Goal: Task Accomplishment & Management: Complete application form

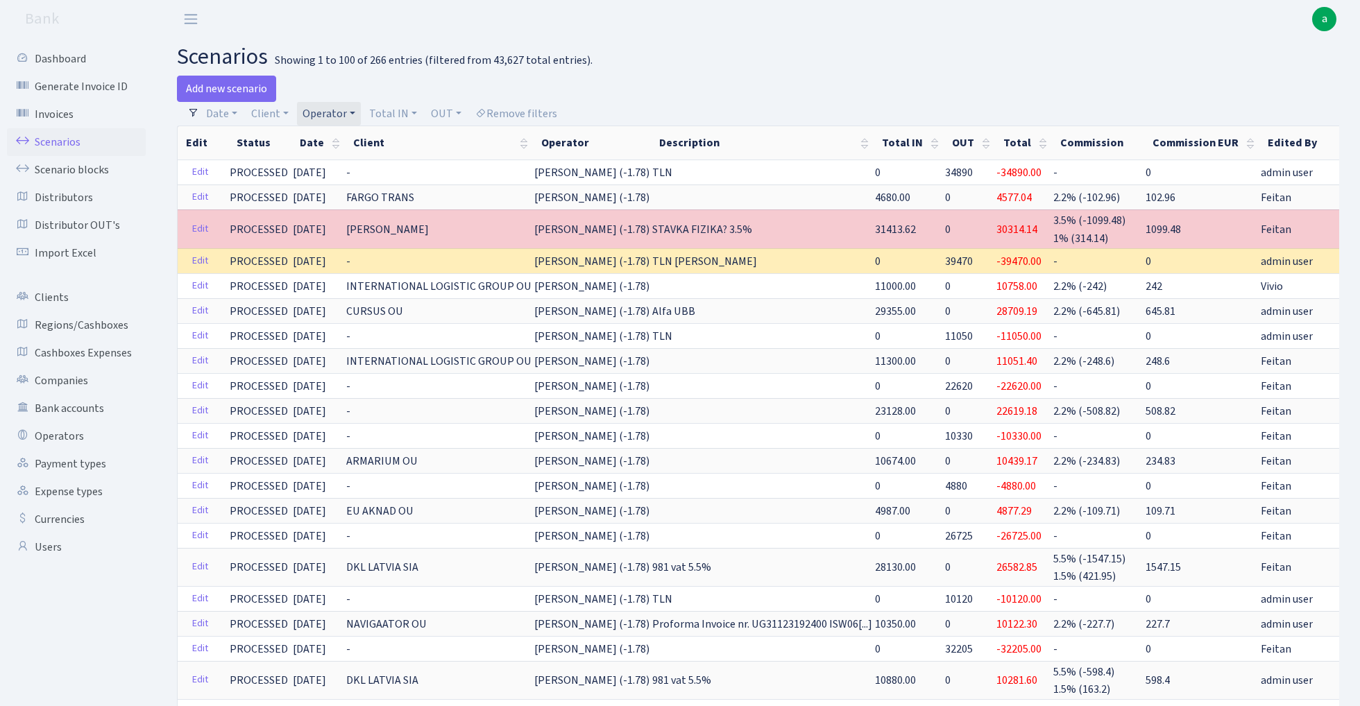
select select "123"
select select "100"
click at [325, 117] on link "Operator" at bounding box center [329, 114] width 64 height 24
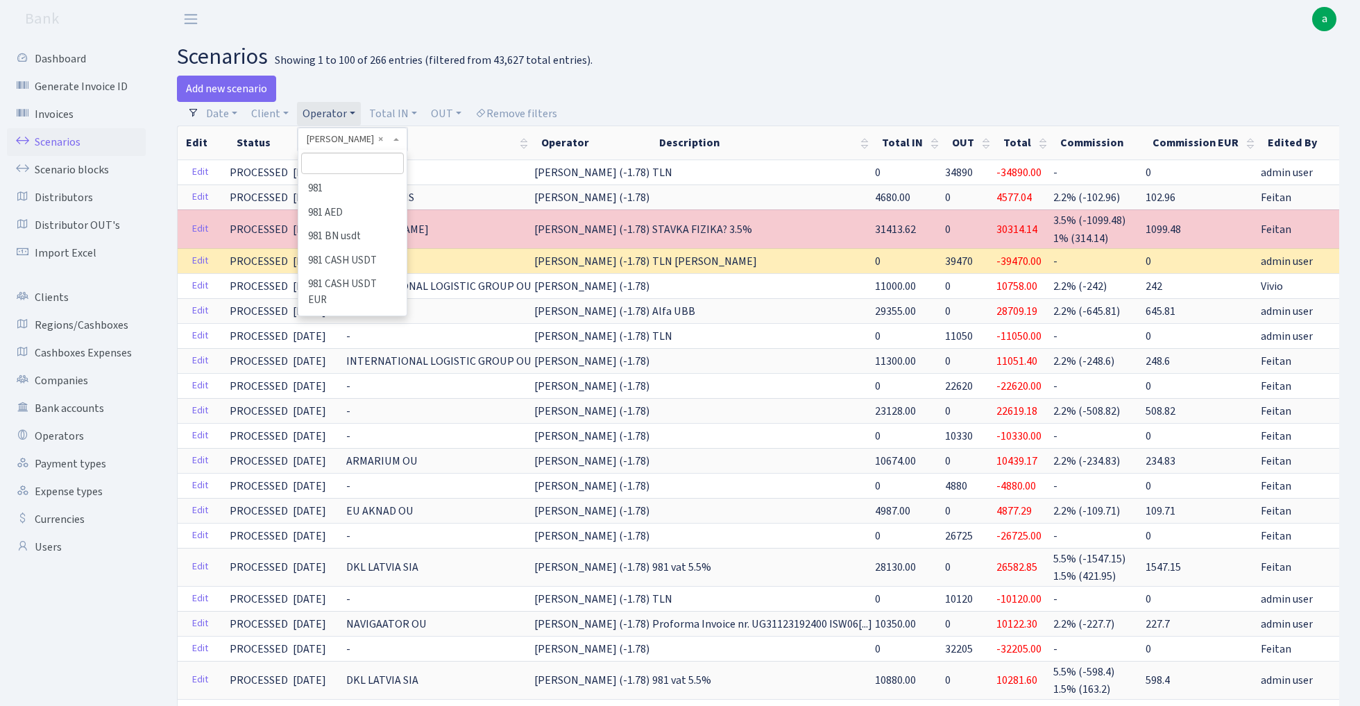
scroll to position [4543, 0]
click at [352, 165] on input "search" at bounding box center [352, 164] width 102 height 22
type input "9"
type input "edzi"
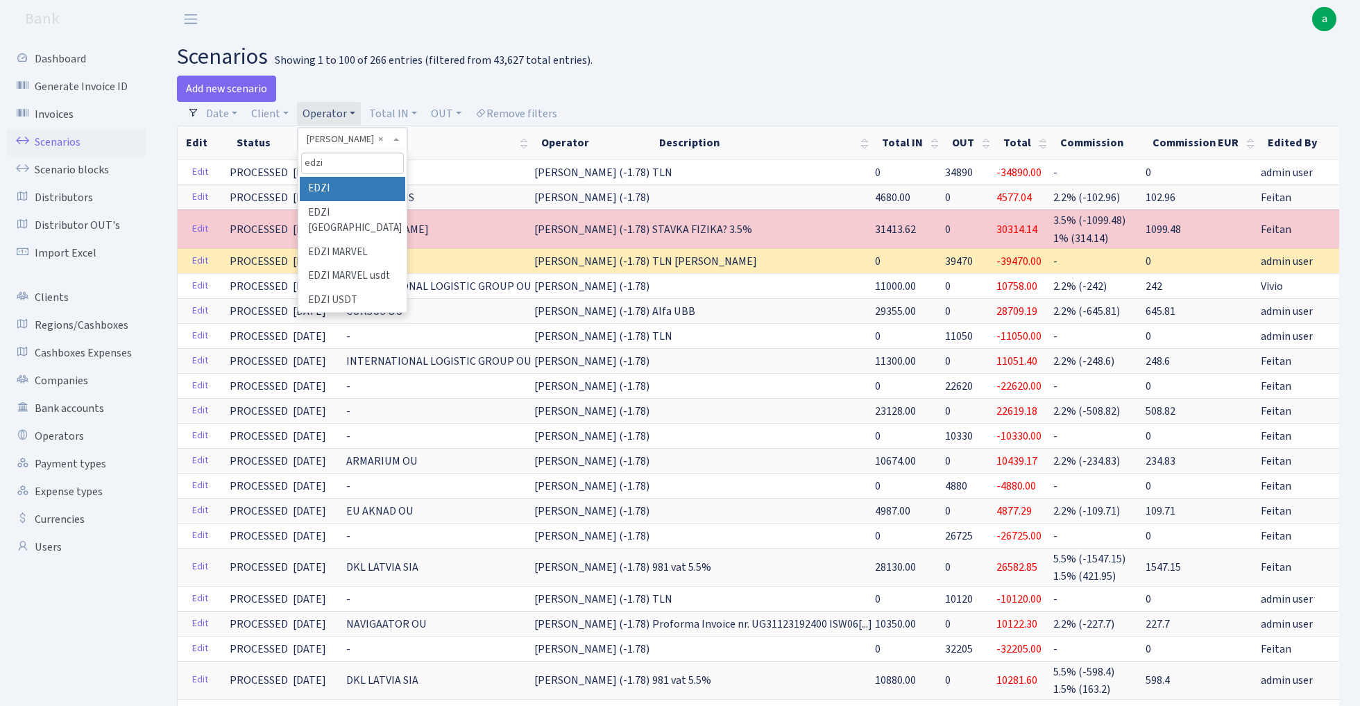
click at [355, 186] on li "EDZI" at bounding box center [352, 189] width 105 height 24
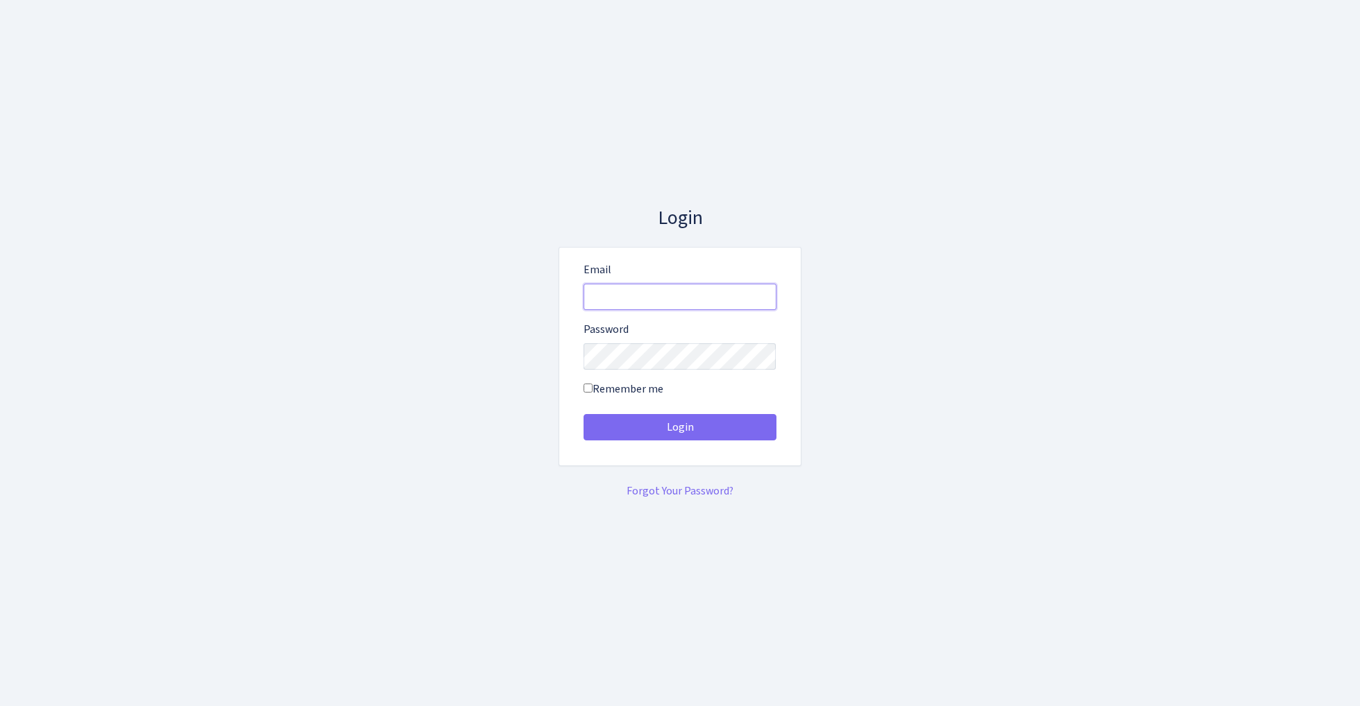
type input "[EMAIL_ADDRESS][DOMAIN_NAME]"
click at [679, 427] on button "Login" at bounding box center [680, 427] width 193 height 26
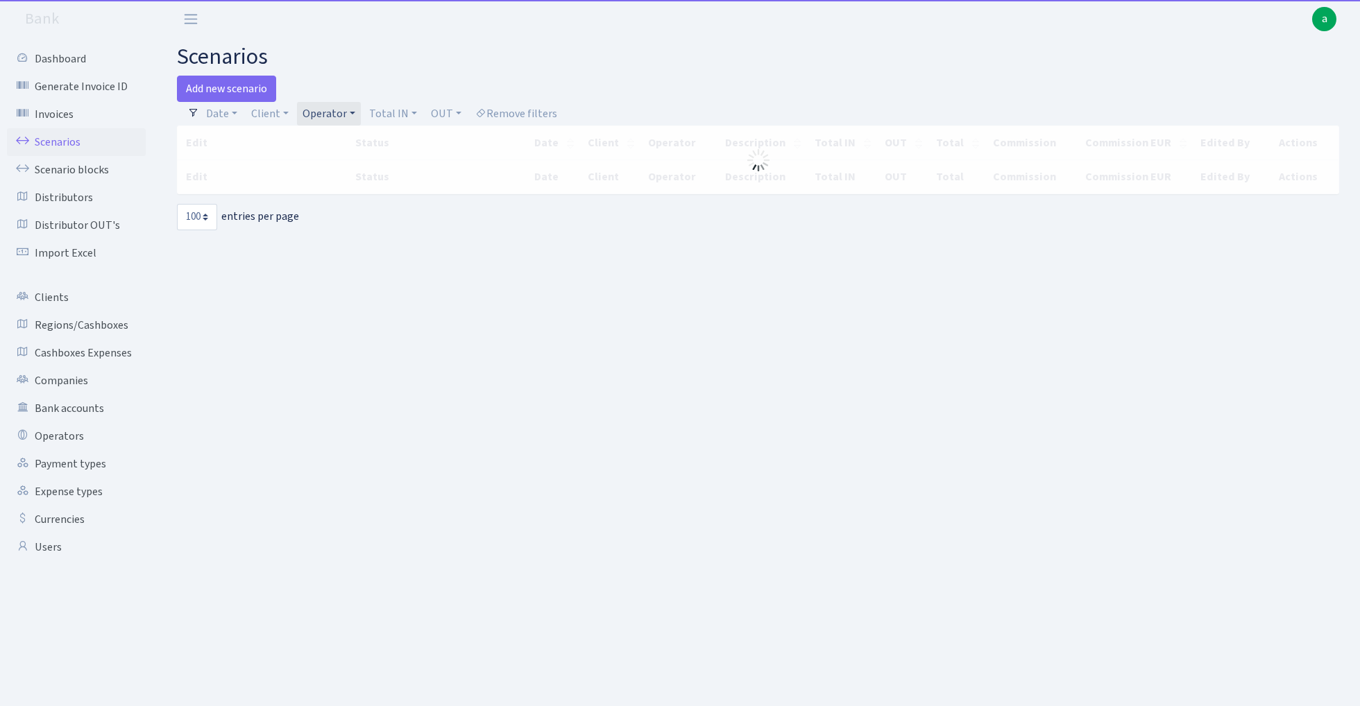
select select "100"
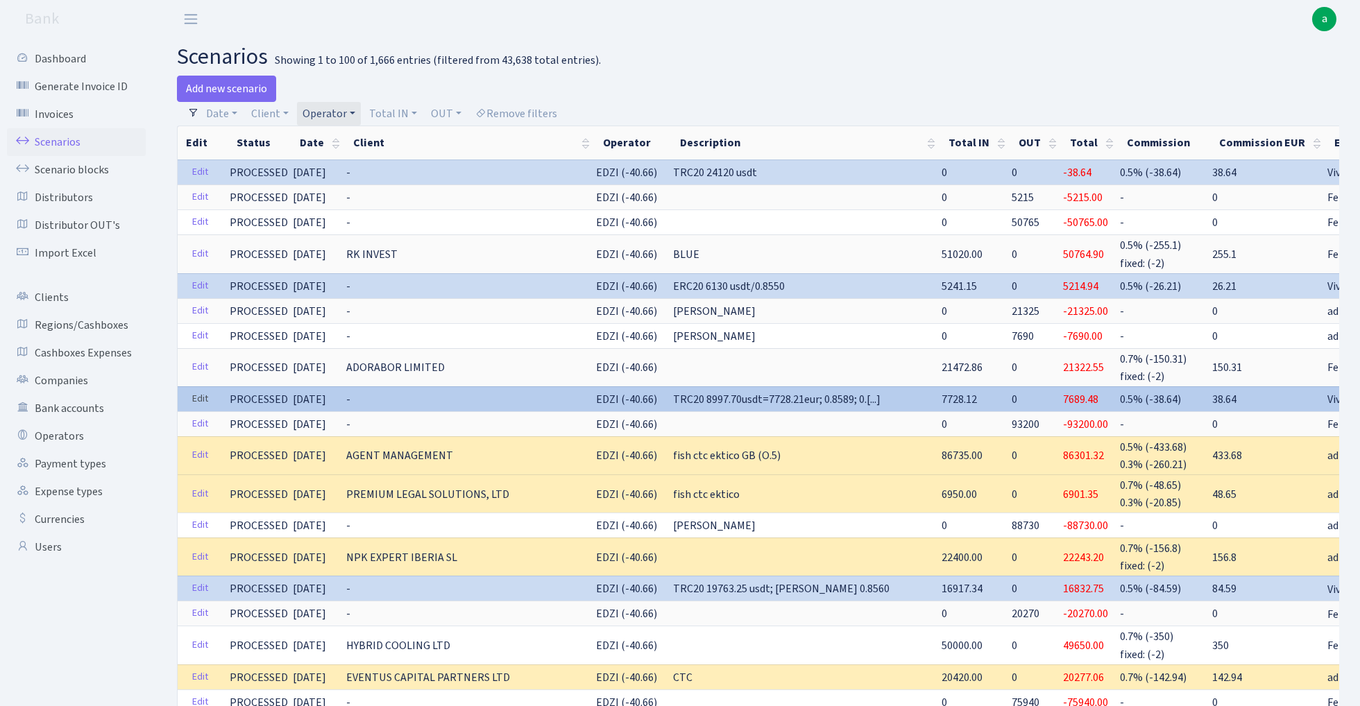
click at [201, 390] on link "Edit" at bounding box center [200, 400] width 28 height 22
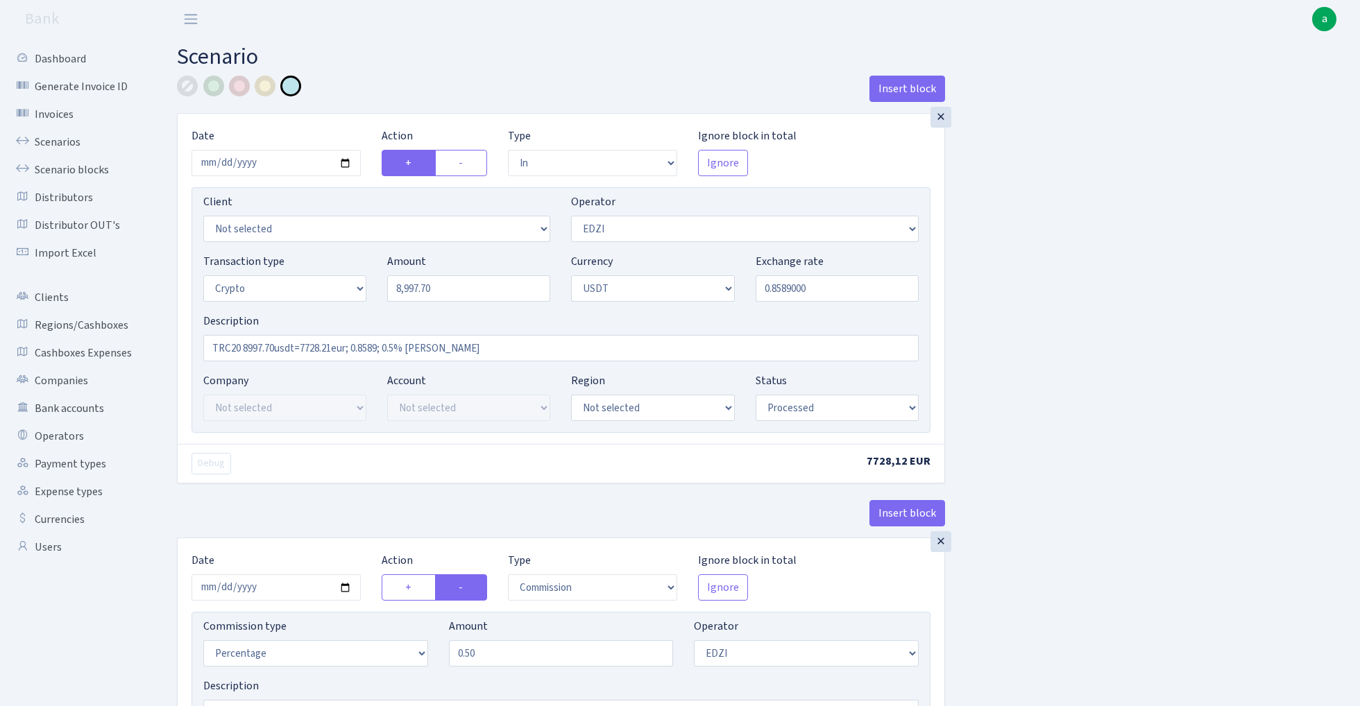
select select "in"
select select "11"
select select "3"
select select "6"
select select "processed"
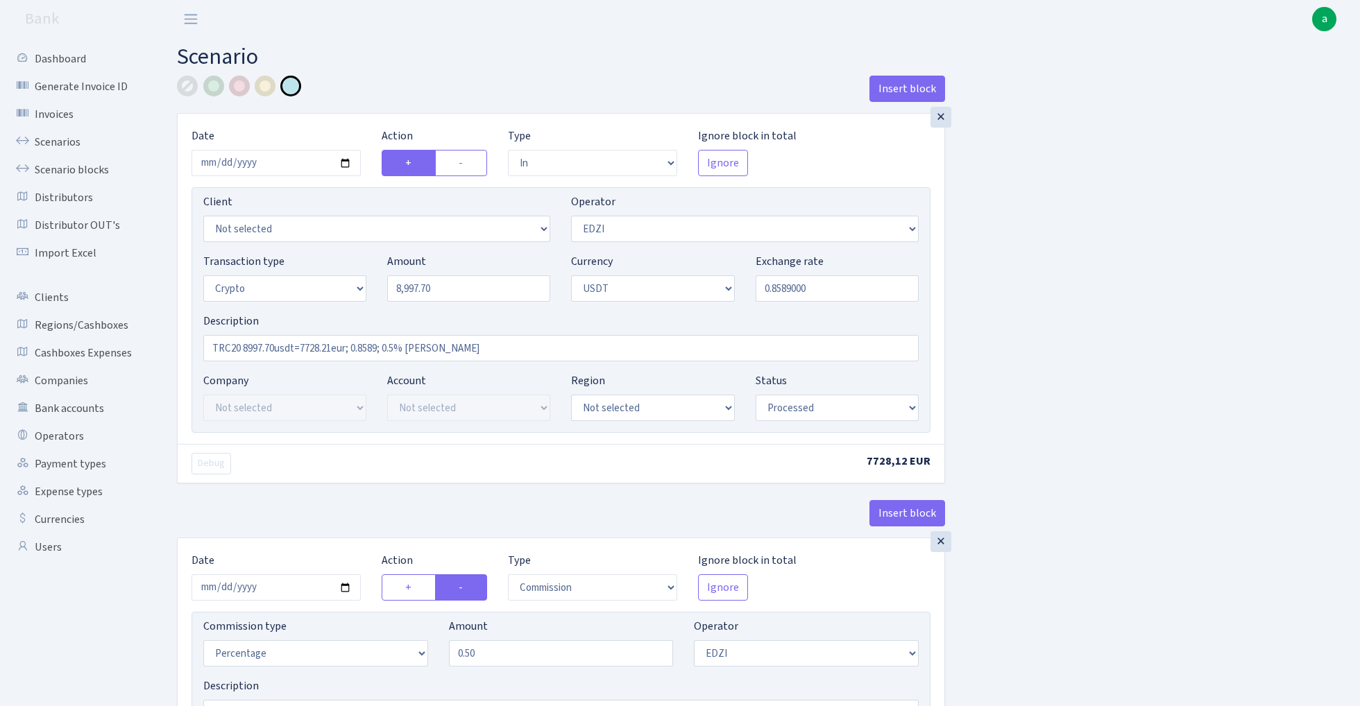
select select "commission"
select select "11"
select select "processed"
select select "in"
select select "212"
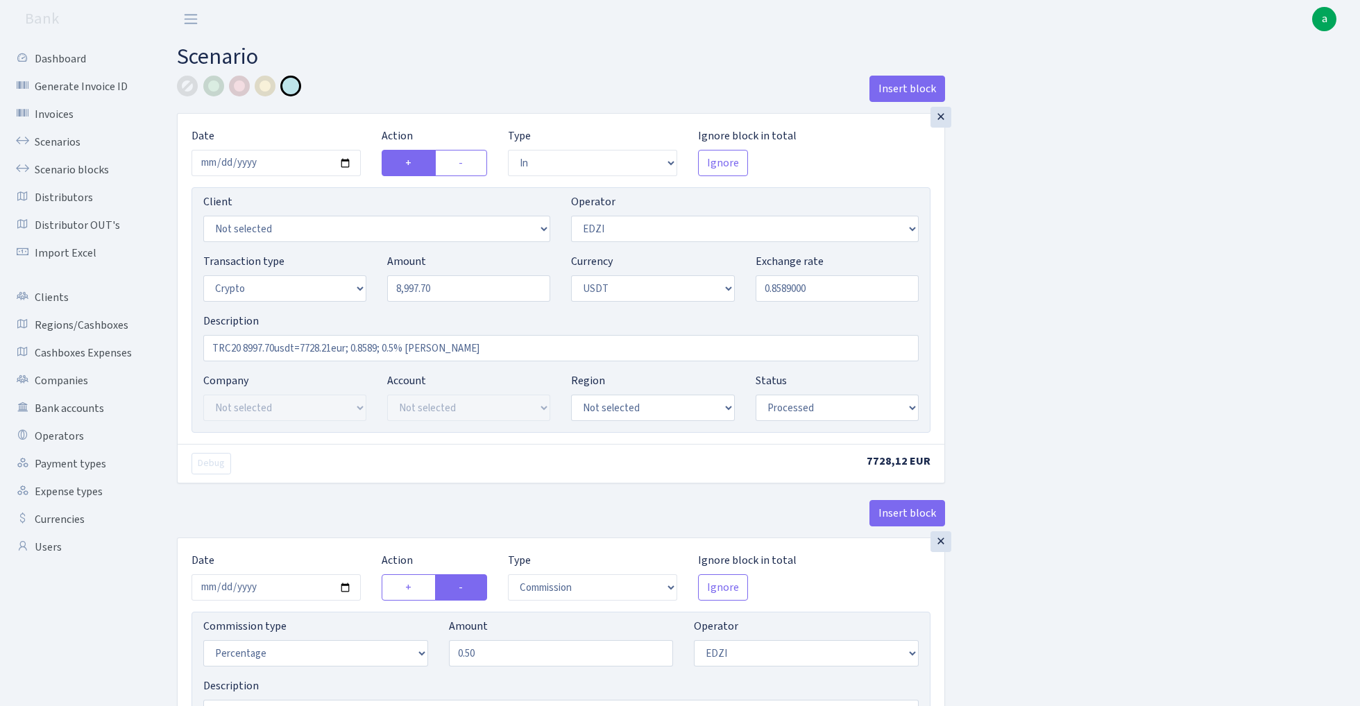
select select "2"
select select "6"
select select "20"
select select "66"
select select "processed"
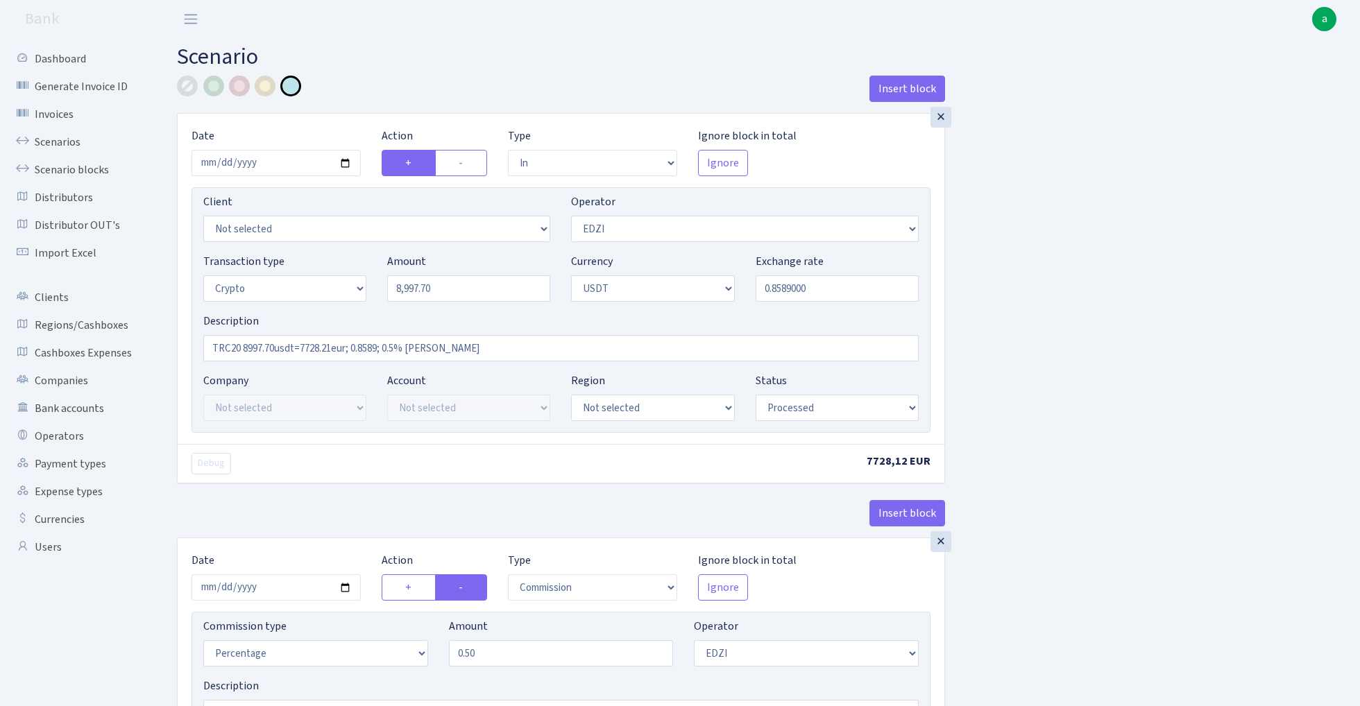
select select "out"
select select "212"
select select "15"
select select "6"
select select "processed"
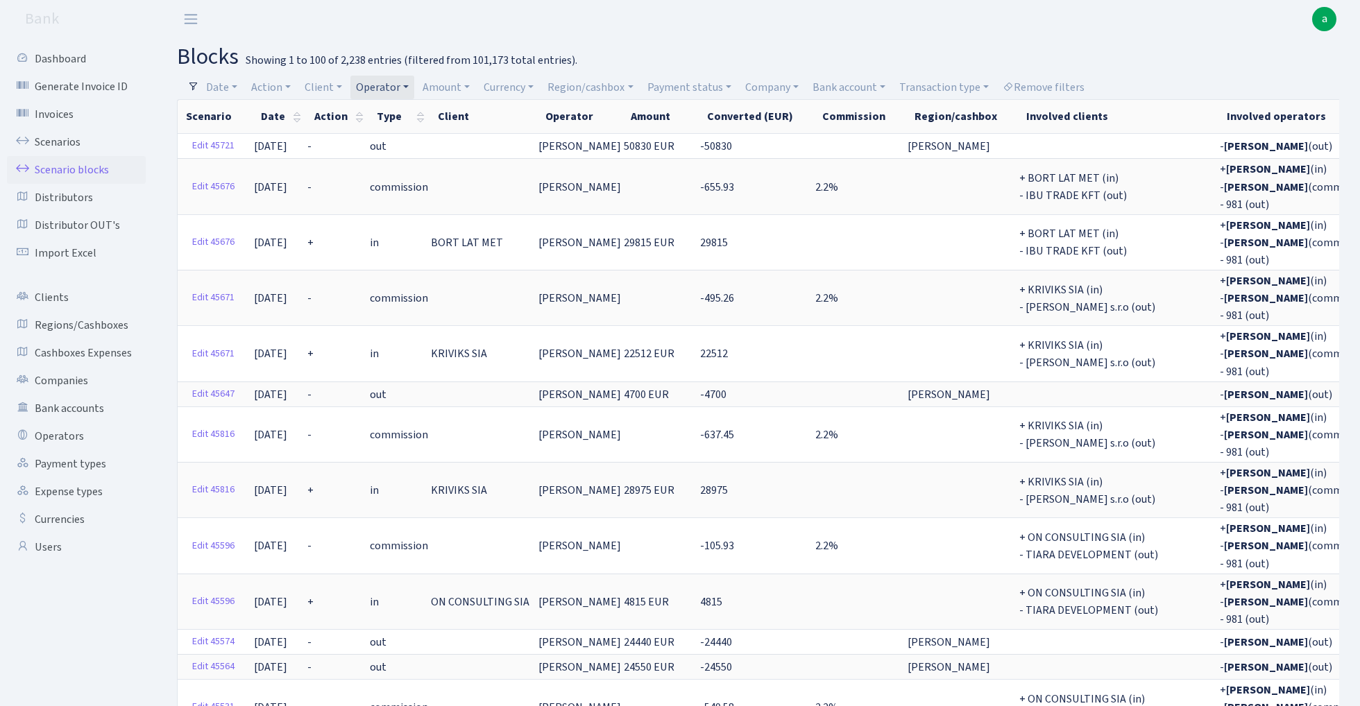
select select "14"
select select "100"
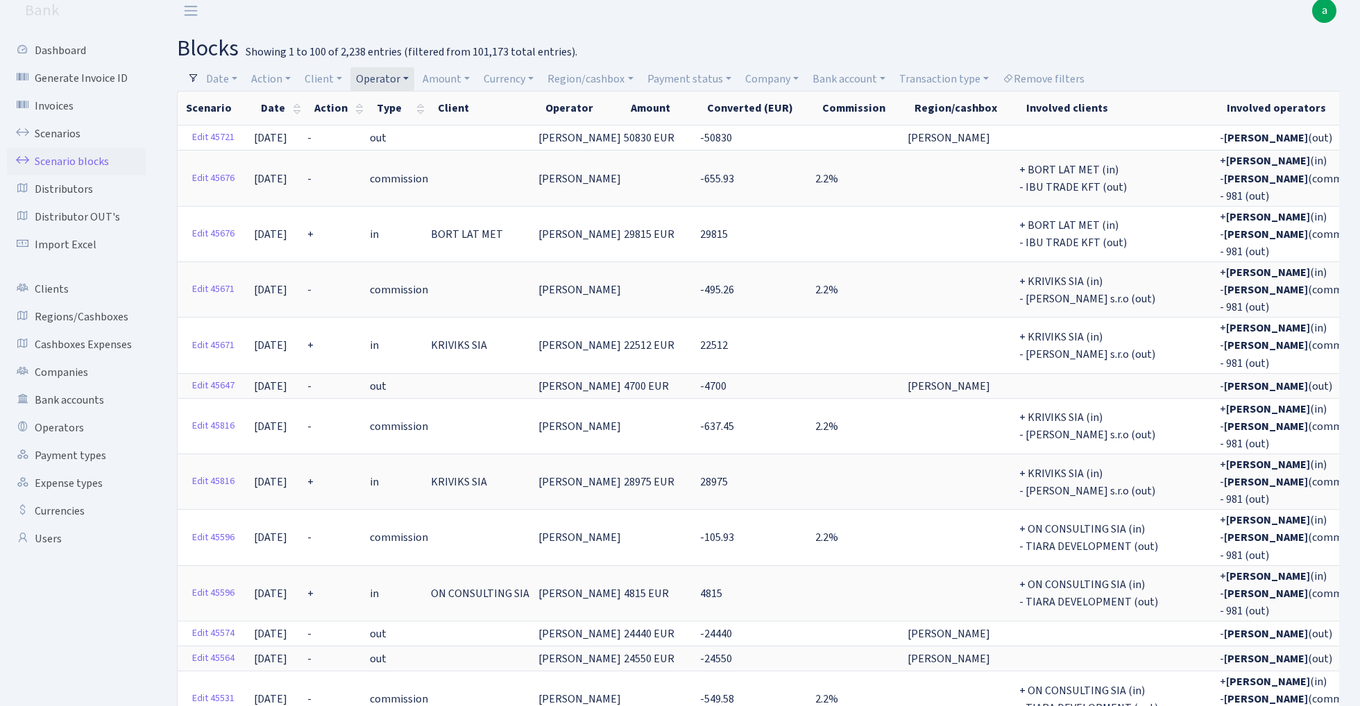
click at [404, 76] on link "Operator" at bounding box center [382, 79] width 64 height 24
click at [400, 136] on input "search" at bounding box center [406, 129] width 102 height 22
type input "d"
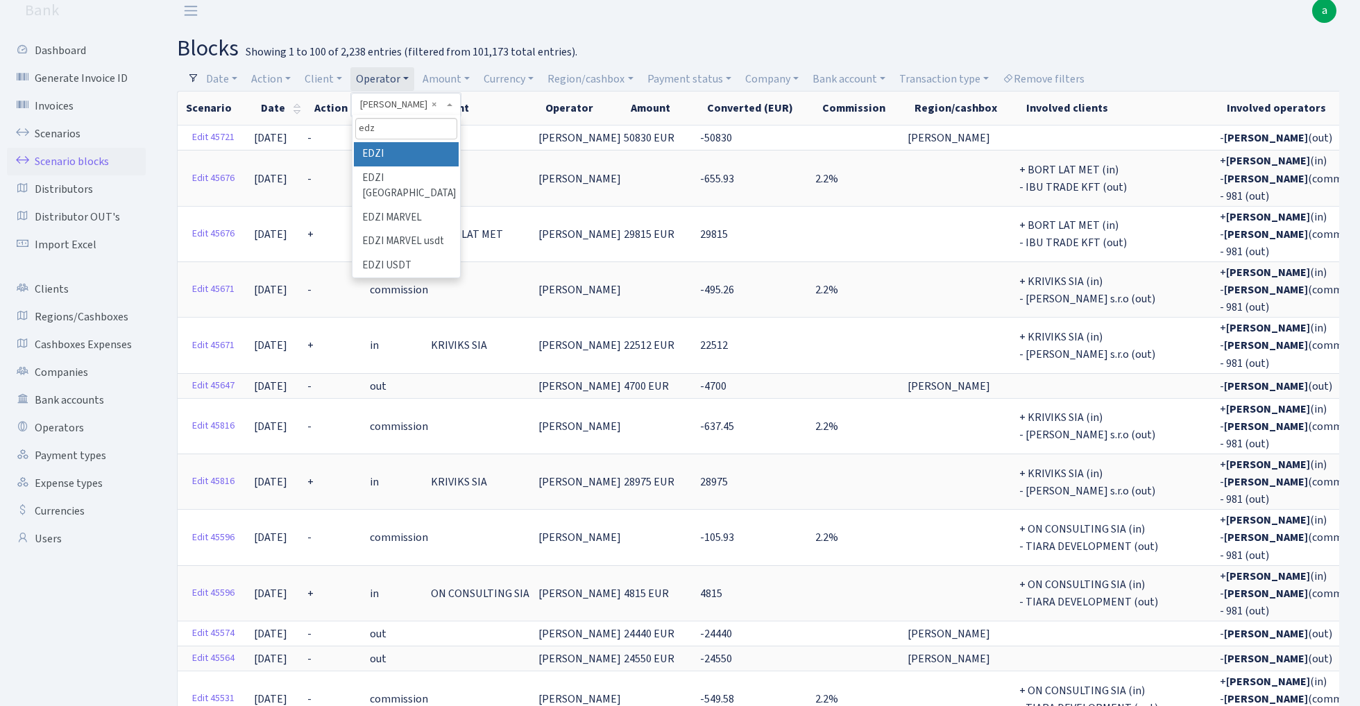
type input "edz"
click at [420, 160] on li "EDZI" at bounding box center [406, 154] width 105 height 24
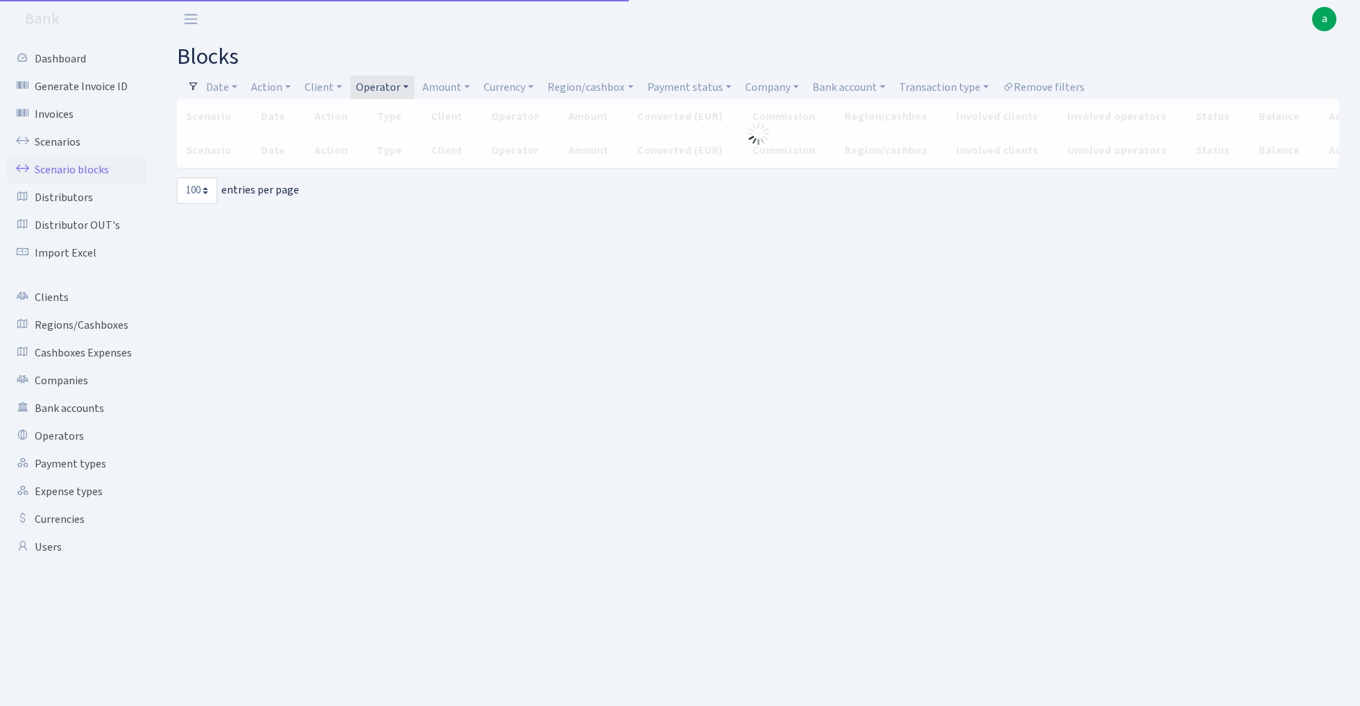
select select "100"
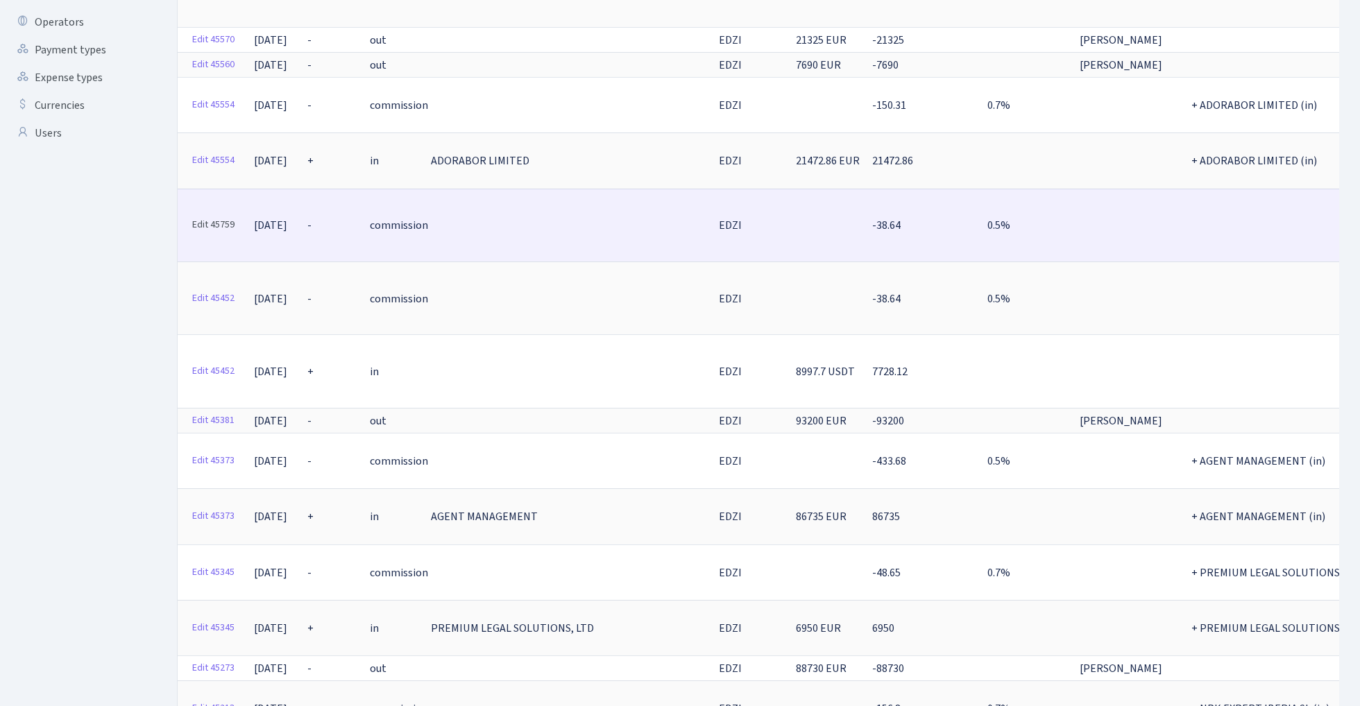
click at [223, 214] on link "Edit 45759" at bounding box center [213, 225] width 55 height 22
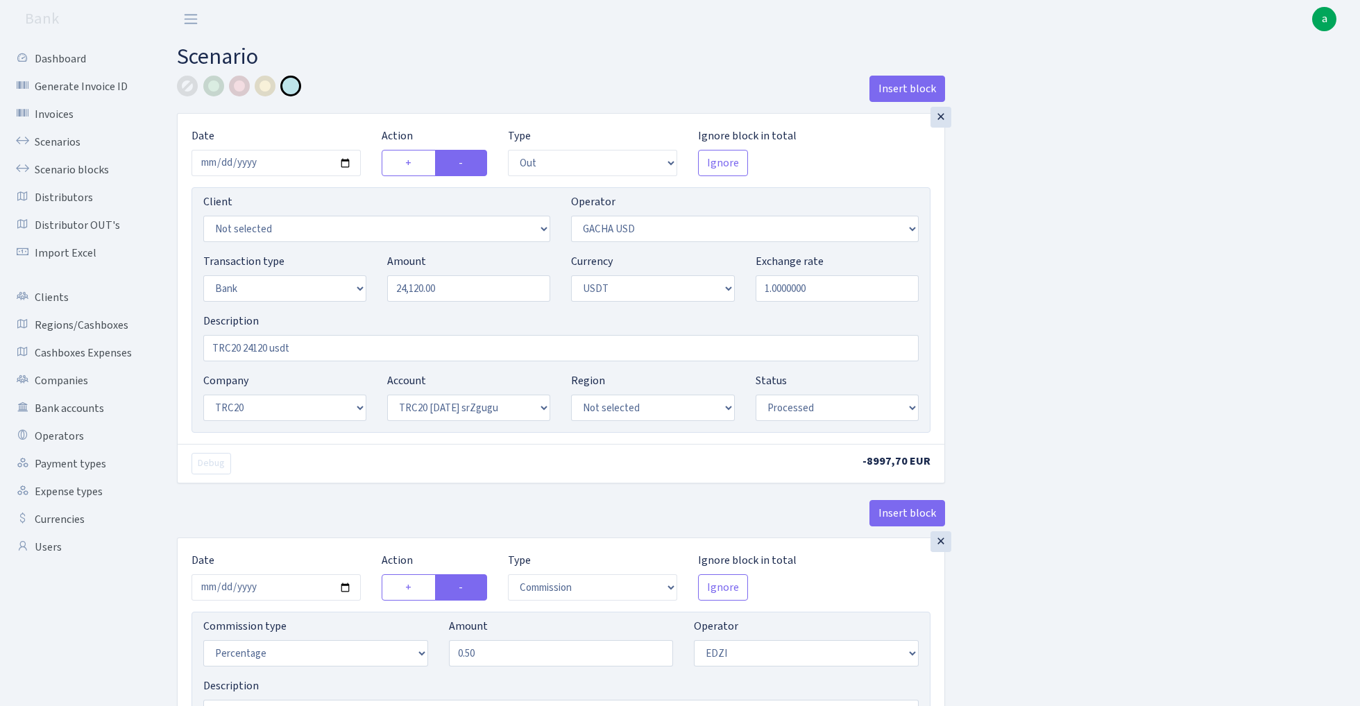
select select "out"
select select "316"
select select "2"
select select "6"
select select "20"
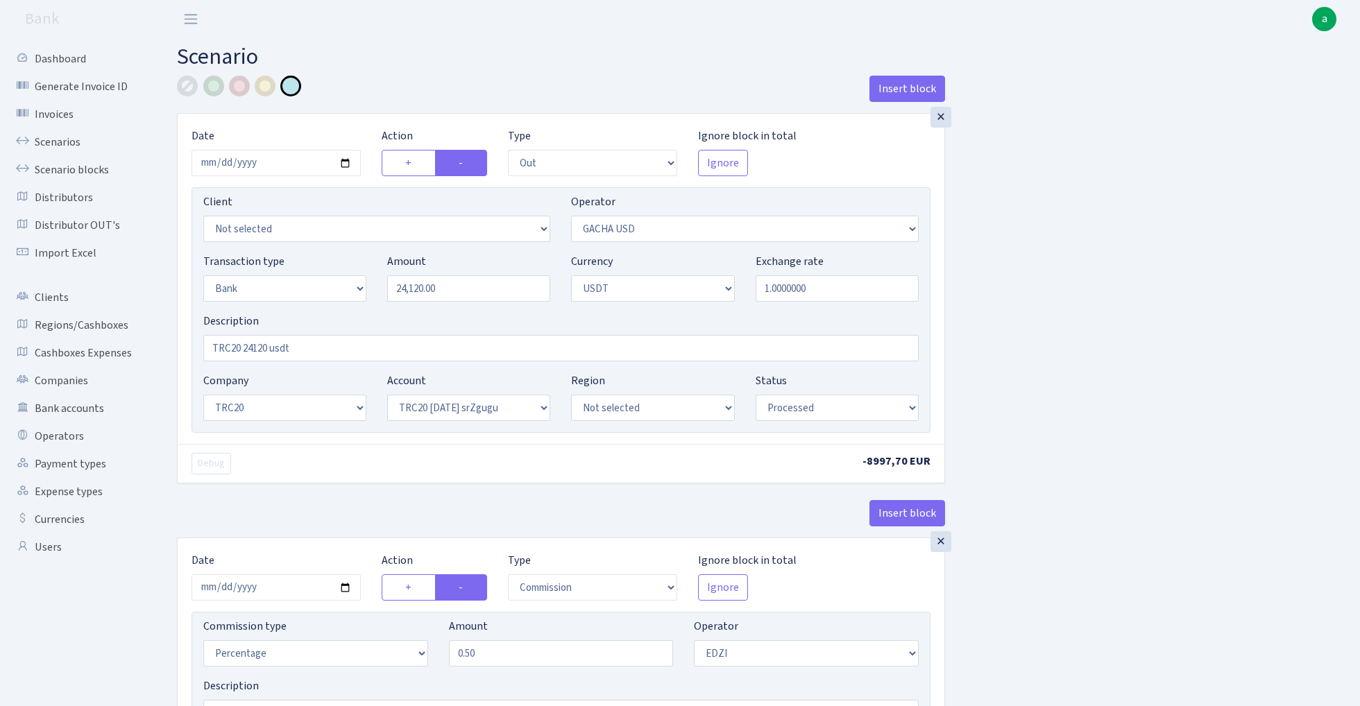
select select "61"
select select "processed"
select select "commission"
select select "11"
select select "processed"
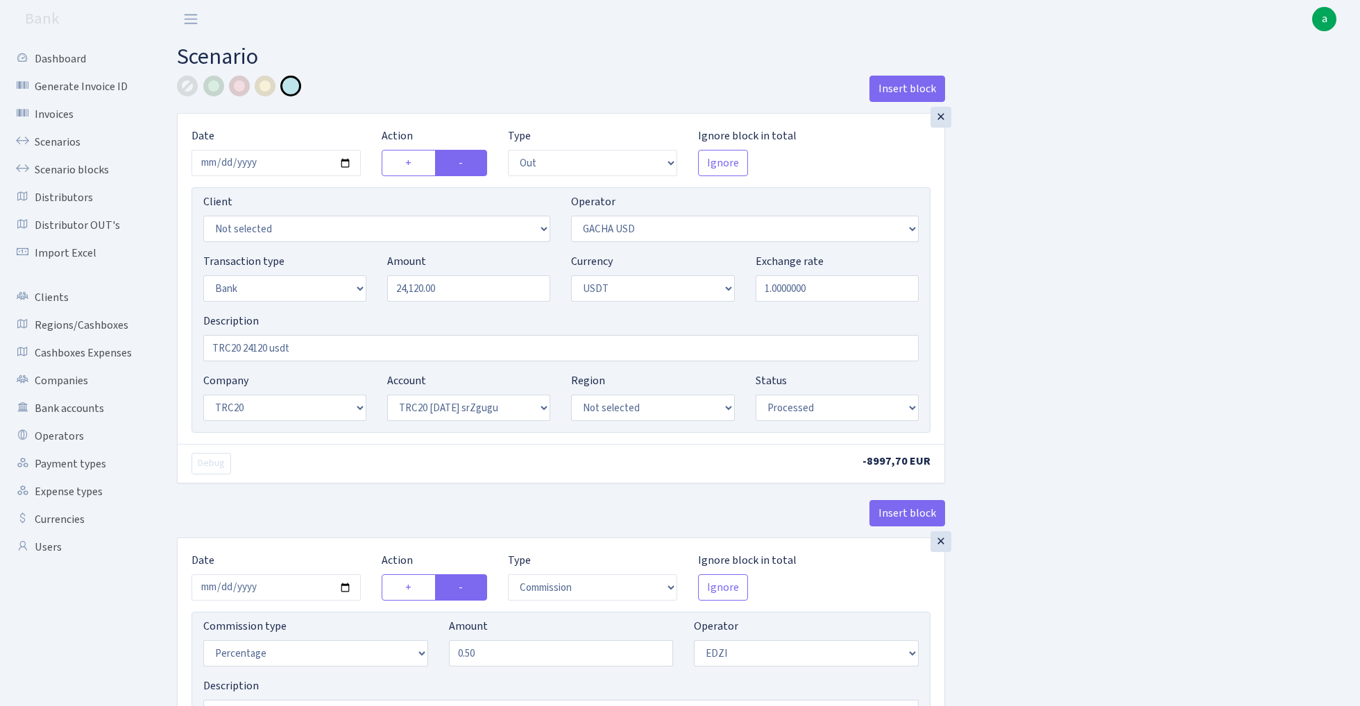
select select "in"
select select "212"
select select "2"
select select "6"
select select "20"
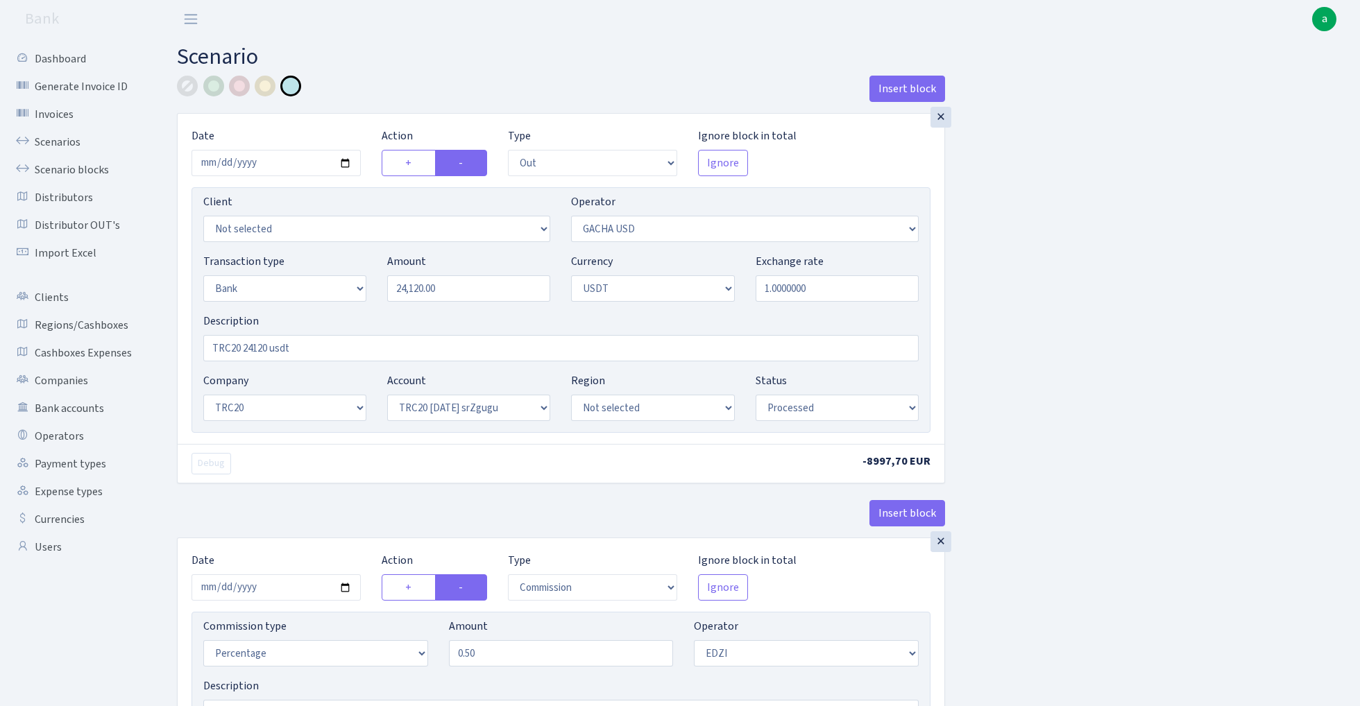
select select "66"
select select "processed"
select select "out"
select select "212"
select select "15"
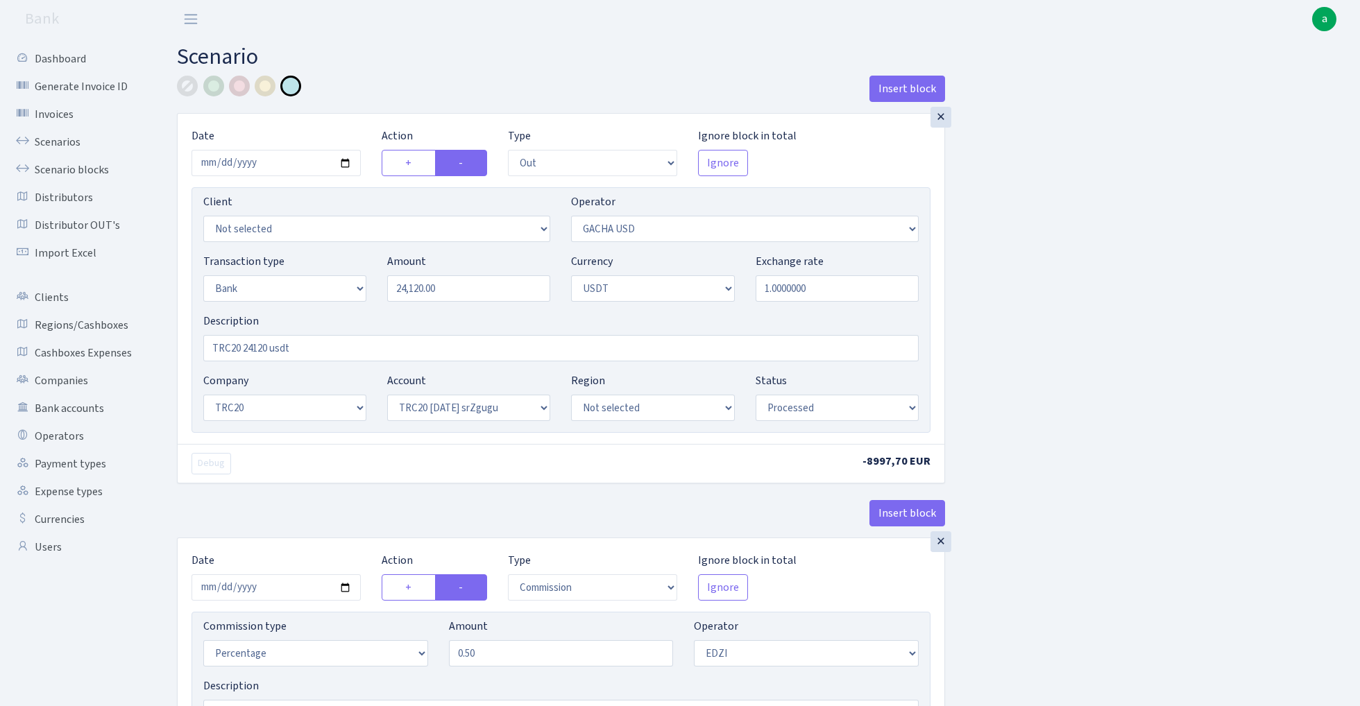
select select "6"
select select "processed"
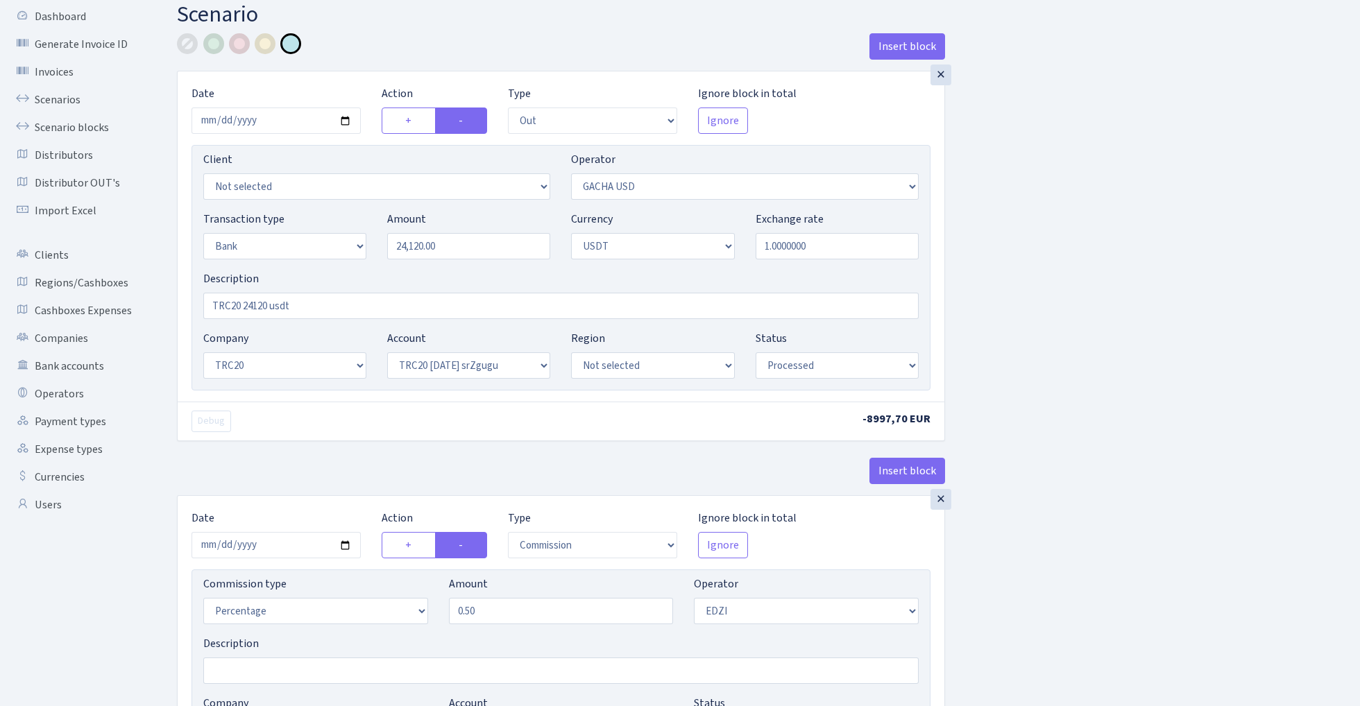
scroll to position [247, 0]
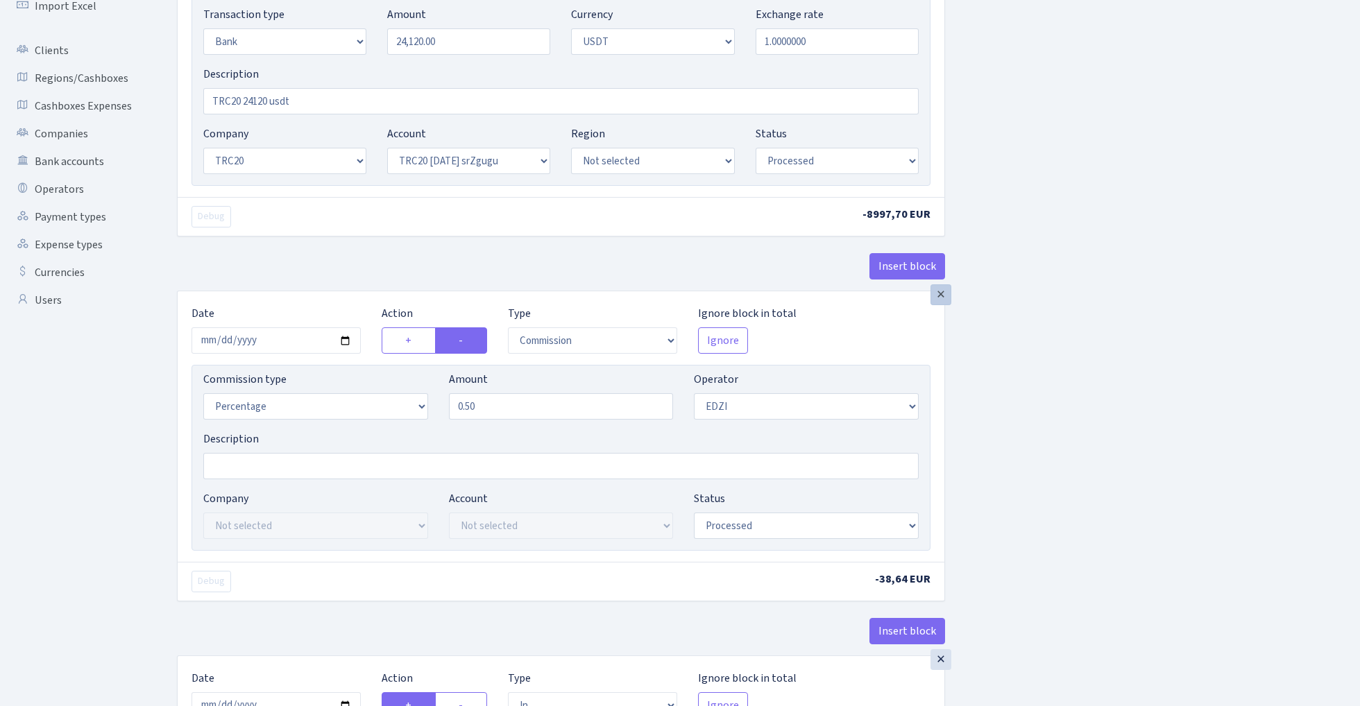
click at [944, 300] on div "×" at bounding box center [940, 294] width 21 height 21
radio input "true"
radio input "false"
select select "in"
radio input "false"
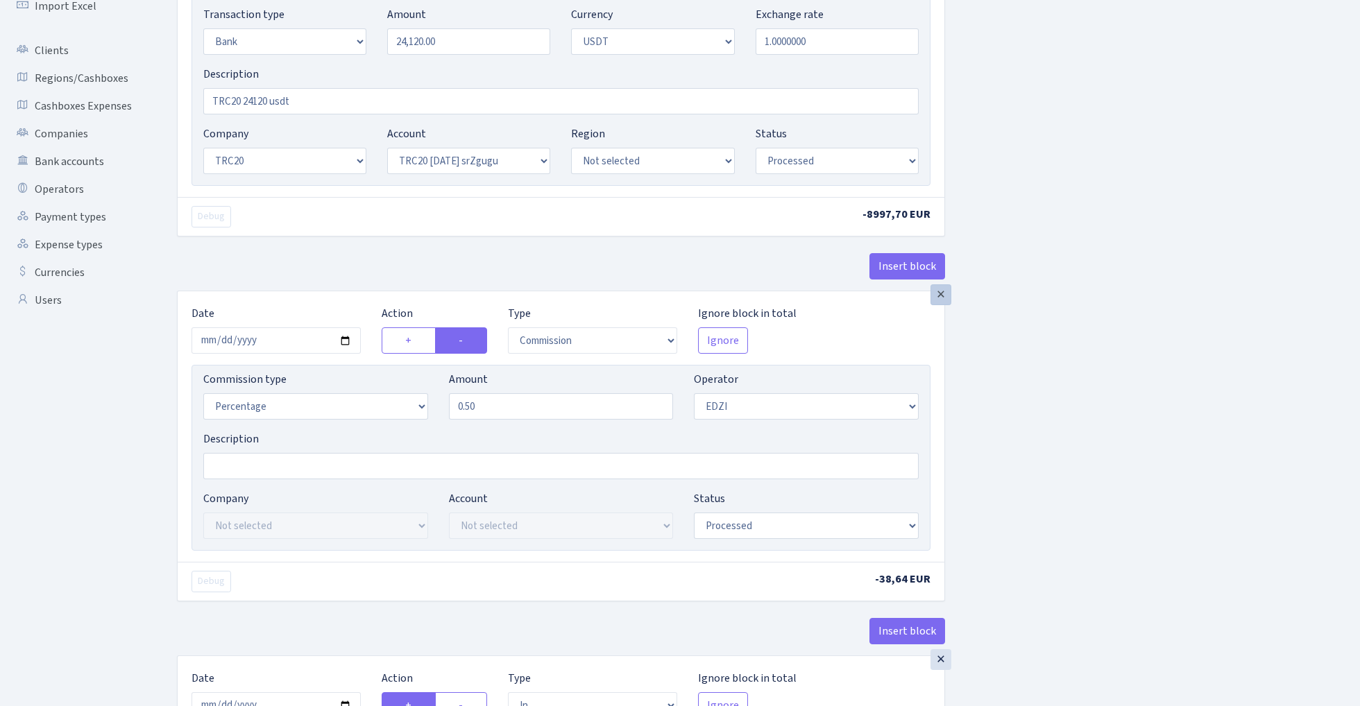
radio input "true"
select select "out"
select select "15"
select select
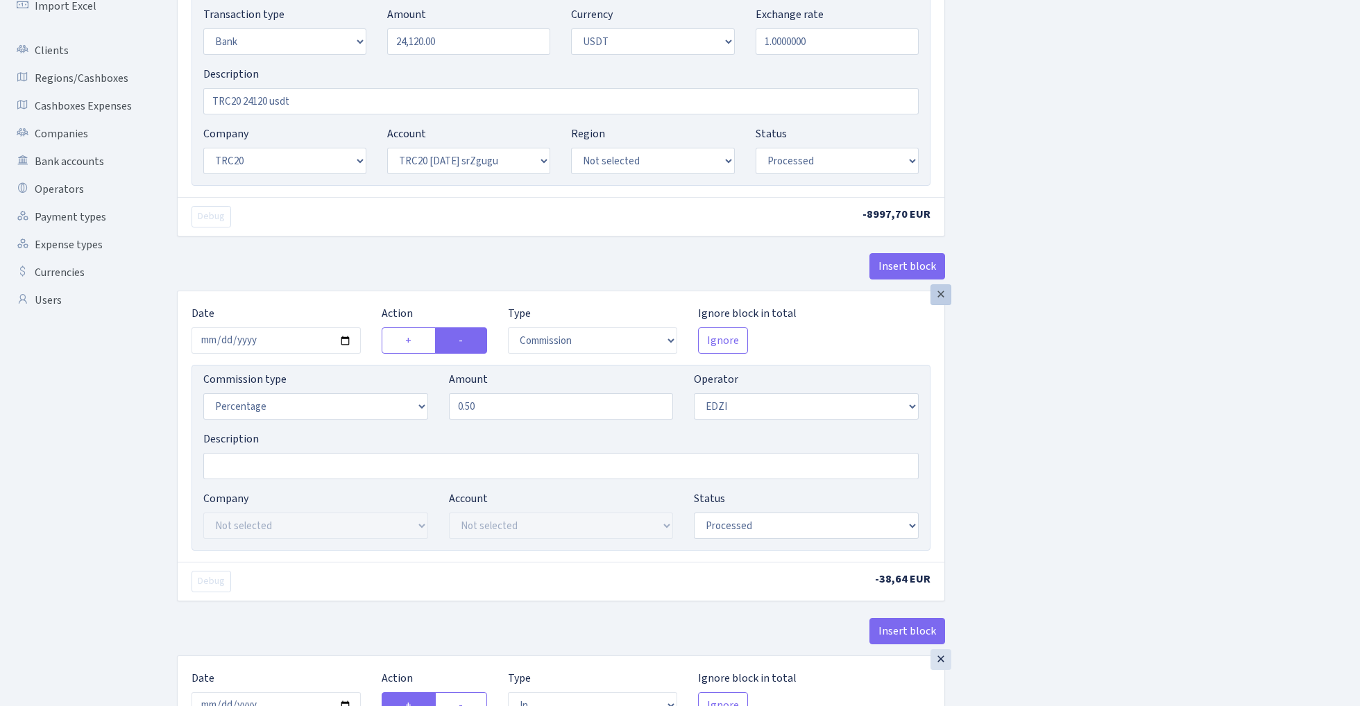
select select
select select "20"
select select "66"
select select "processed"
select select "212"
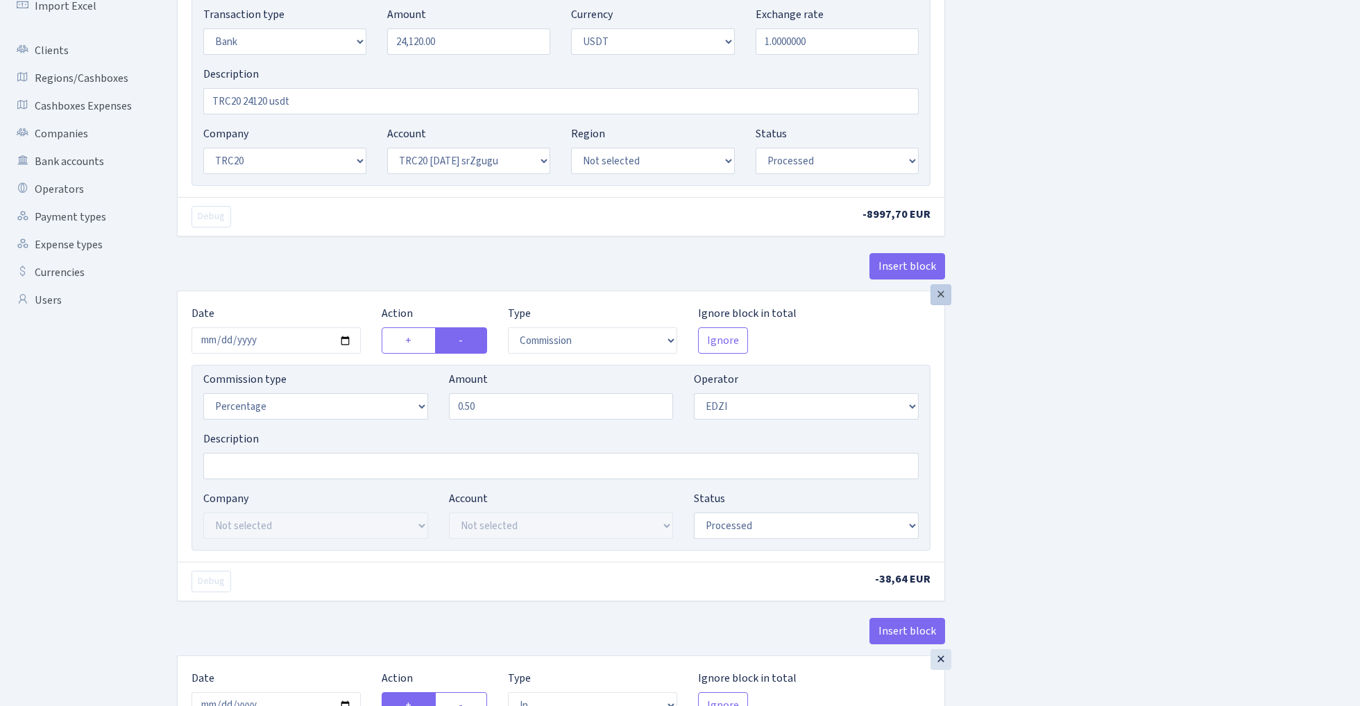
select select "6"
select select "2"
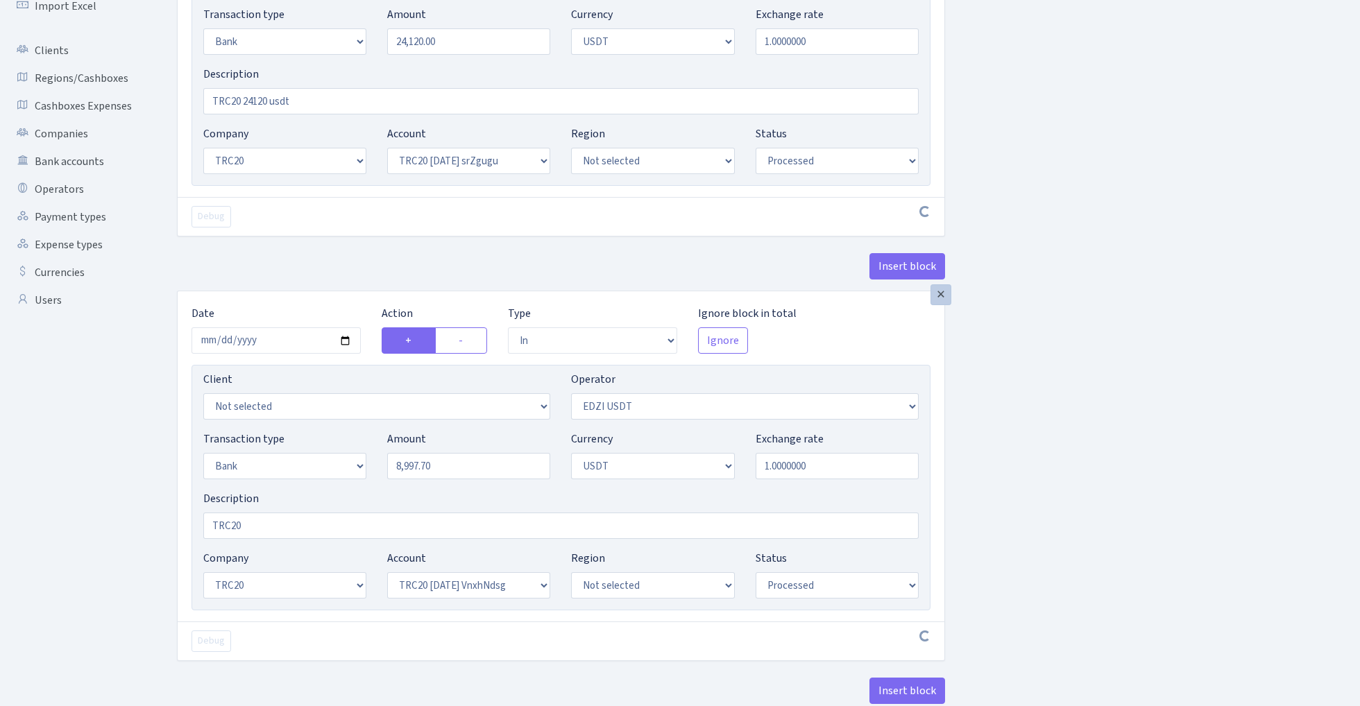
select select
click at [944, 300] on div "×" at bounding box center [940, 294] width 21 height 21
radio input "false"
radio input "true"
select select "out"
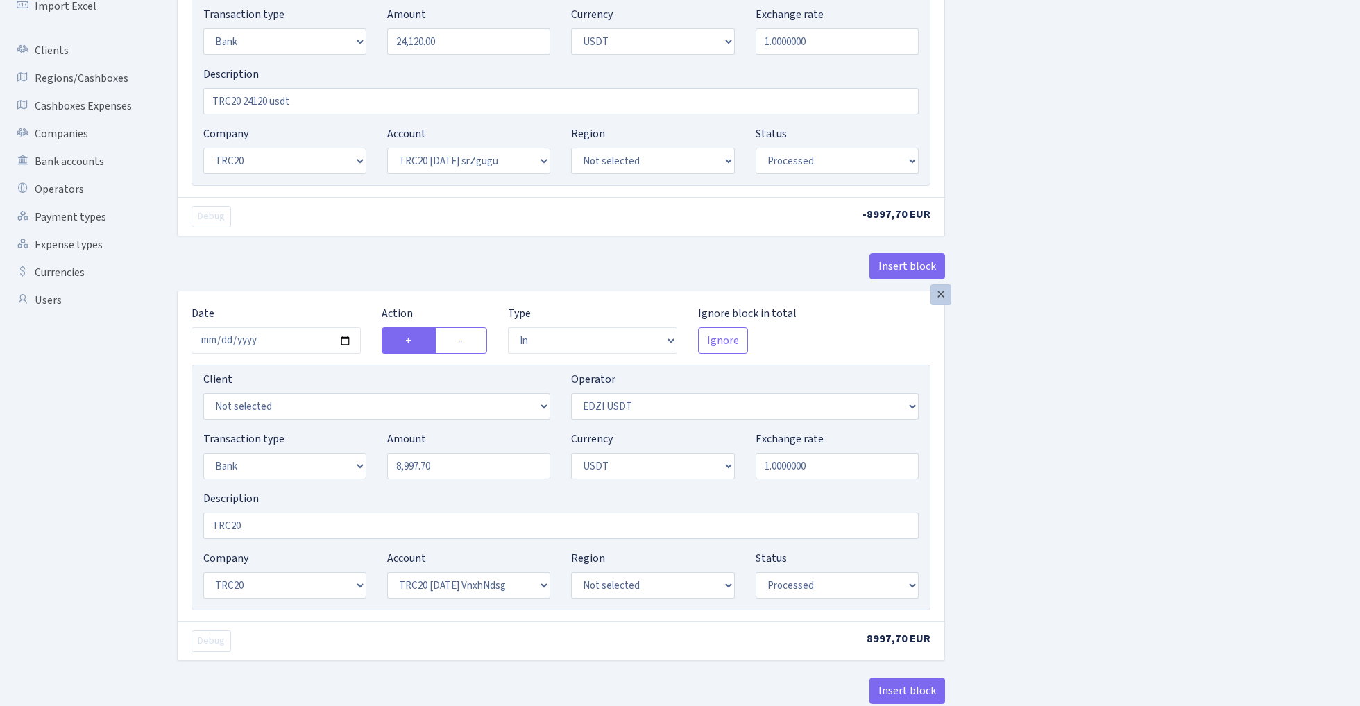
select select
select select "15"
select select
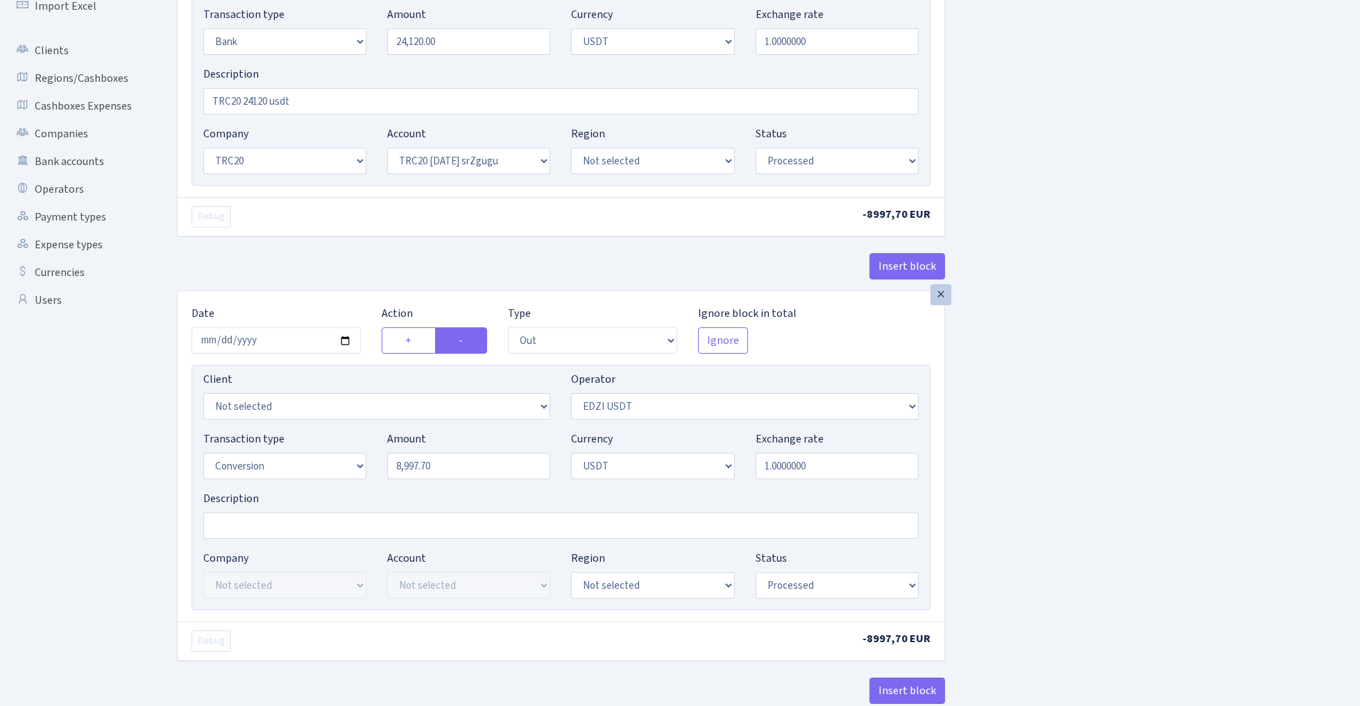
click at [944, 300] on div "×" at bounding box center [940, 294] width 21 height 21
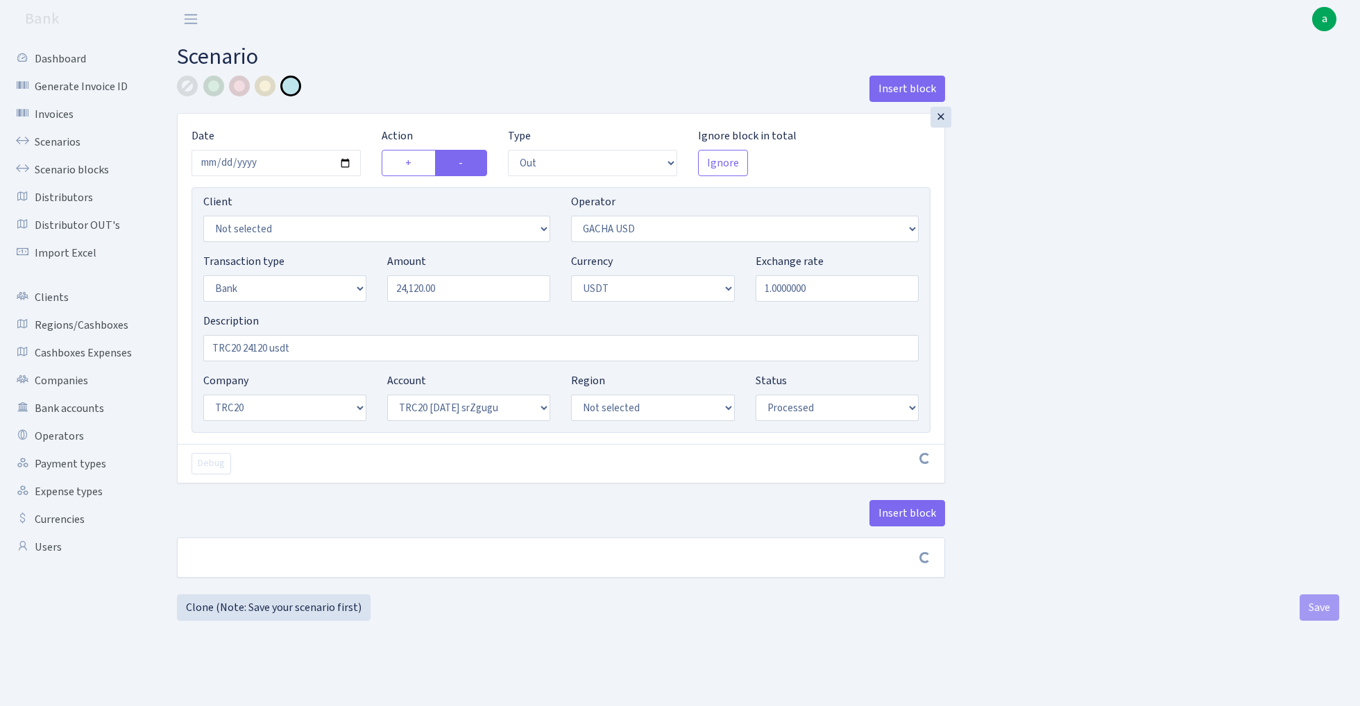
scroll to position [0, 0]
click at [1317, 616] on button "Save" at bounding box center [1320, 613] width 40 height 26
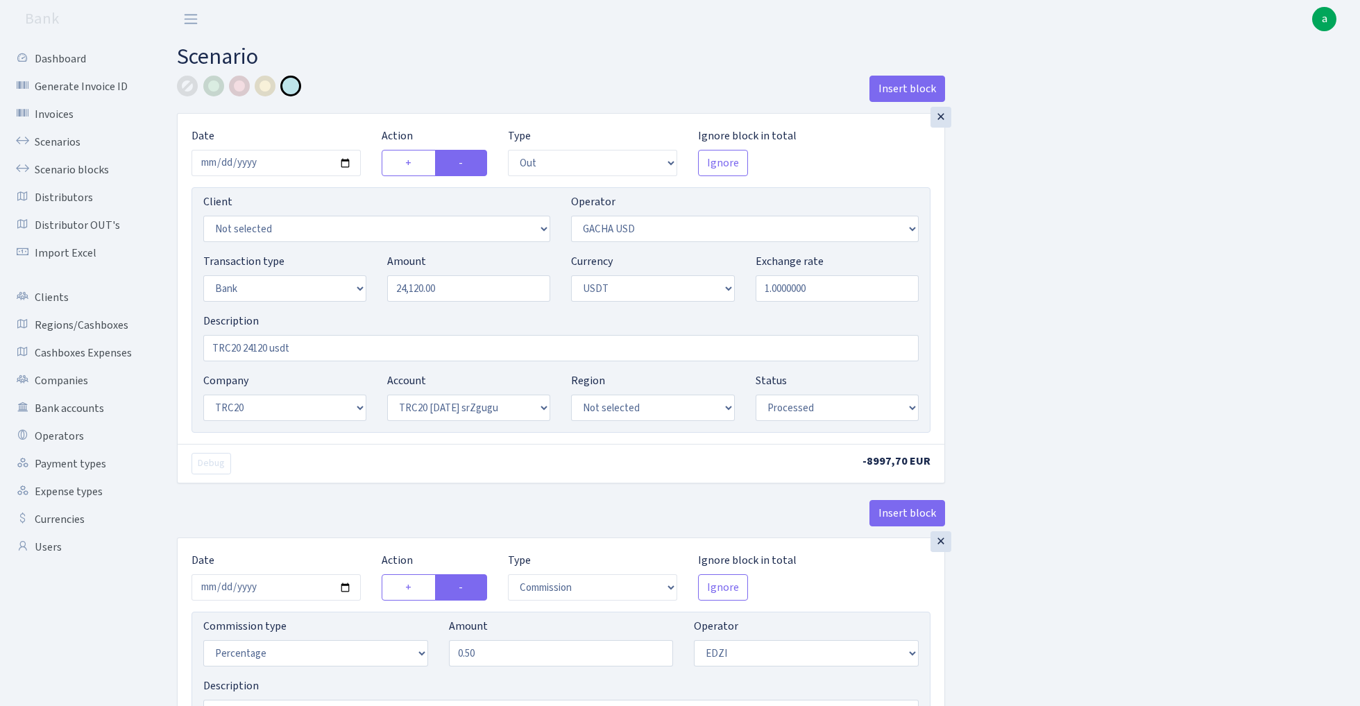
select select "out"
select select "316"
select select "2"
select select "6"
select select "20"
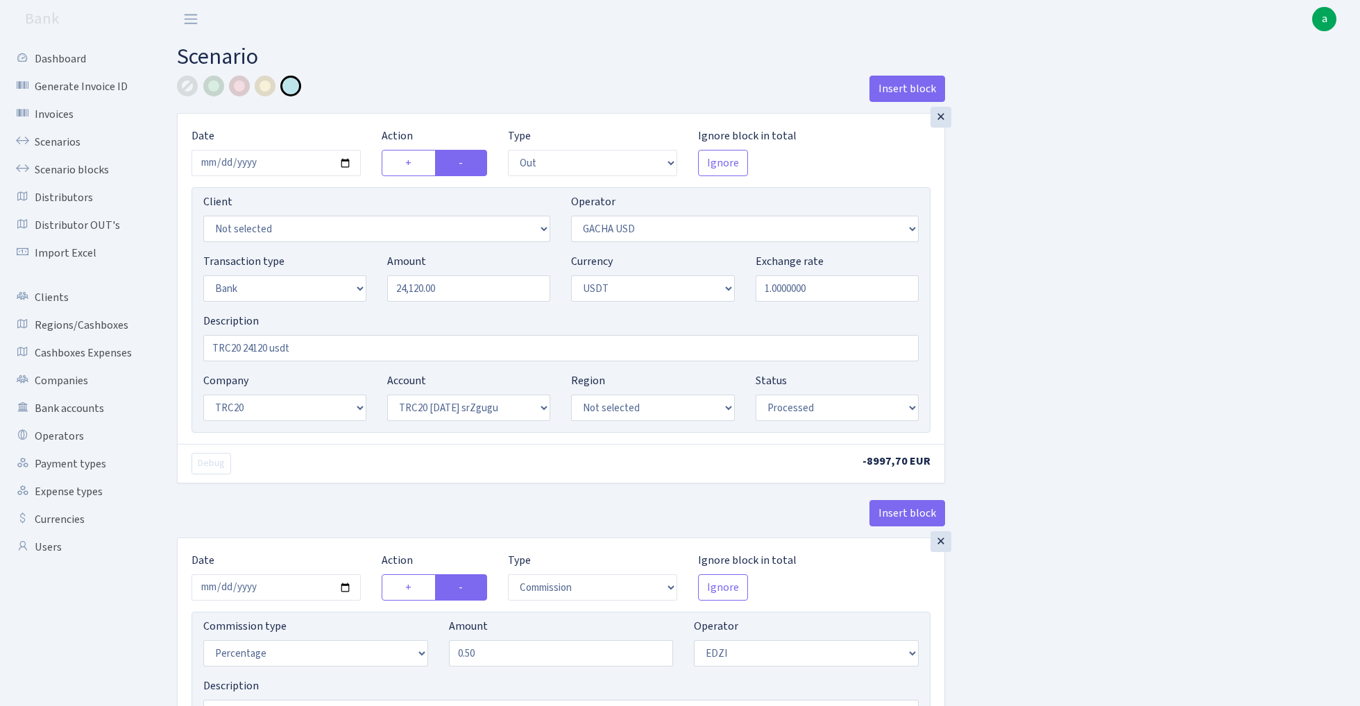
select select "61"
select select "processed"
select select "commission"
select select "11"
select select "processed"
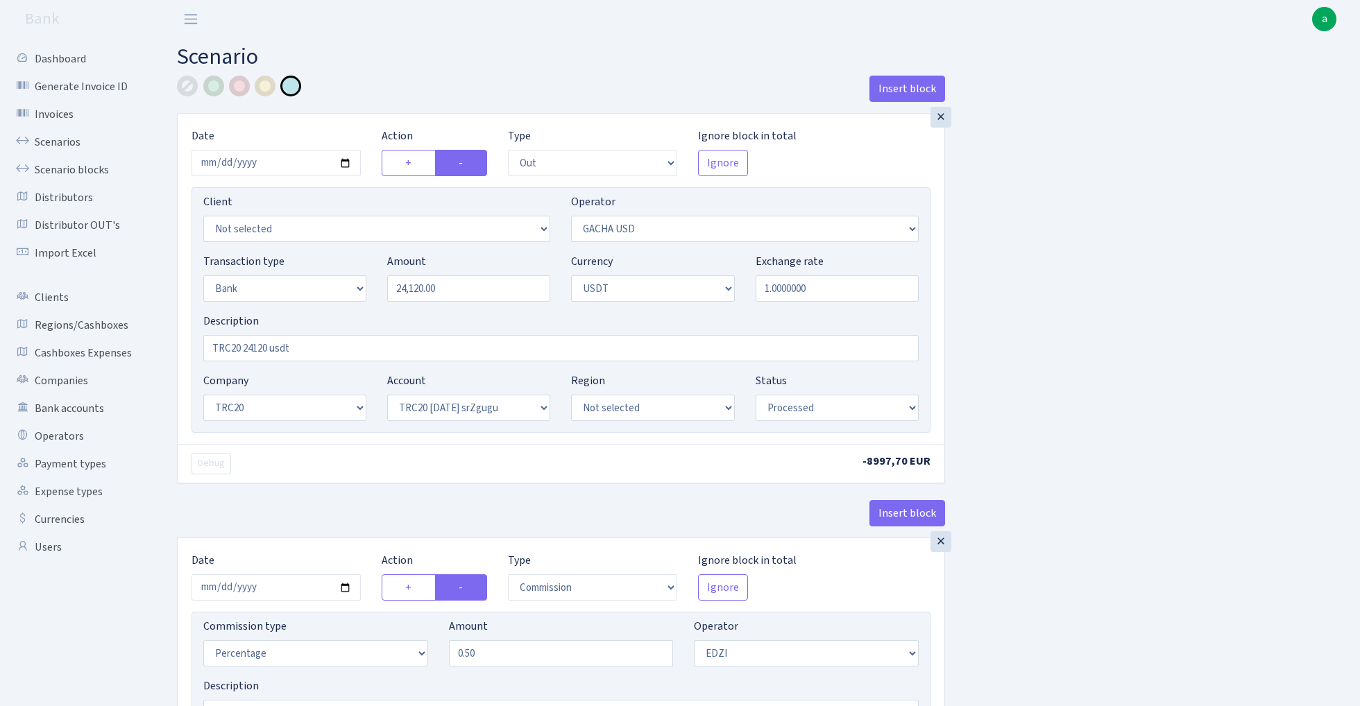
select select "in"
select select "212"
select select "2"
select select "6"
select select "20"
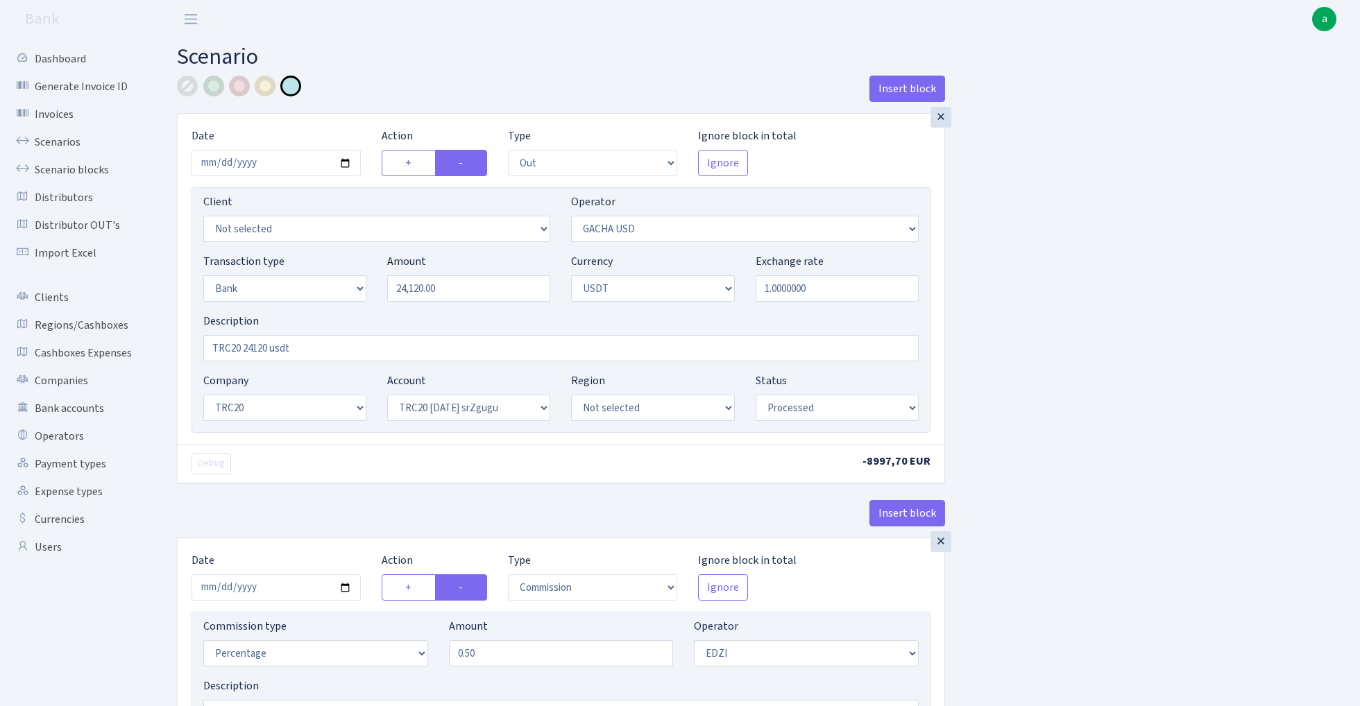
select select "66"
select select "processed"
select select "out"
select select "212"
select select "15"
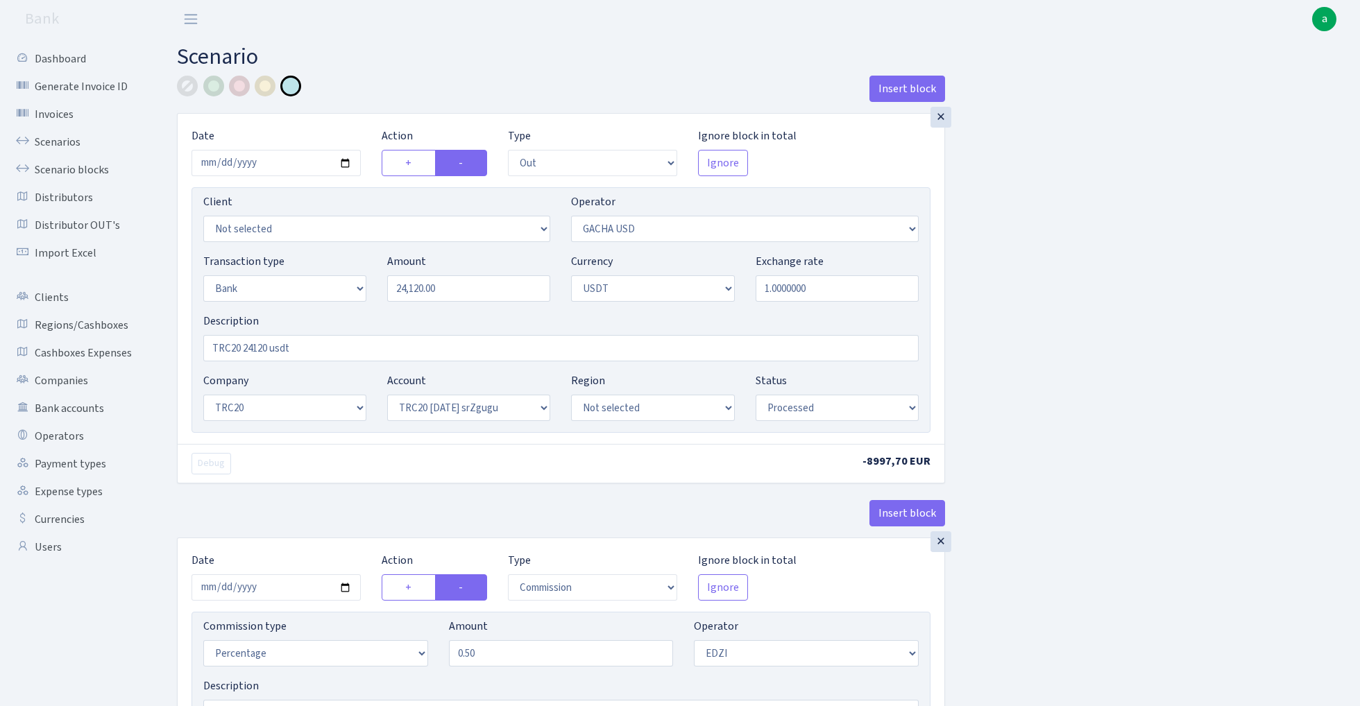
select select "6"
select select "processed"
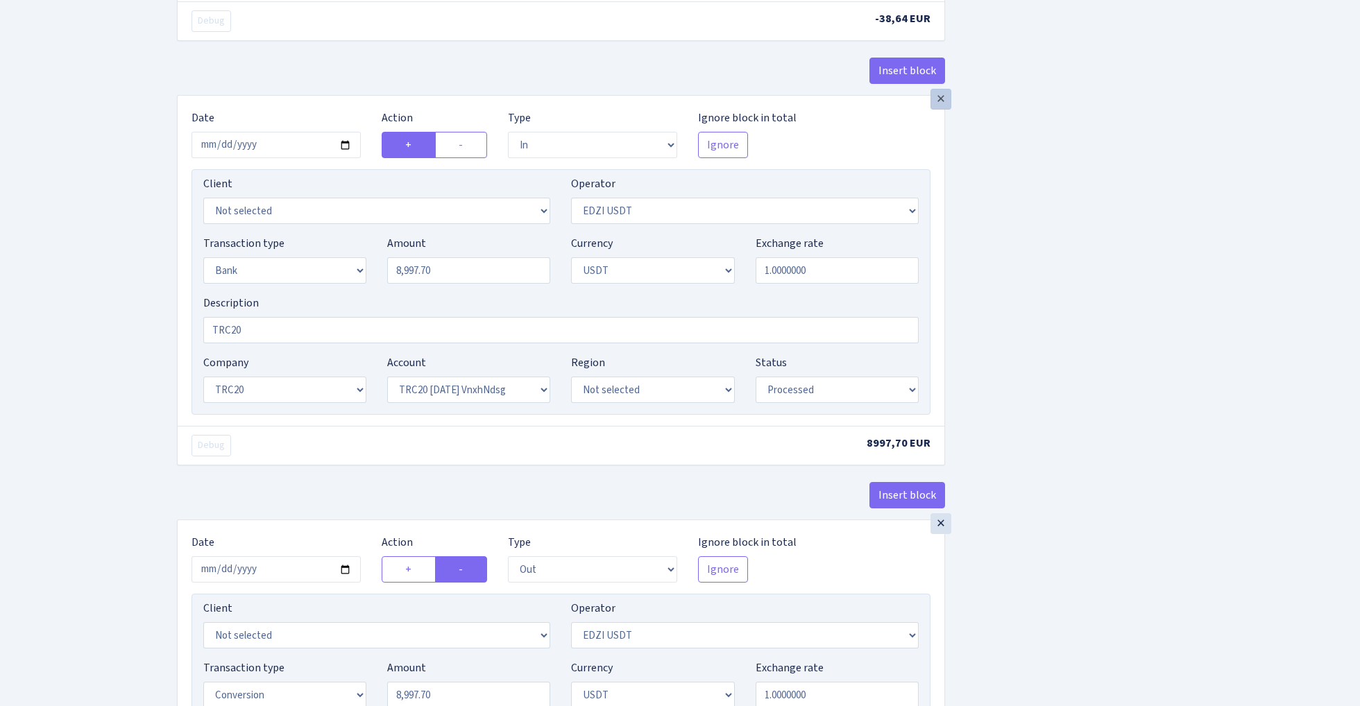
click at [939, 110] on div "×" at bounding box center [940, 99] width 21 height 21
radio input "false"
radio input "true"
select select "out"
select select "15"
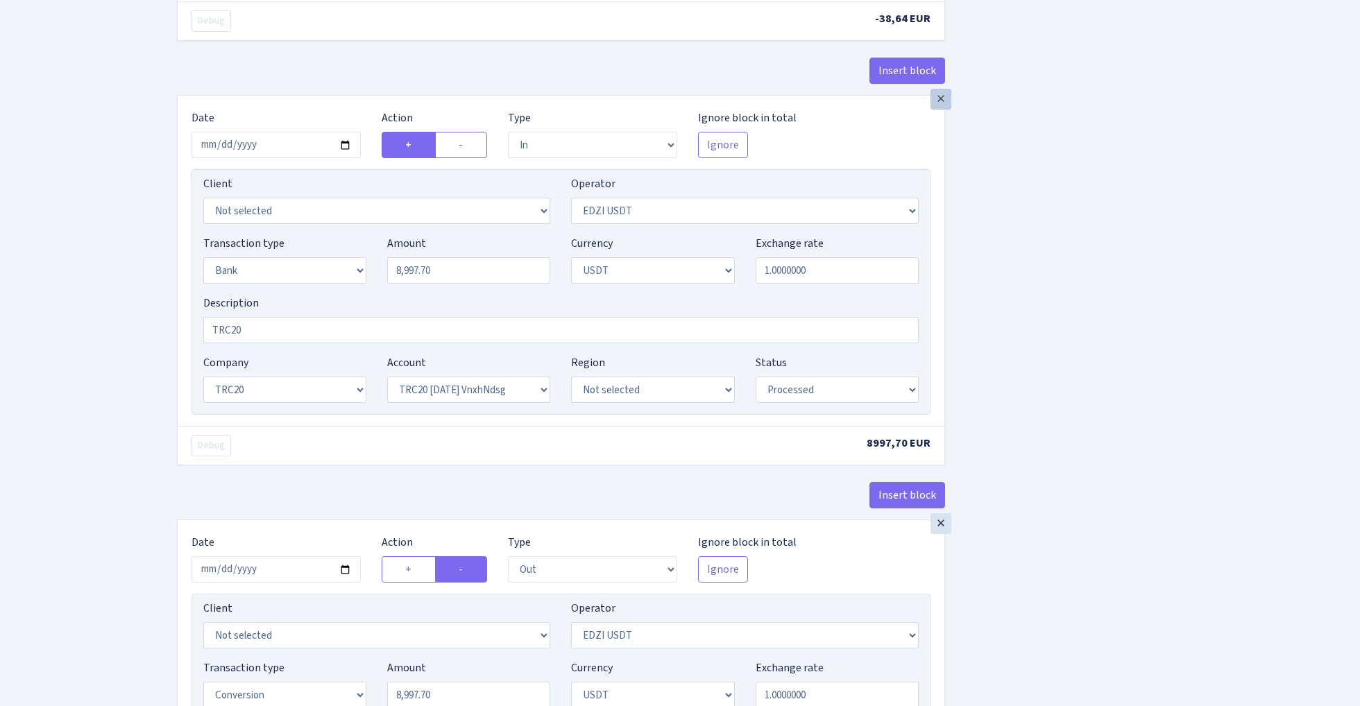
select select
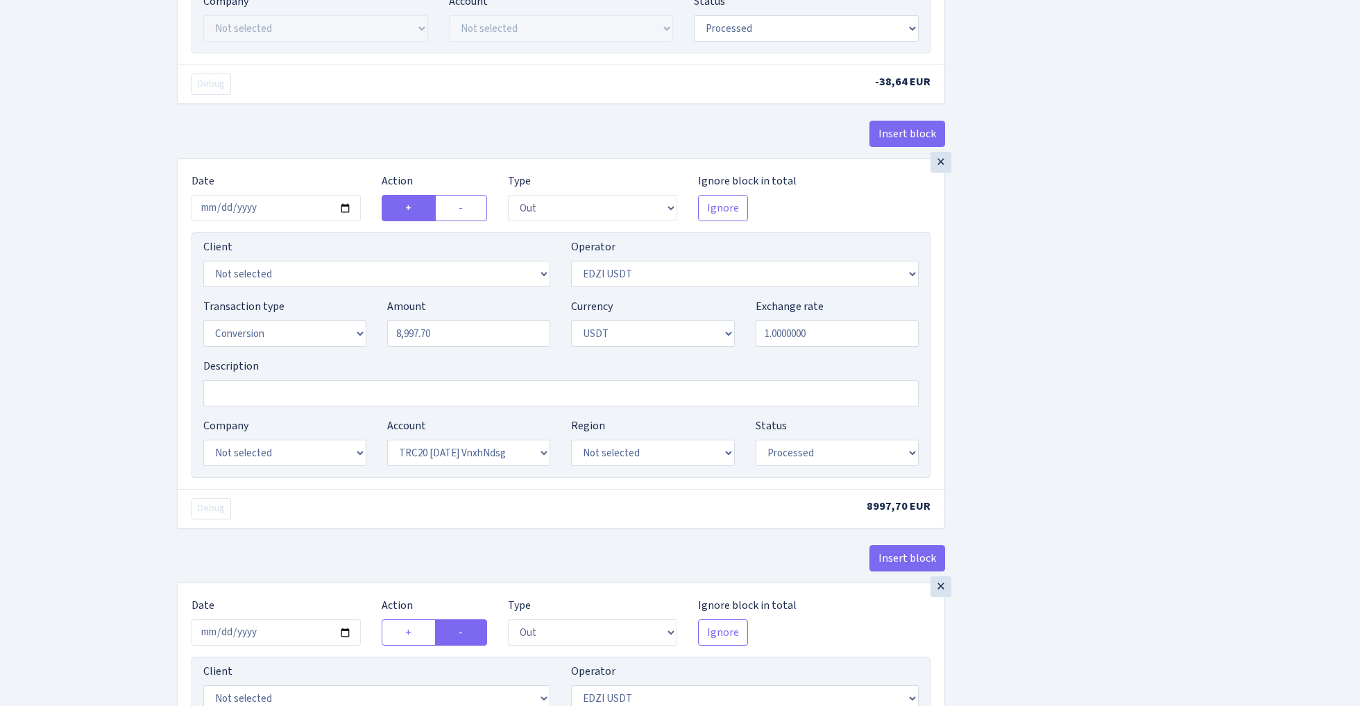
select select
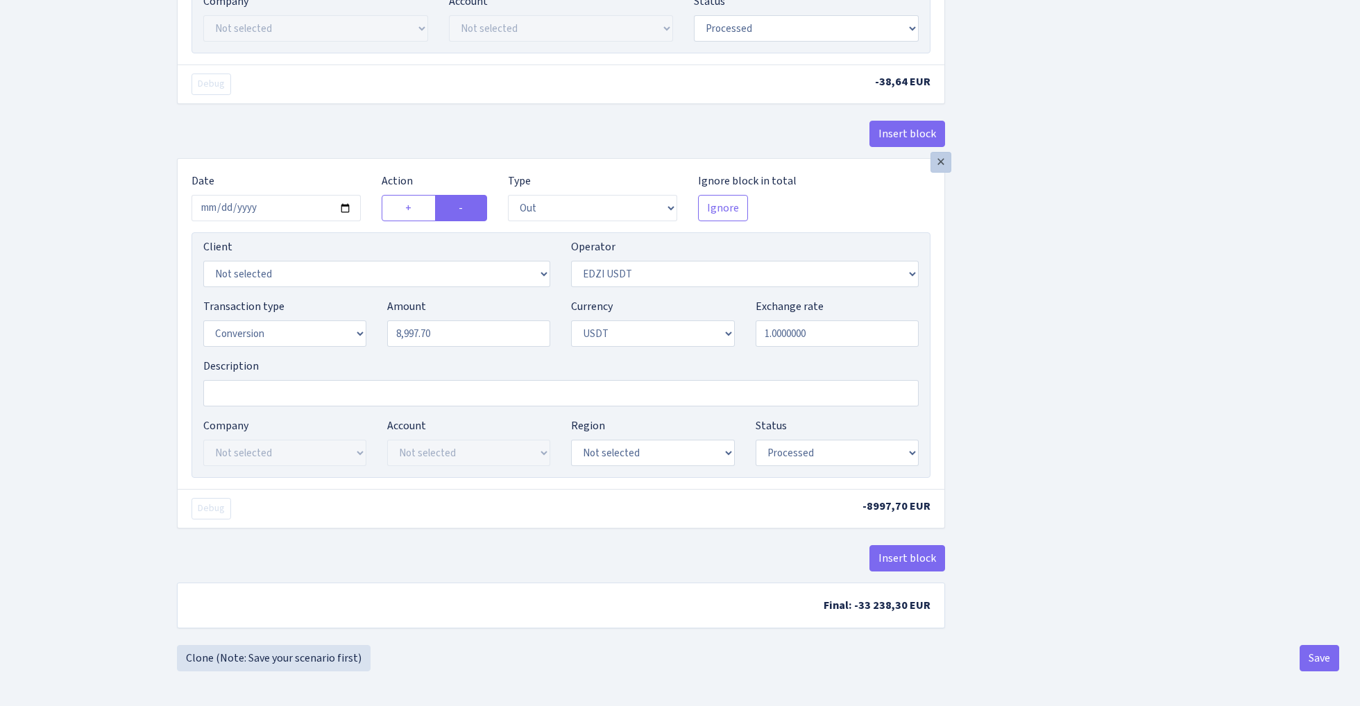
click at [941, 173] on div "×" at bounding box center [940, 162] width 21 height 21
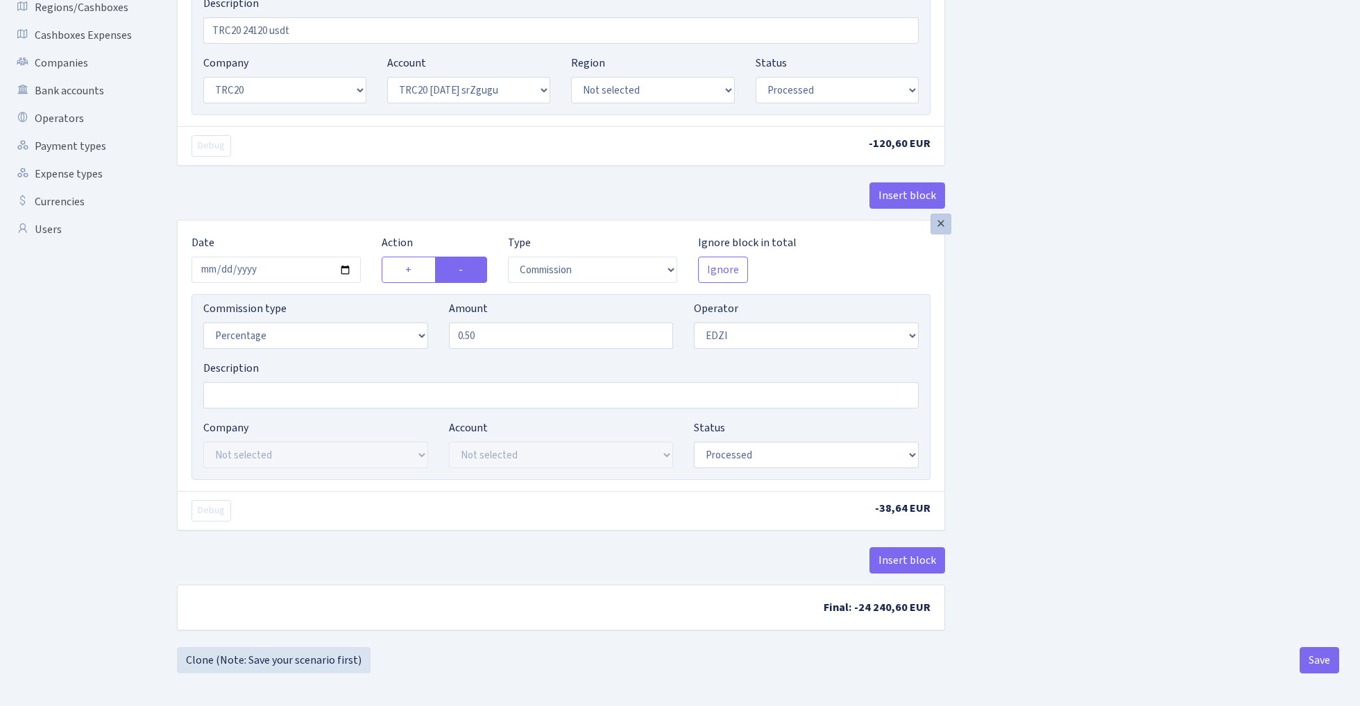
click at [942, 234] on div "×" at bounding box center [940, 224] width 21 height 21
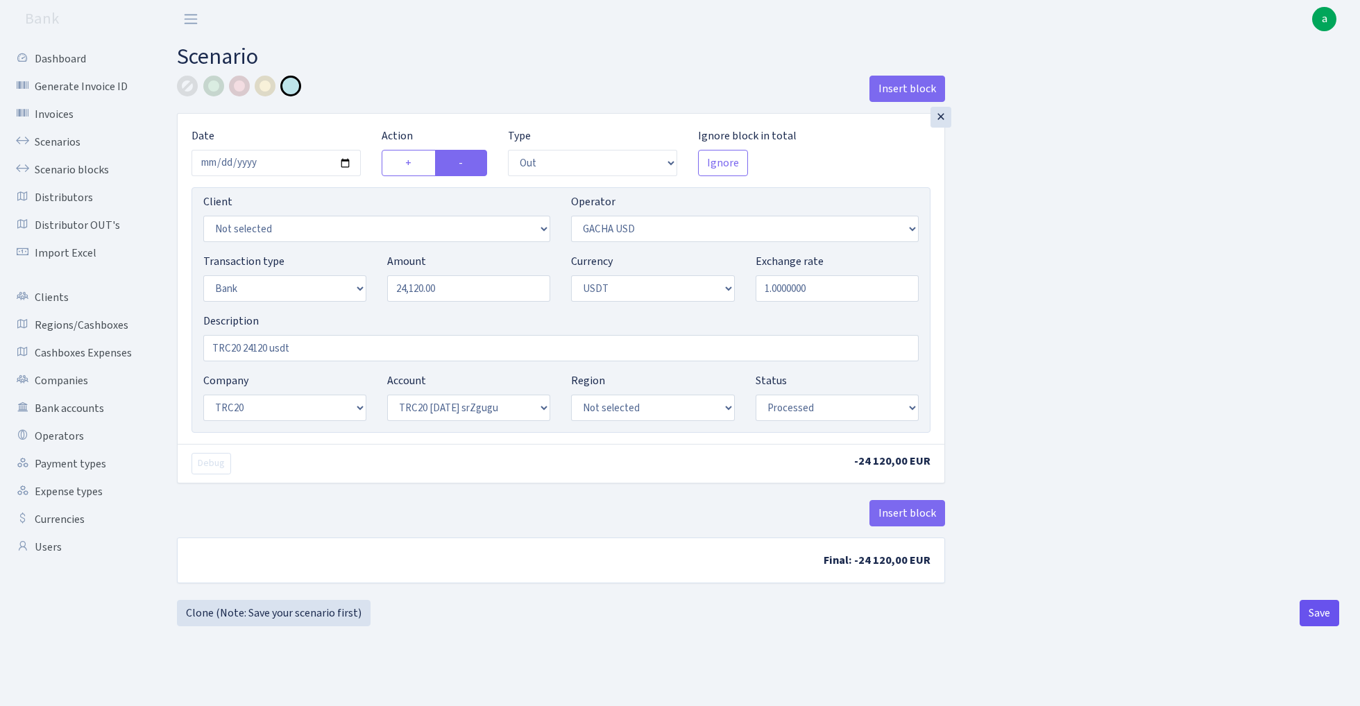
click at [1311, 618] on button "Save" at bounding box center [1320, 613] width 40 height 26
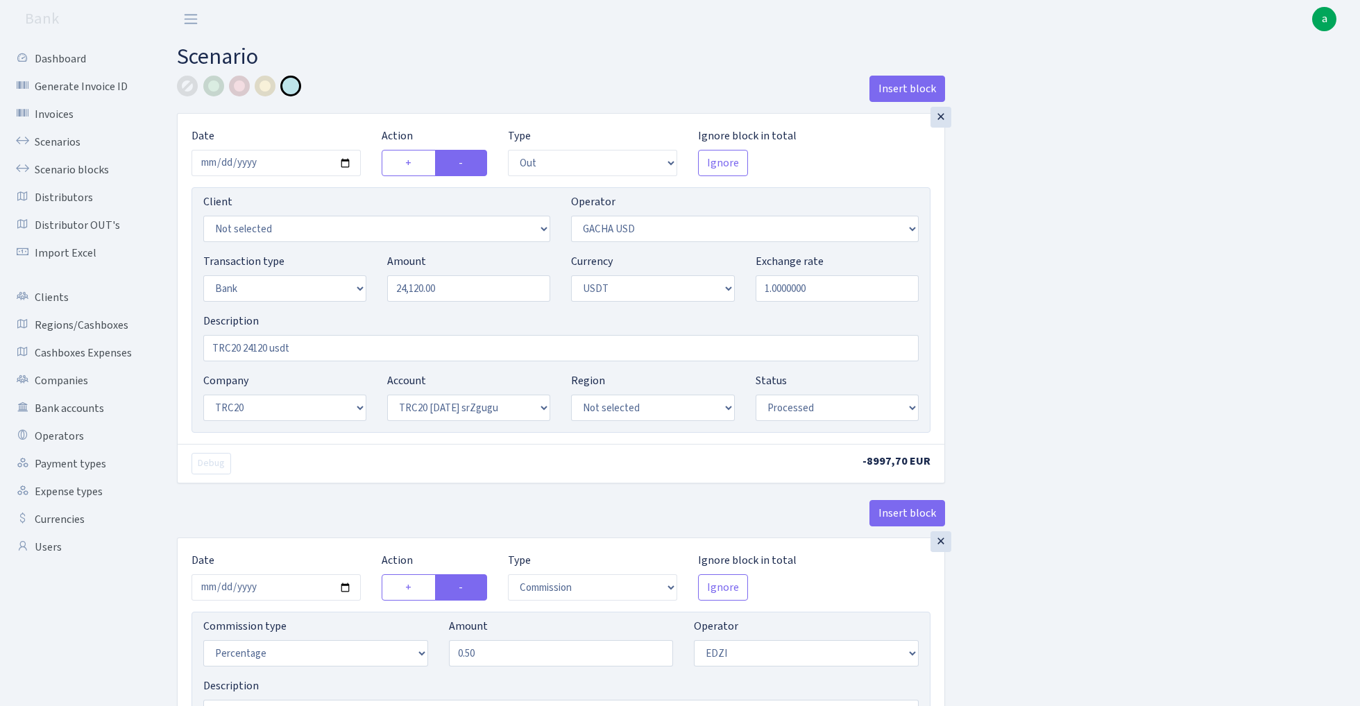
select select "out"
select select "316"
select select "2"
select select "6"
select select "20"
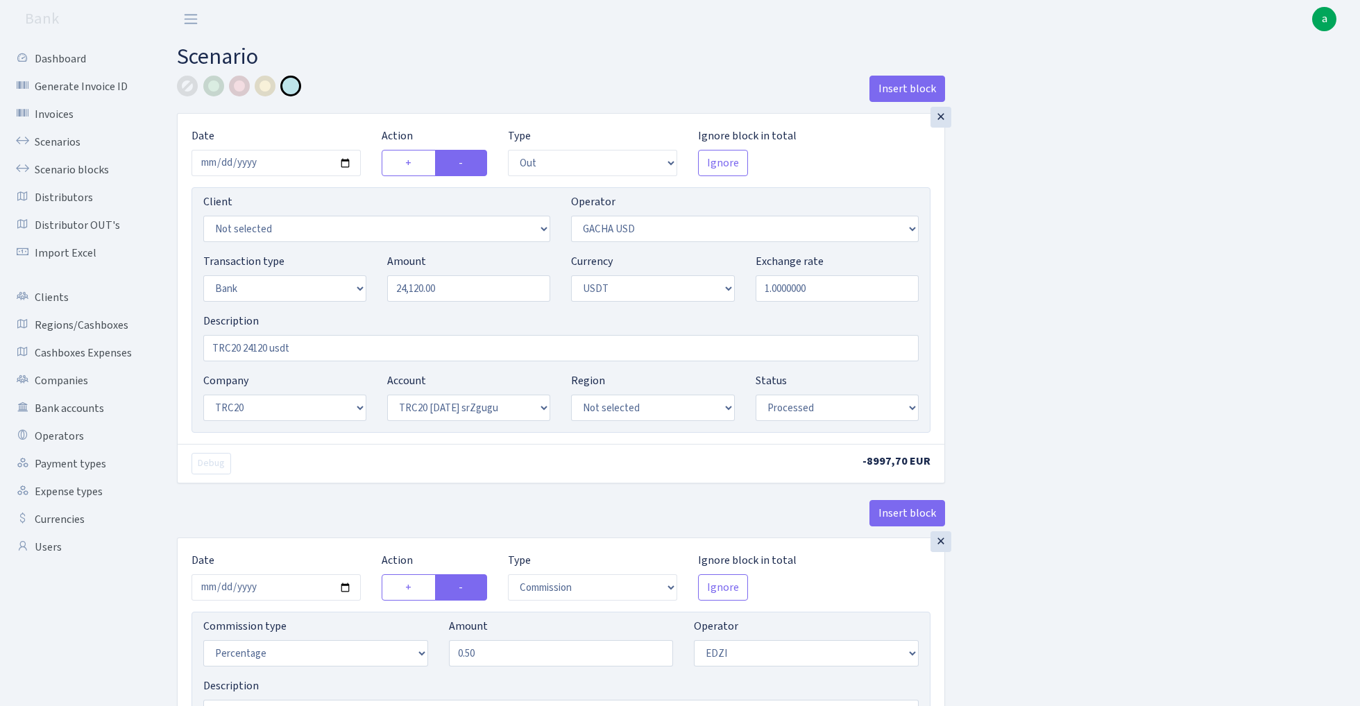
select select "61"
select select "processed"
select select "commission"
select select "11"
select select "processed"
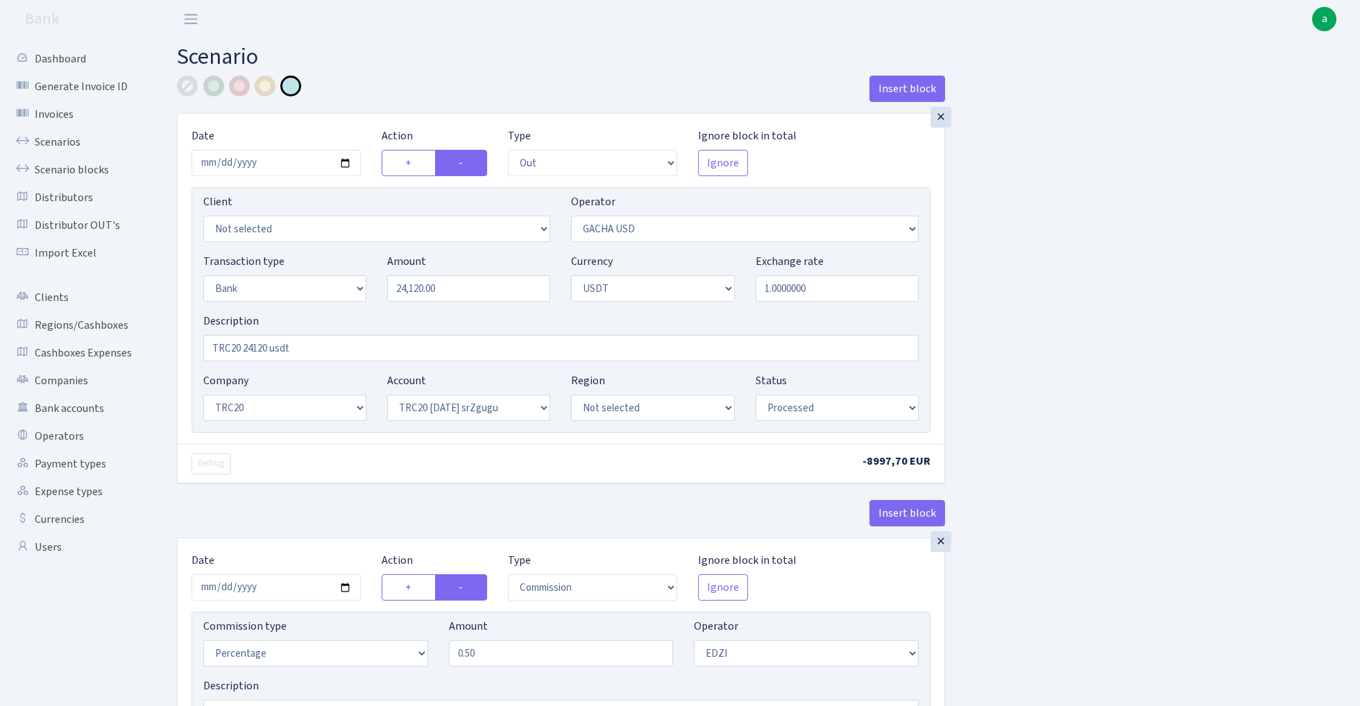
select select "in"
select select "212"
select select "2"
select select "6"
select select "20"
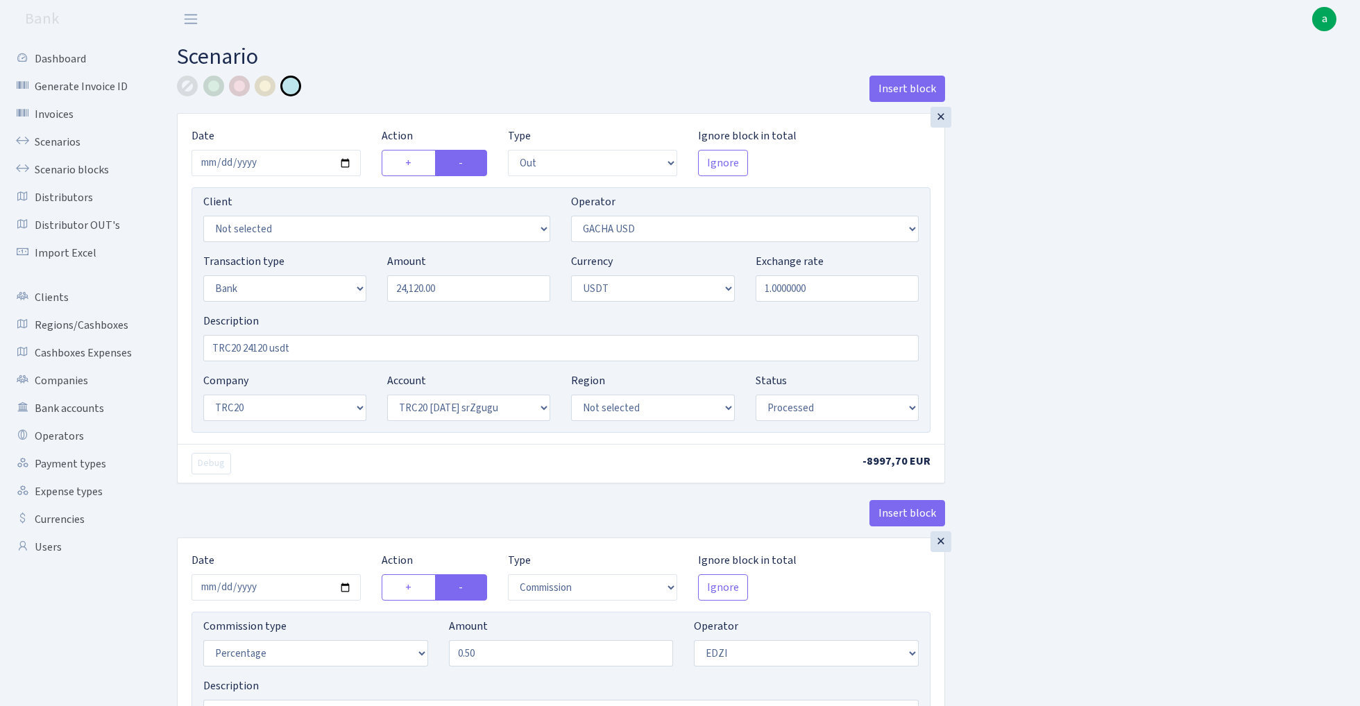
select select "66"
select select "processed"
select select "out"
select select "212"
select select "15"
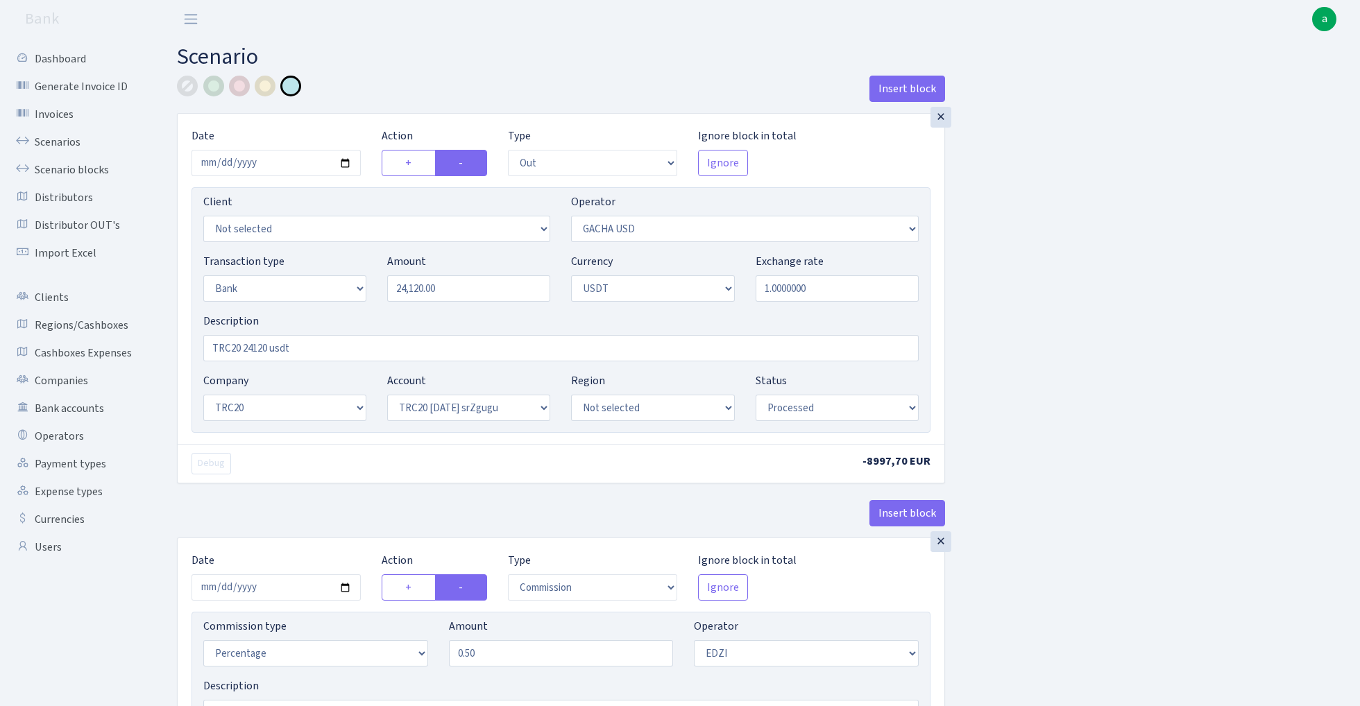
select select "6"
select select "processed"
click at [483, 289] on input "24120.00" at bounding box center [468, 288] width 163 height 26
type input "24,120.00"
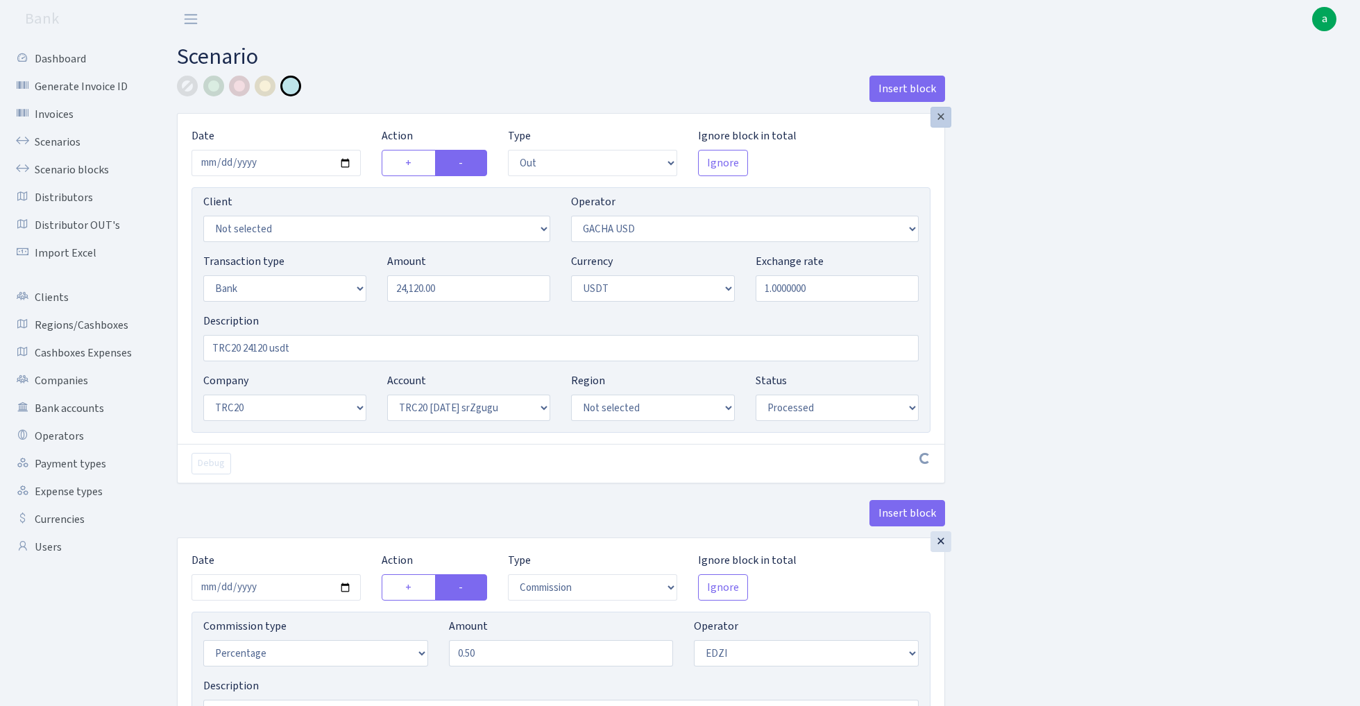
click at [944, 122] on div "×" at bounding box center [940, 117] width 21 height 21
type input "2025-08-21"
select select "commission"
radio input "true"
radio input "false"
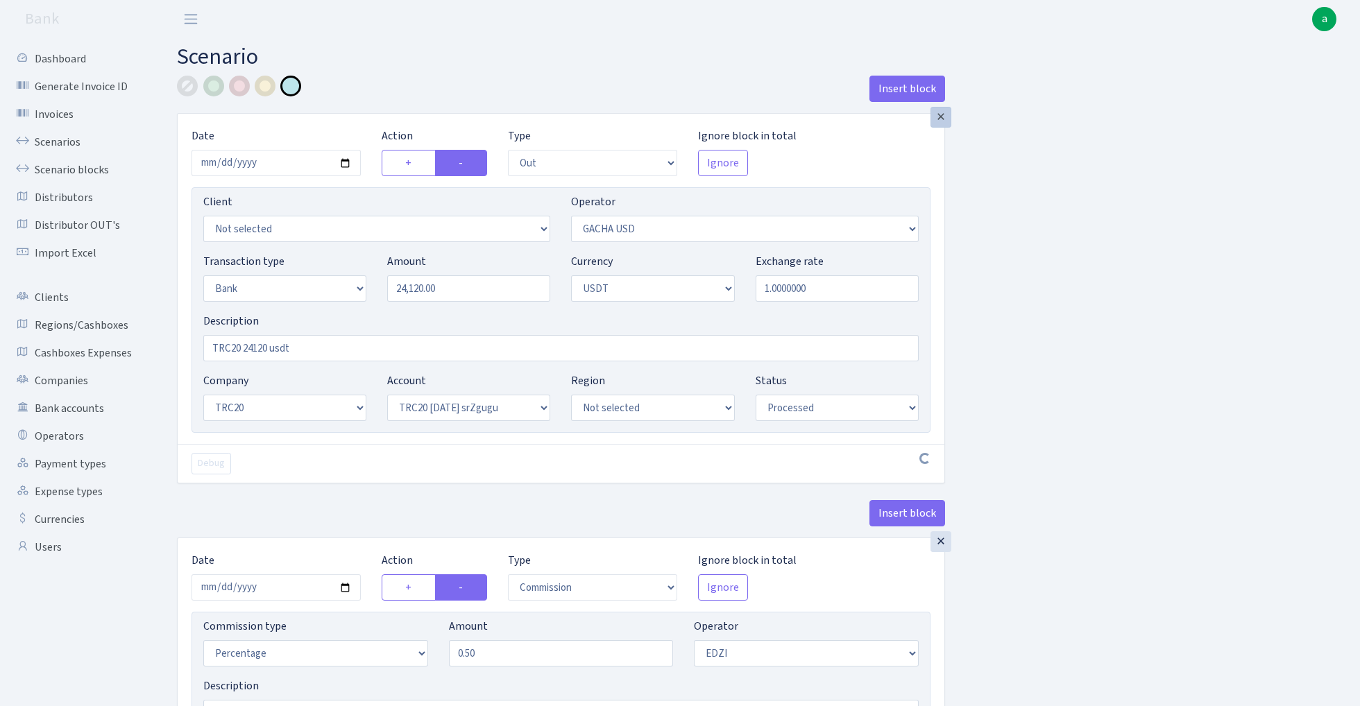
select select "in"
radio input "false"
radio input "true"
select select "out"
select select "15"
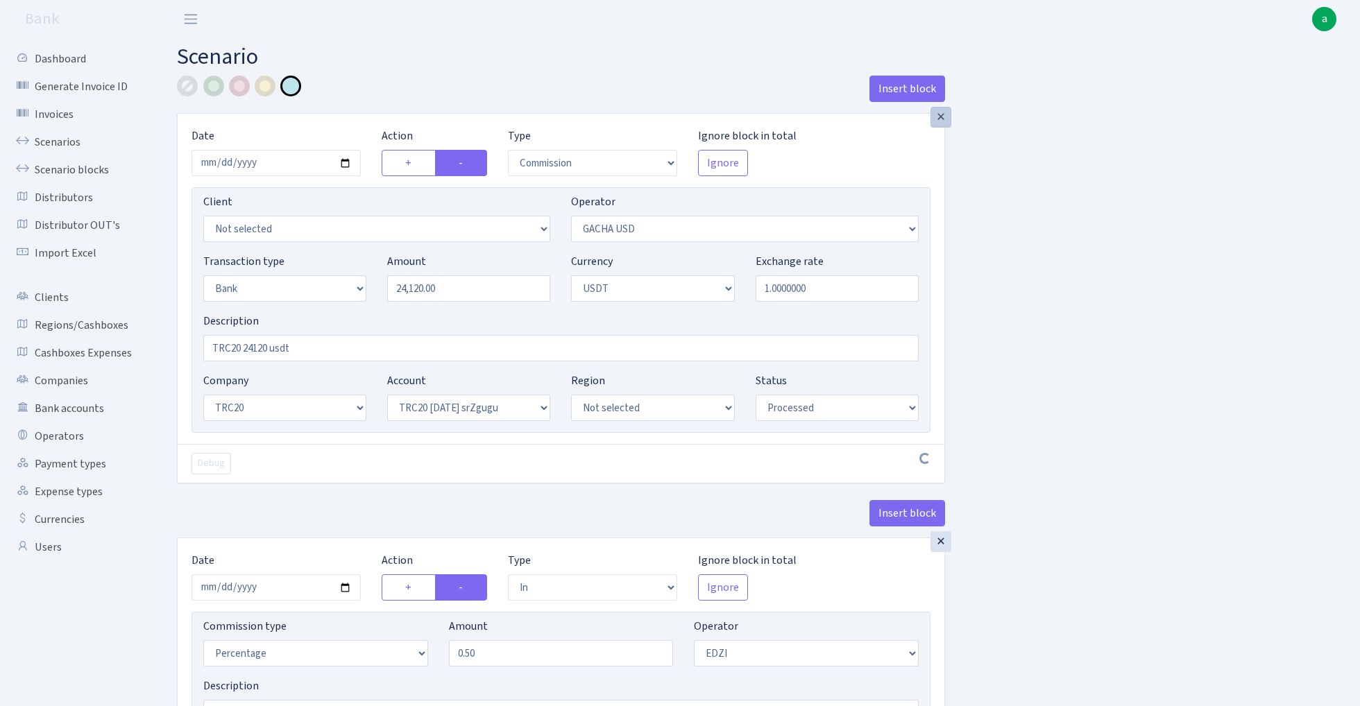
select select
select select "11"
select select "processed"
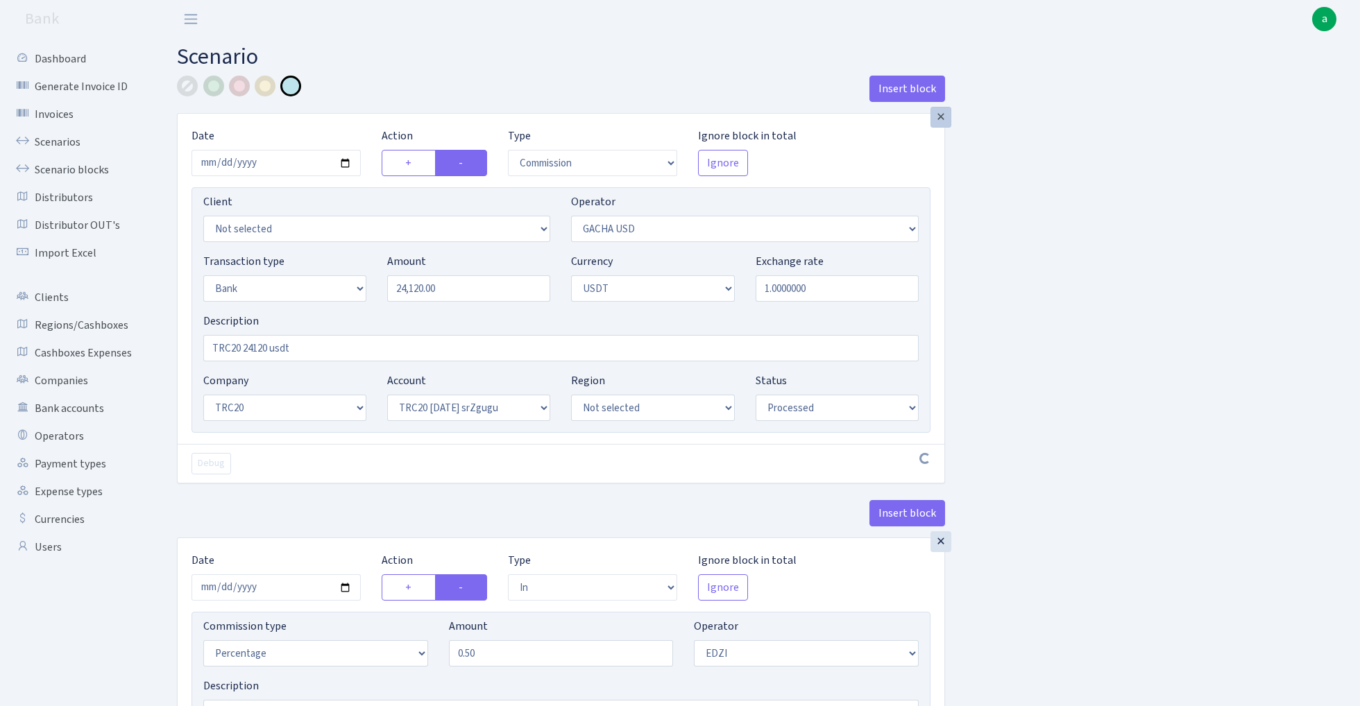
select select "20"
select select "66"
select select "processed"
select select "212"
select select "6"
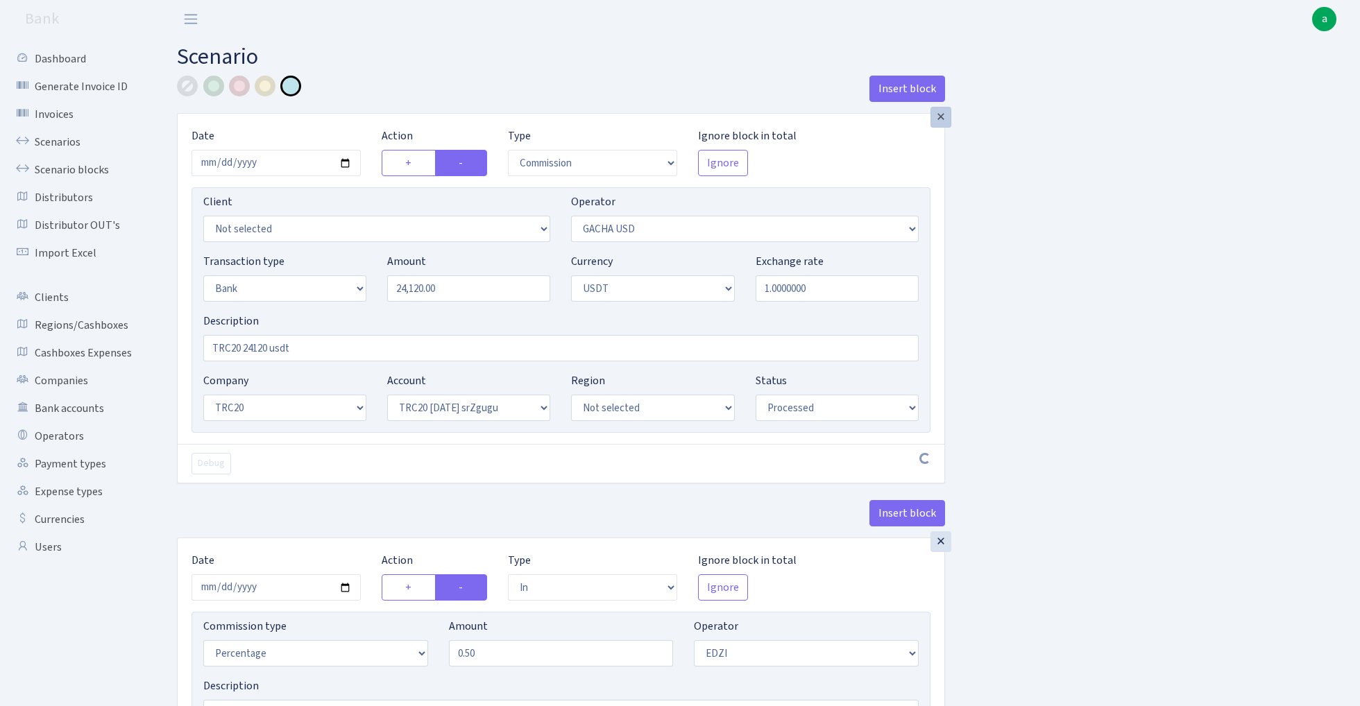
select select "2"
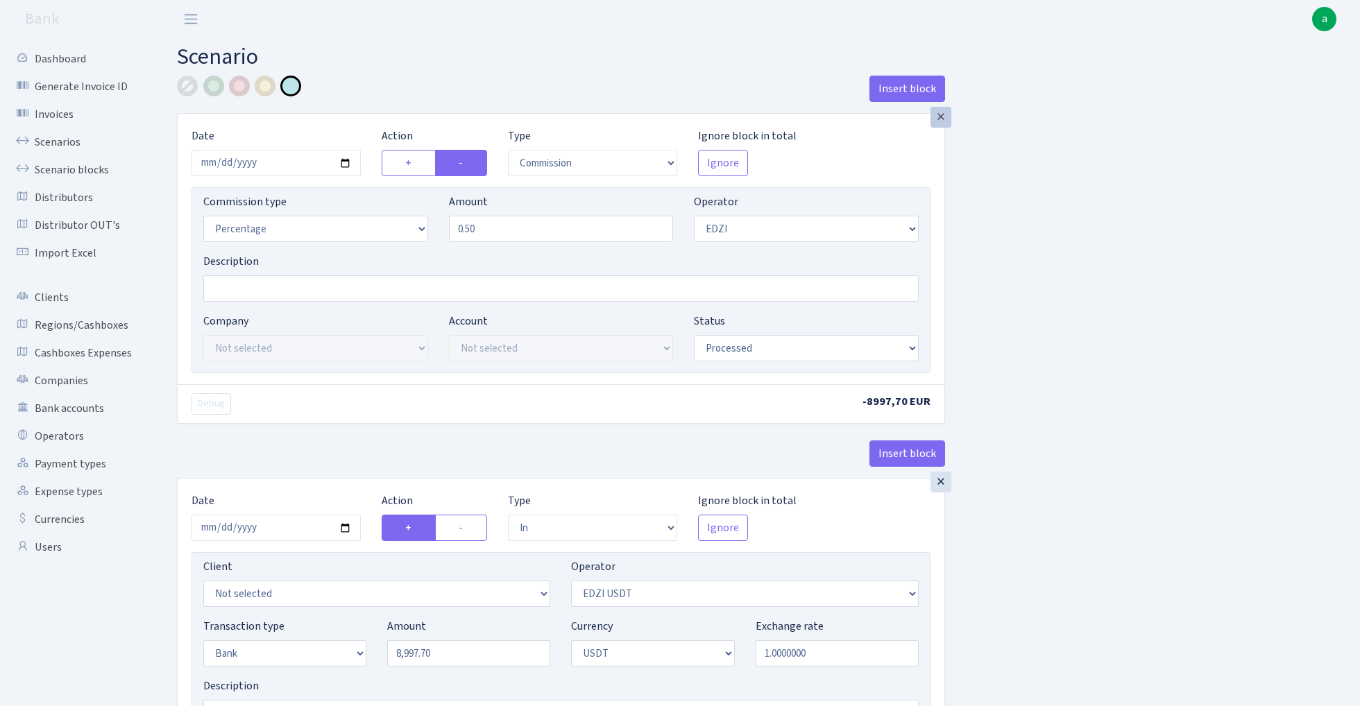
select select
click at [944, 122] on div "×" at bounding box center [940, 117] width 21 height 21
radio input "true"
radio input "false"
select select "in"
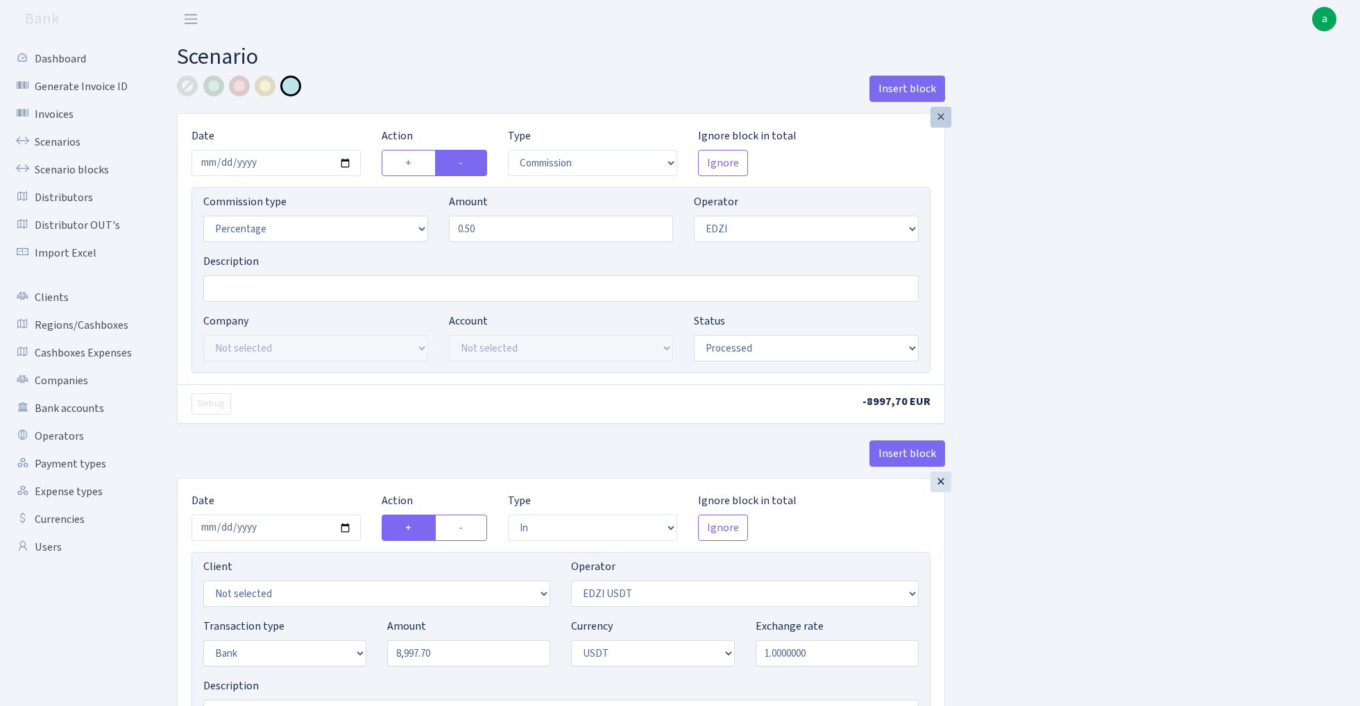
radio input "false"
radio input "true"
select select "out"
select select
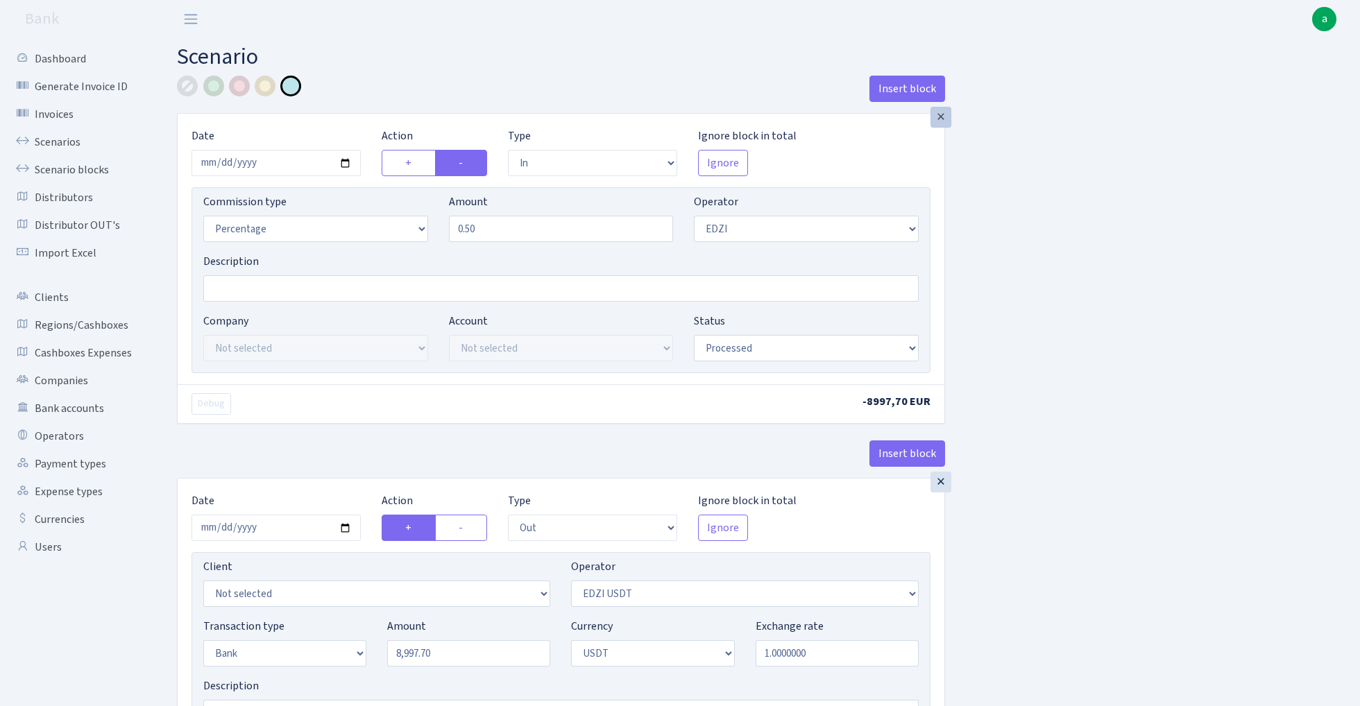
select select "15"
select select
select select "20"
select select "66"
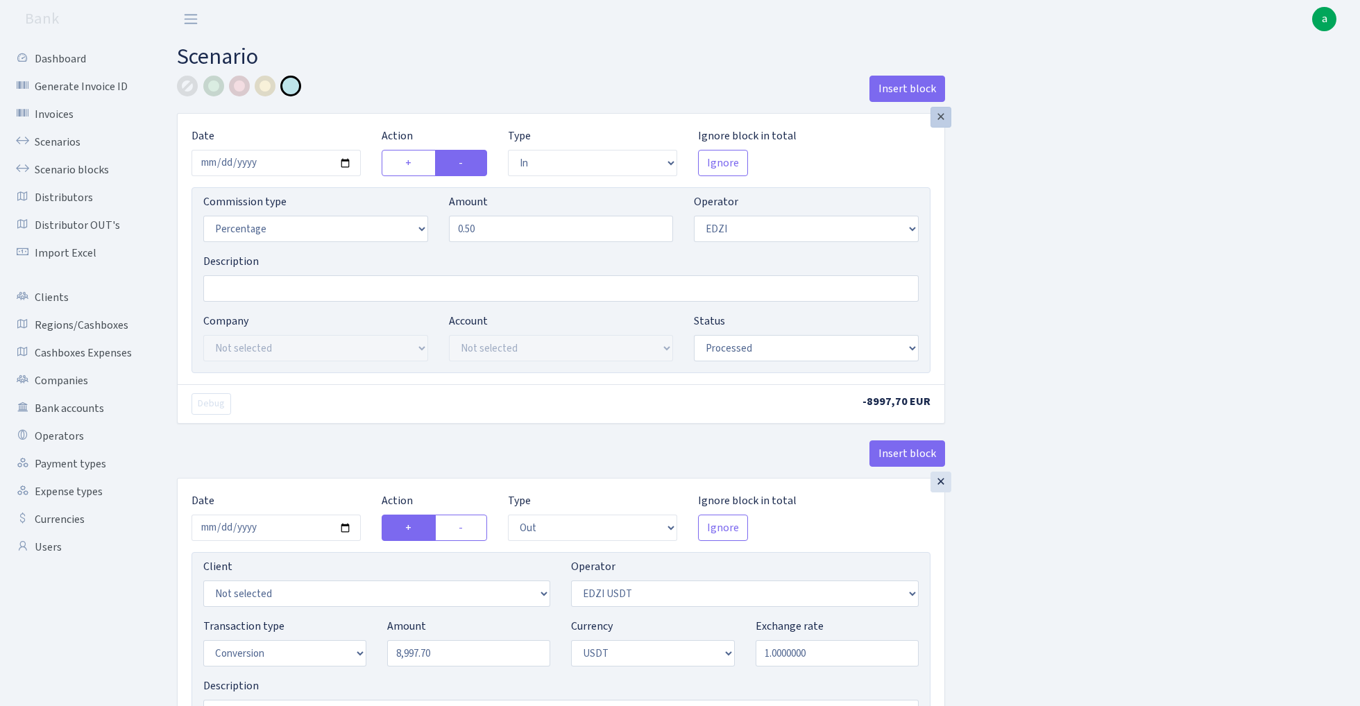
select select "processed"
select select "6"
select select "212"
select select "2"
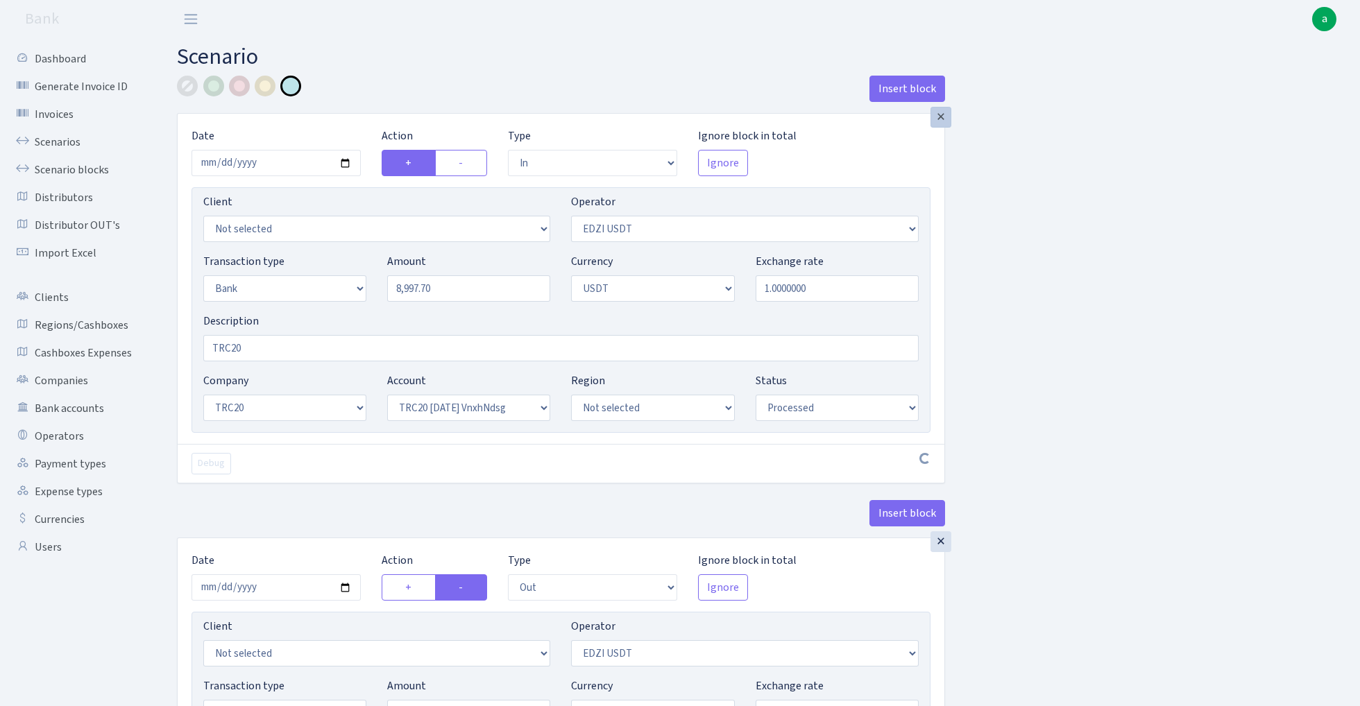
select select
click at [944, 122] on div "×" at bounding box center [940, 117] width 21 height 21
radio input "false"
radio input "true"
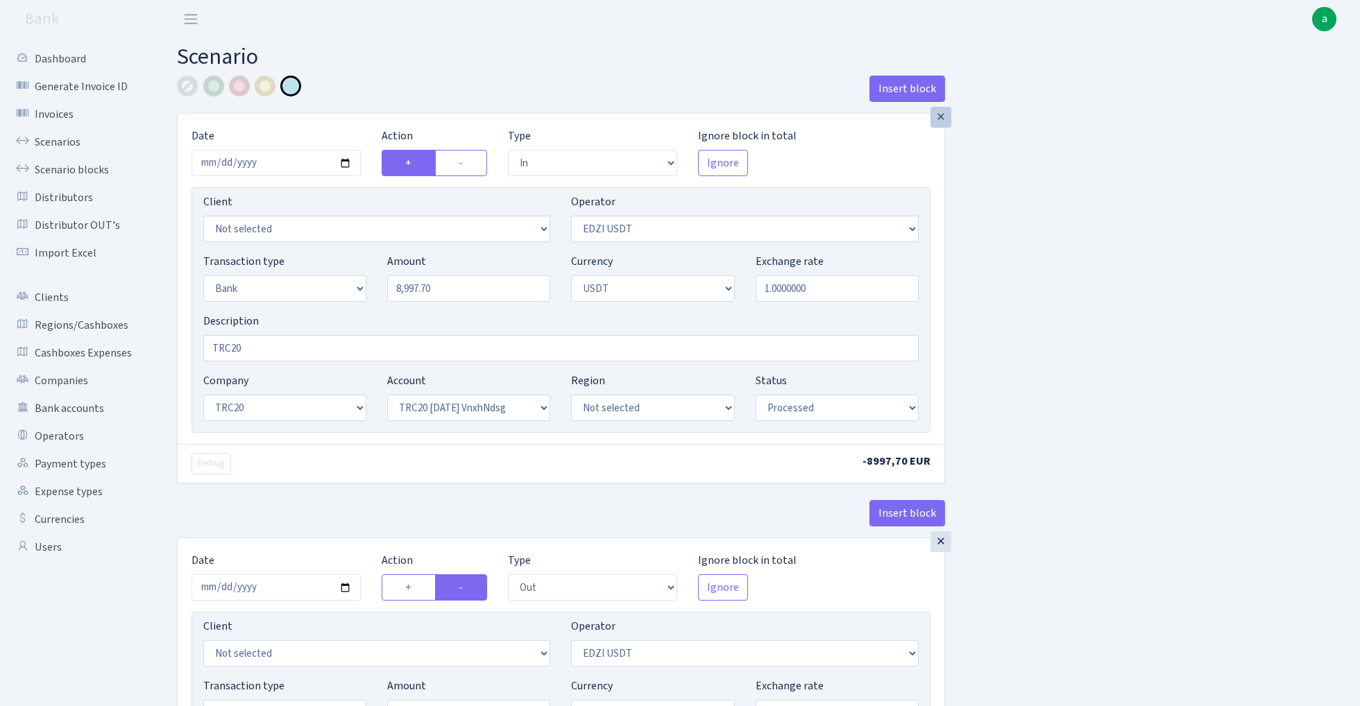
select select "out"
select select
select select "15"
select select
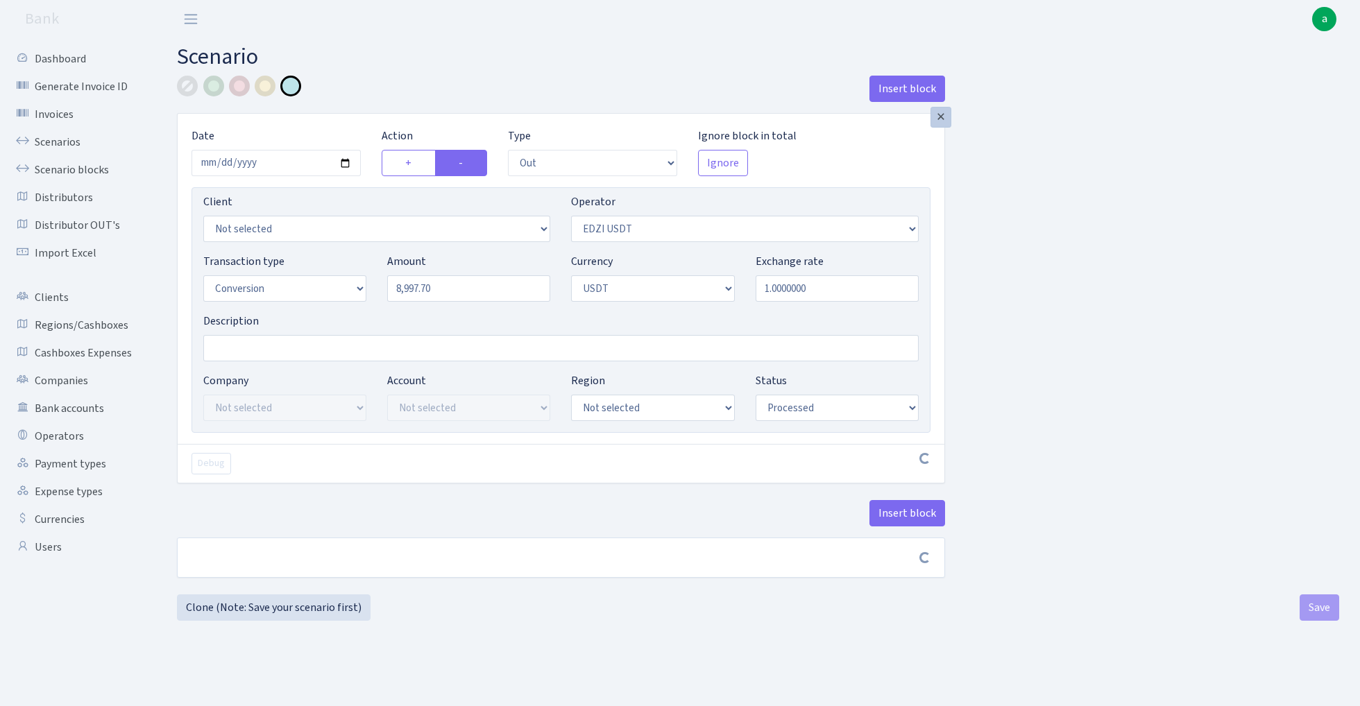
select select
click at [944, 122] on div "×" at bounding box center [940, 117] width 21 height 21
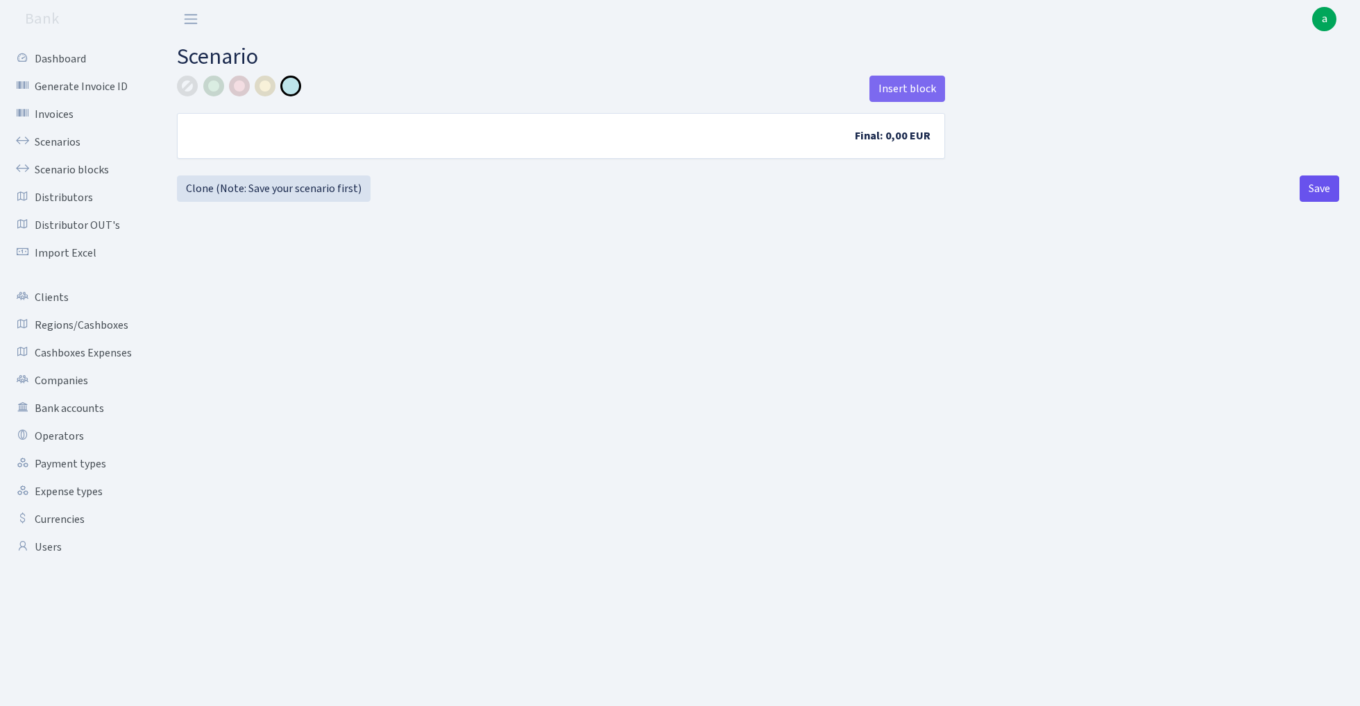
click at [1316, 194] on button "Save" at bounding box center [1320, 189] width 40 height 26
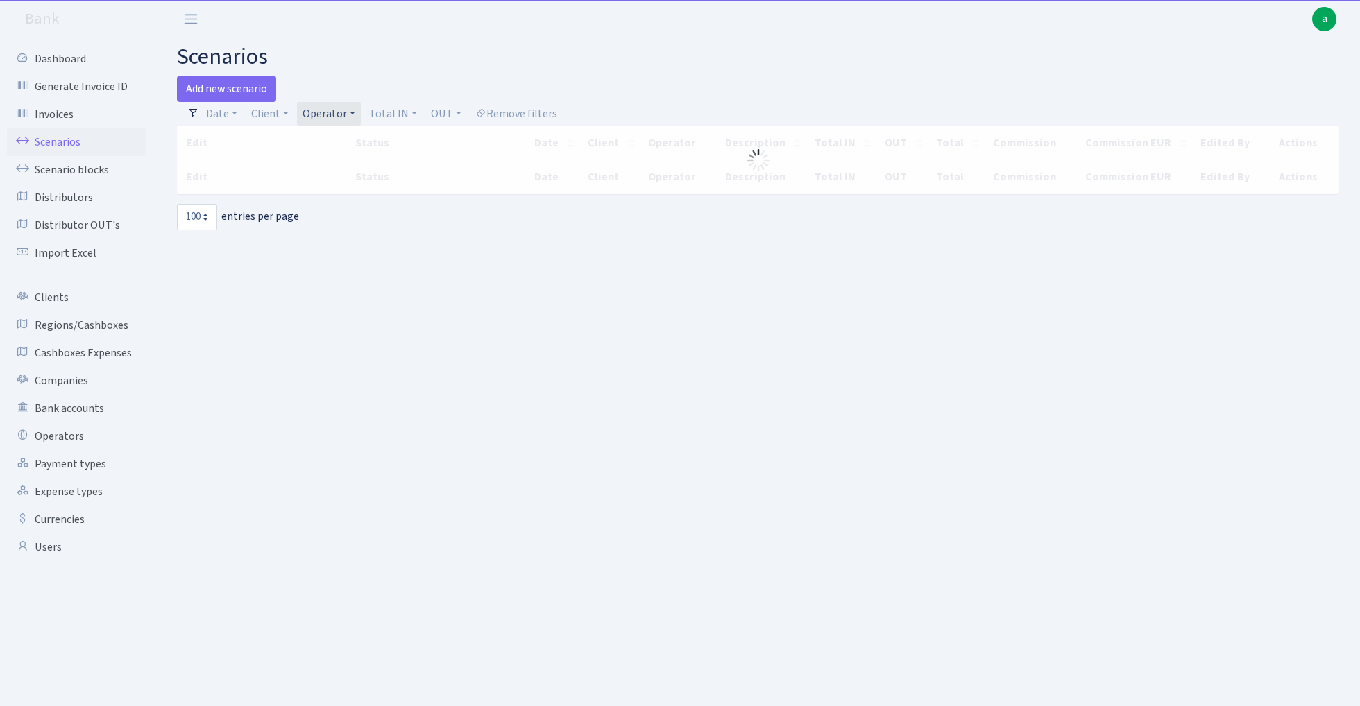
select select "100"
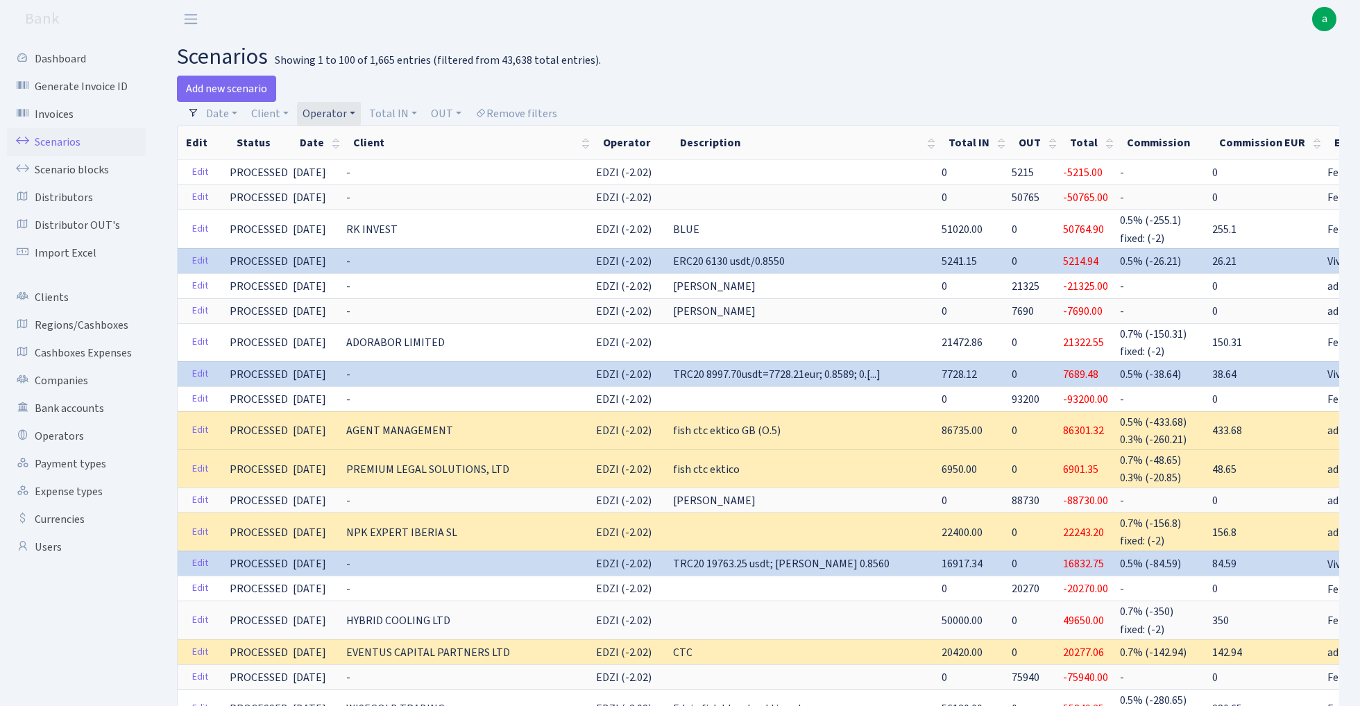
click at [328, 111] on link "Operator" at bounding box center [329, 114] width 64 height 24
click at [351, 162] on input "search" at bounding box center [352, 164] width 102 height 22
type input "[PERSON_NAME]"
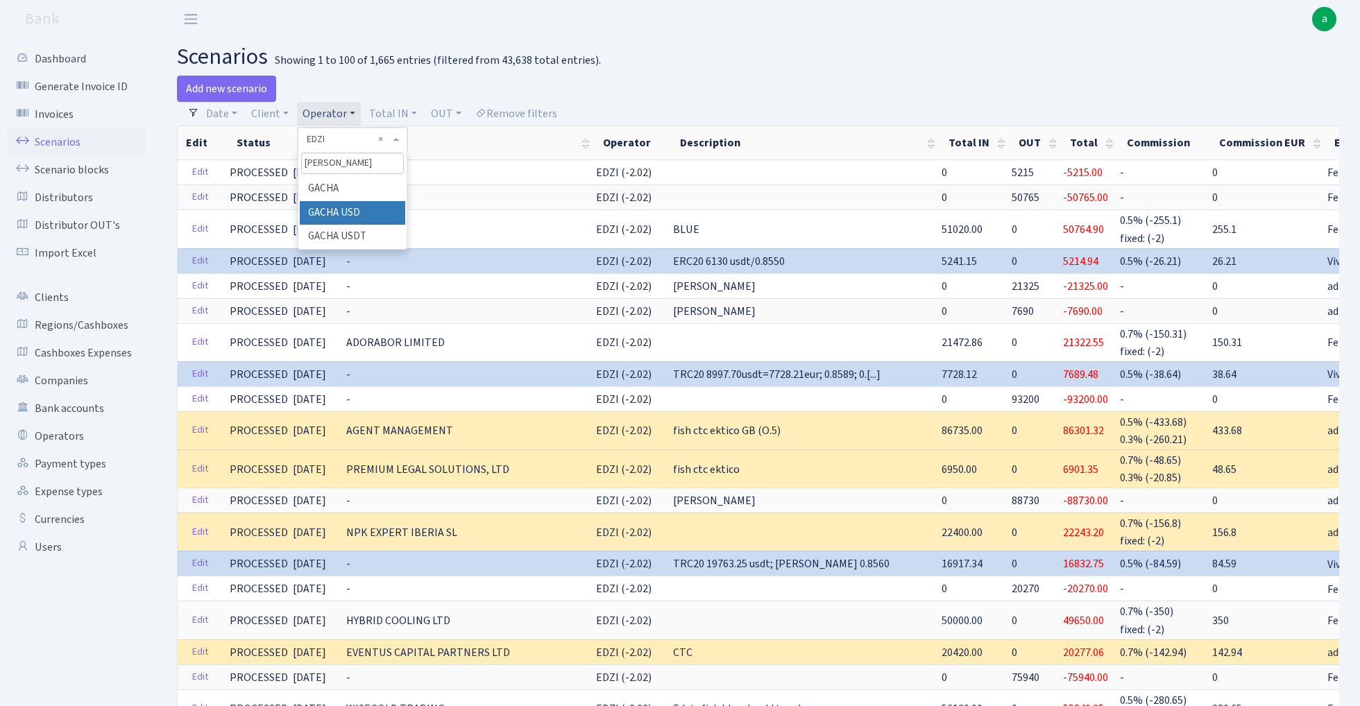
click at [355, 211] on li "GACHA USD" at bounding box center [352, 213] width 105 height 24
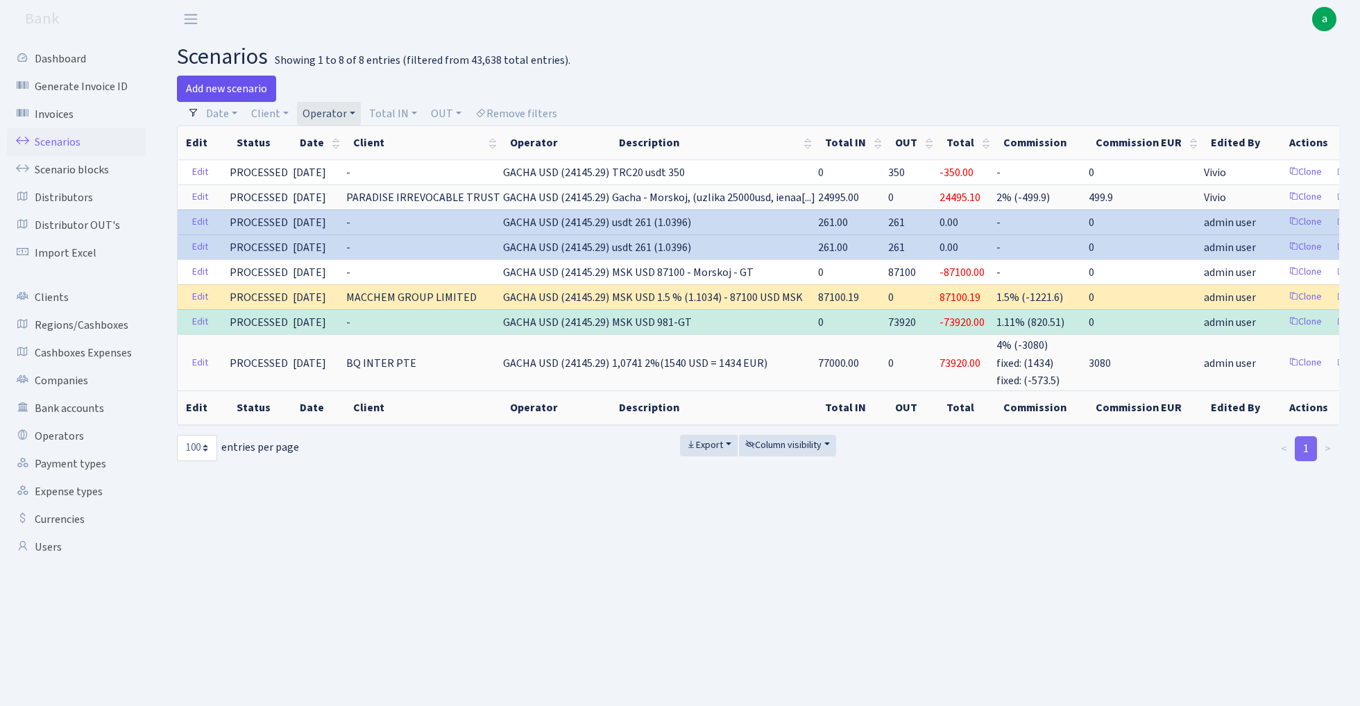
click at [230, 87] on link "Add new scenario" at bounding box center [226, 89] width 99 height 26
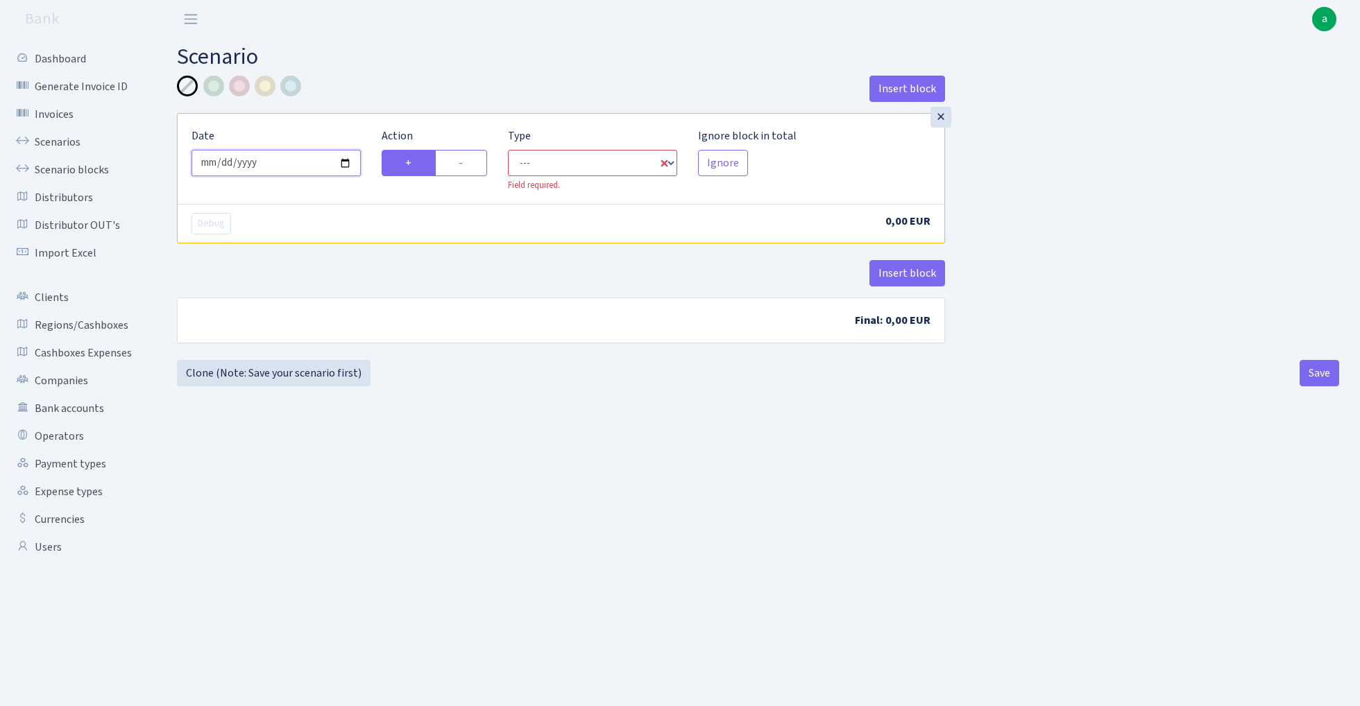
click at [270, 164] on input "[DATE]" at bounding box center [275, 163] width 169 height 26
type input "[DATE]"
click at [437, 62] on h2 "Scenario" at bounding box center [758, 57] width 1162 height 26
click at [465, 164] on label "-" at bounding box center [461, 163] width 52 height 26
click at [465, 164] on input "-" at bounding box center [463, 159] width 9 height 9
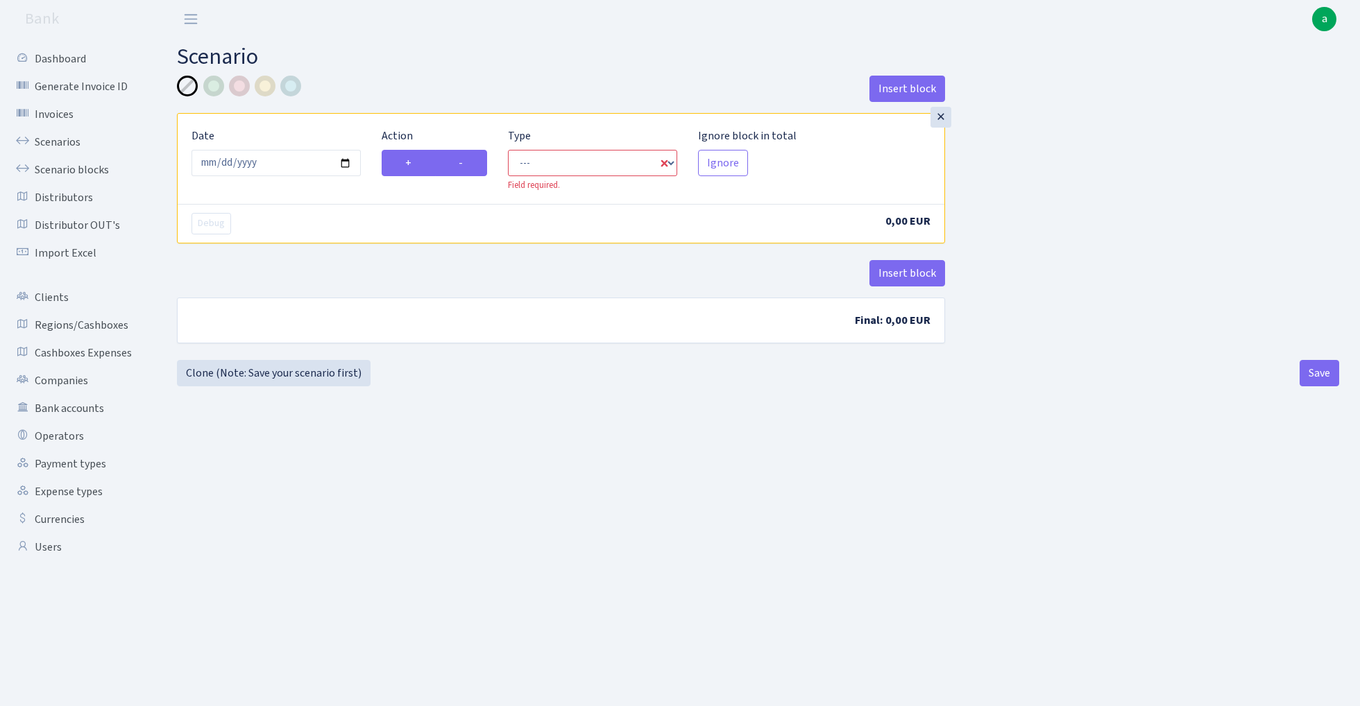
radio input "true"
radio input "false"
select select "out"
select select "1"
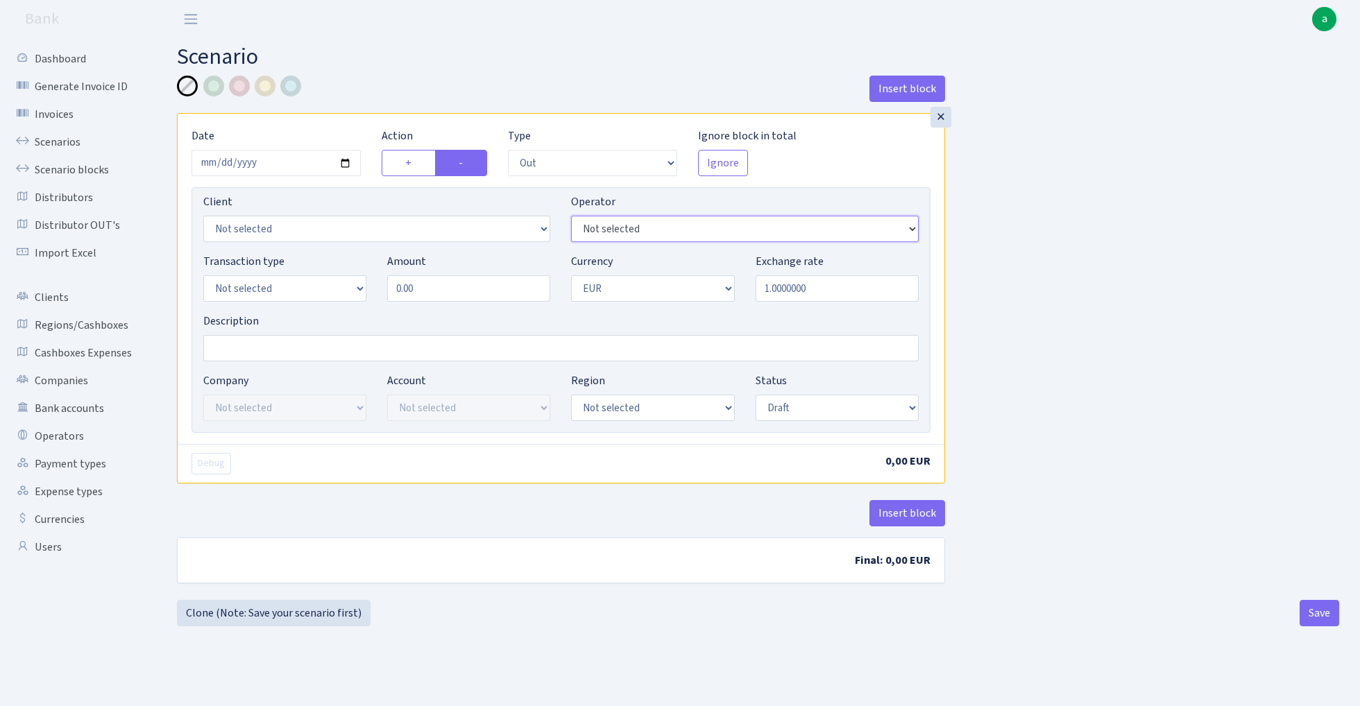
select select "316"
select select "2"
select select "6"
click at [455, 295] on input "0.00" at bounding box center [468, 288] width 163 height 26
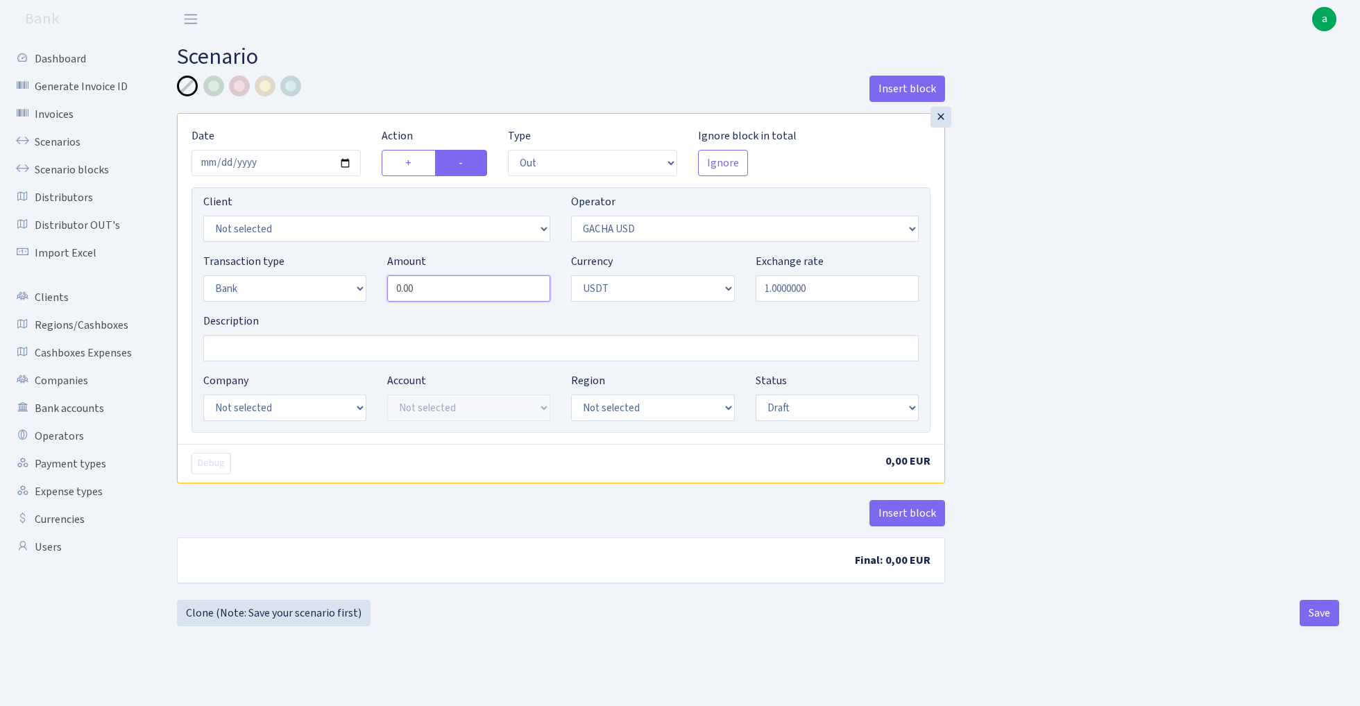
paste input "2412"
type input "24,120.00"
click at [253, 356] on input "Description" at bounding box center [560, 348] width 715 height 26
paste input "24120.00"
type input "TRC20 24120 usdt"
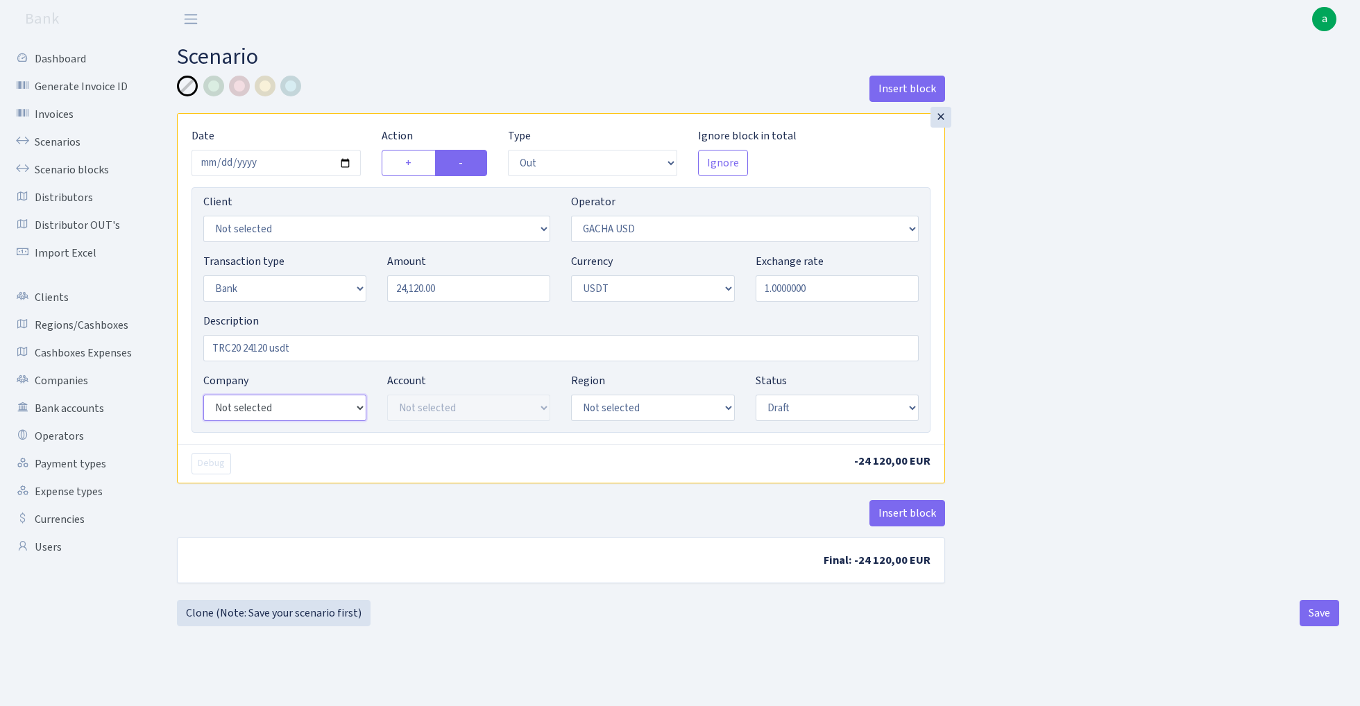
select select "20"
select select "61"
select select "processed"
click at [293, 84] on div at bounding box center [290, 86] width 21 height 21
click at [1067, 372] on div "Insert block × Date 2025-08-29 Action + - Type --- In Out Commission Field requ…" at bounding box center [758, 338] width 1183 height 525
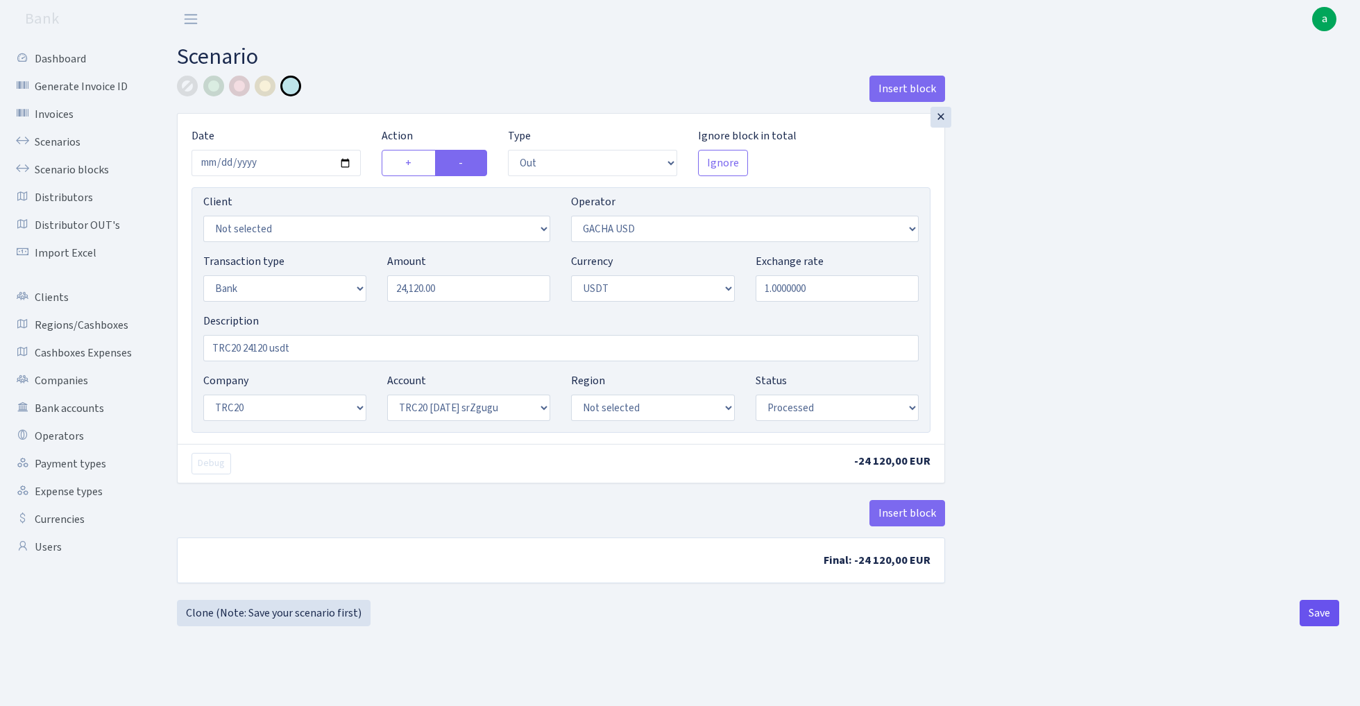
click at [1319, 616] on button "Save" at bounding box center [1320, 613] width 40 height 26
select select "out"
select select "316"
select select "2"
select select "6"
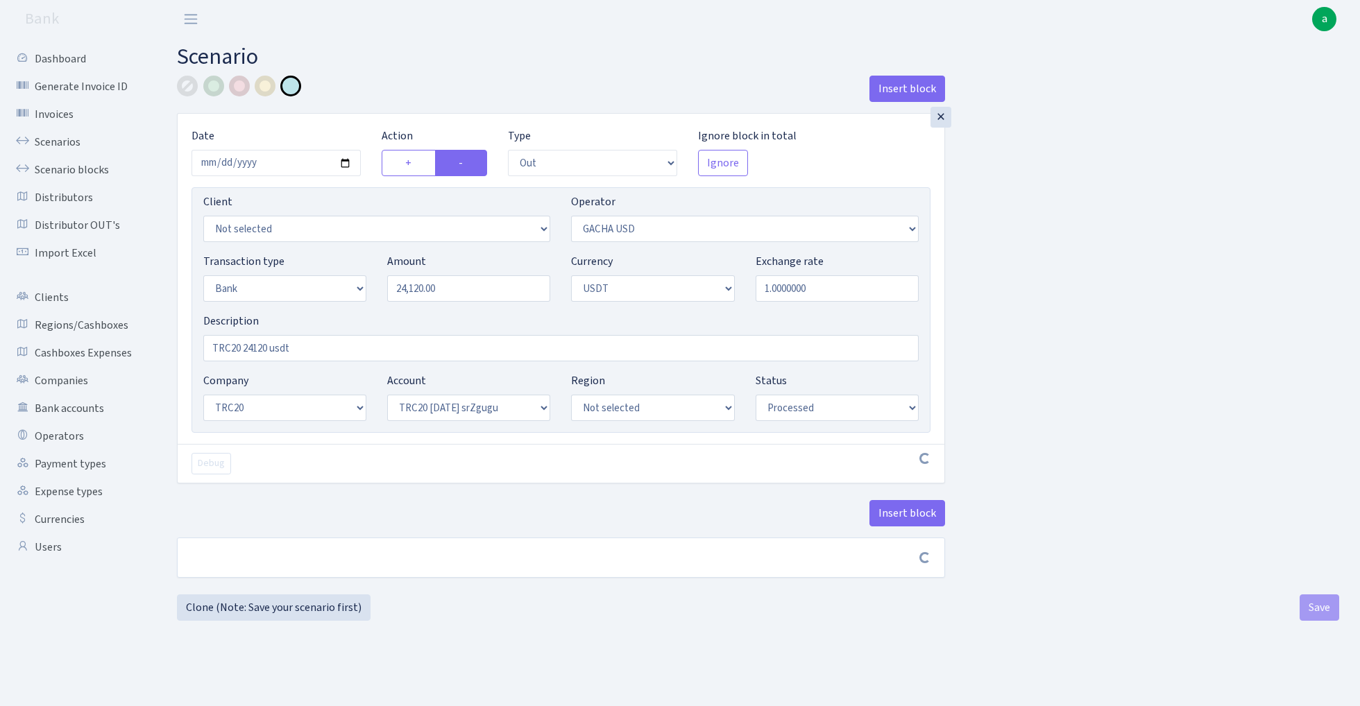
select select "20"
select select "61"
select select "processed"
click at [1324, 619] on button "Save" at bounding box center [1320, 613] width 40 height 26
select select "out"
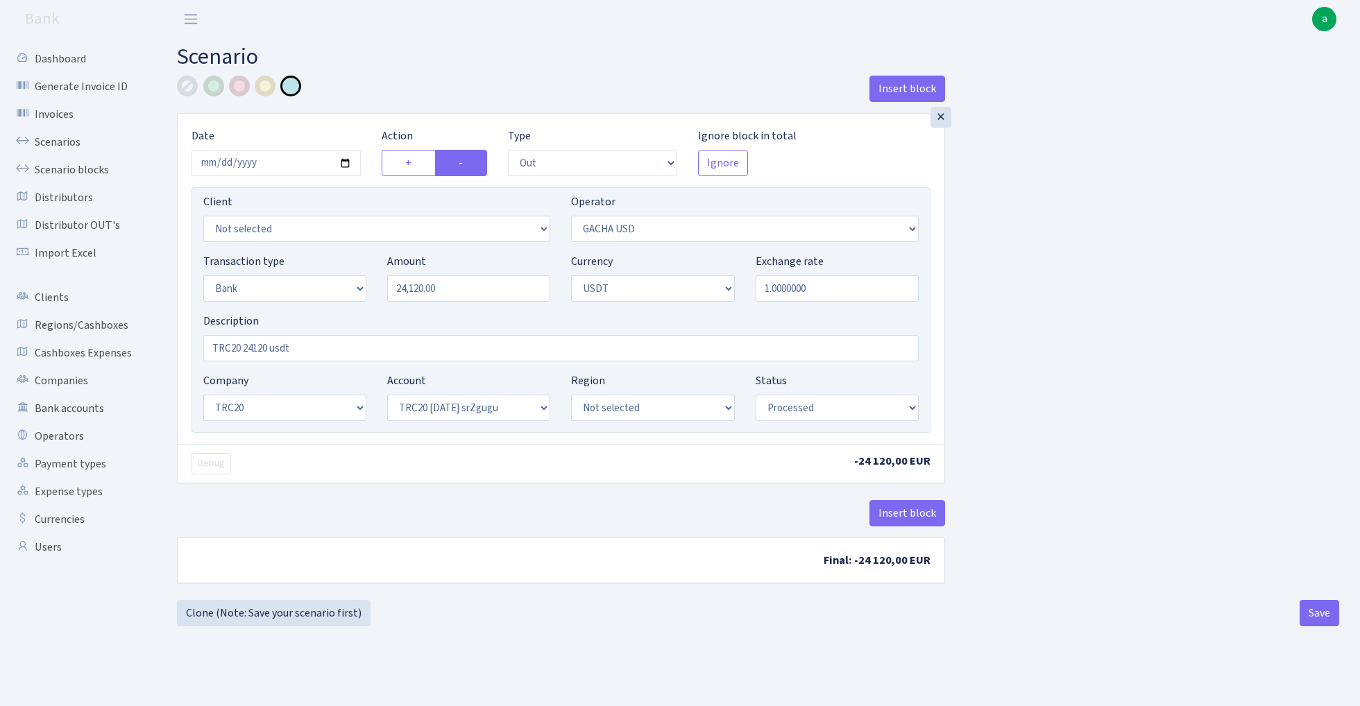
select select "316"
select select "2"
select select "6"
select select "20"
select select "61"
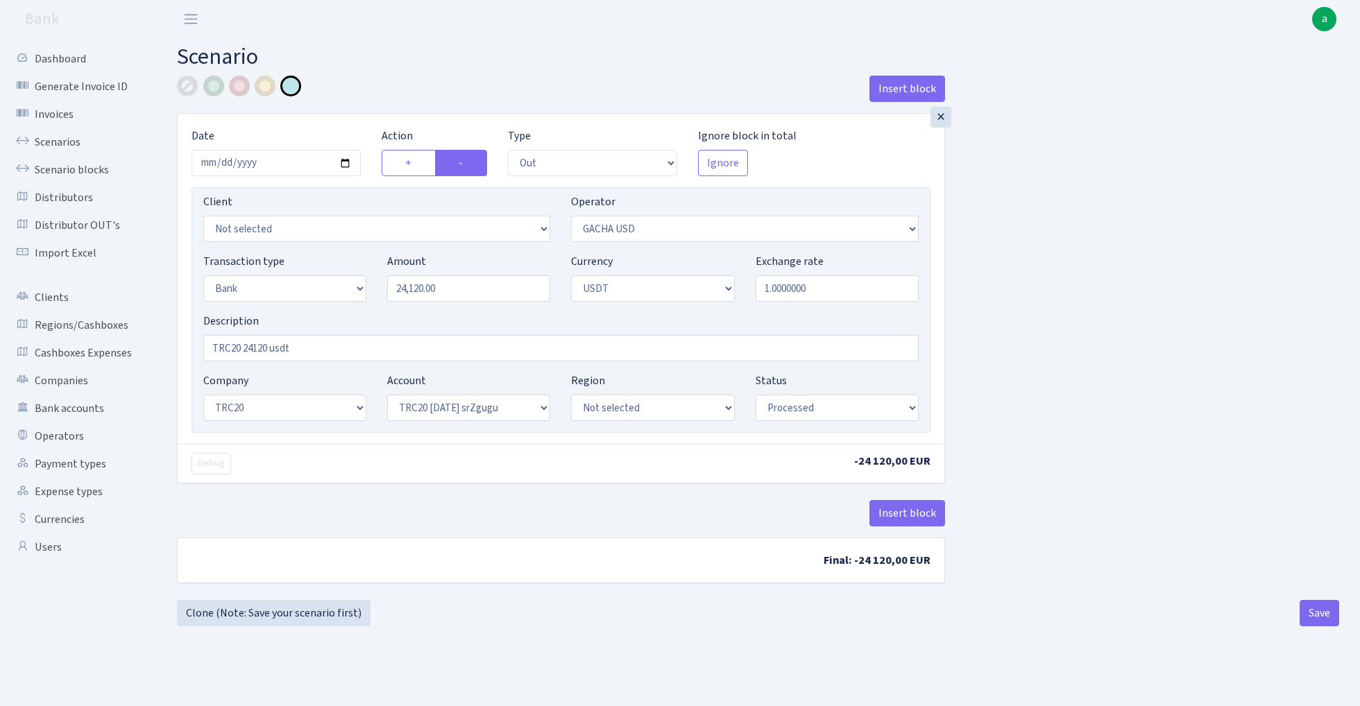
select select "processed"
click at [1330, 616] on button "Save" at bounding box center [1320, 613] width 40 height 26
select select "out"
select select "316"
select select "2"
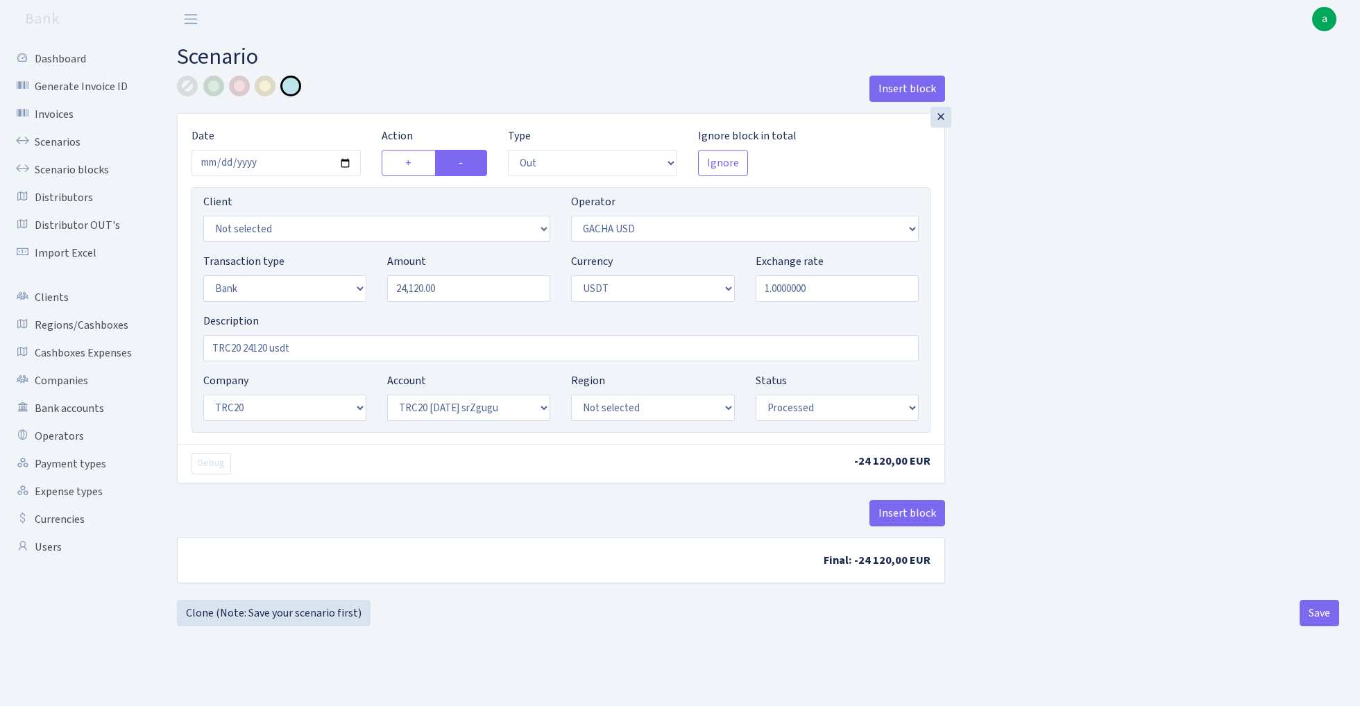
select select "6"
select select "20"
select select "61"
select select "processed"
click at [44, 142] on link "Scenarios" at bounding box center [76, 142] width 139 height 28
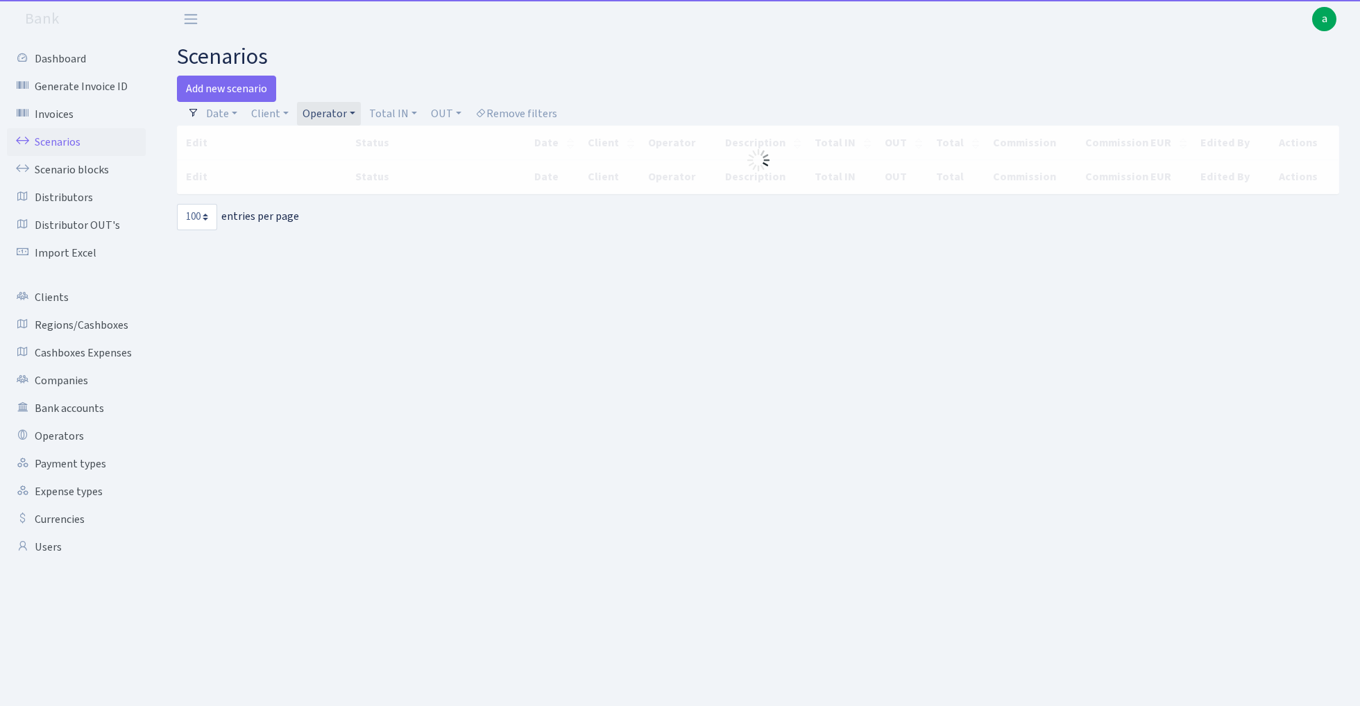
select select "100"
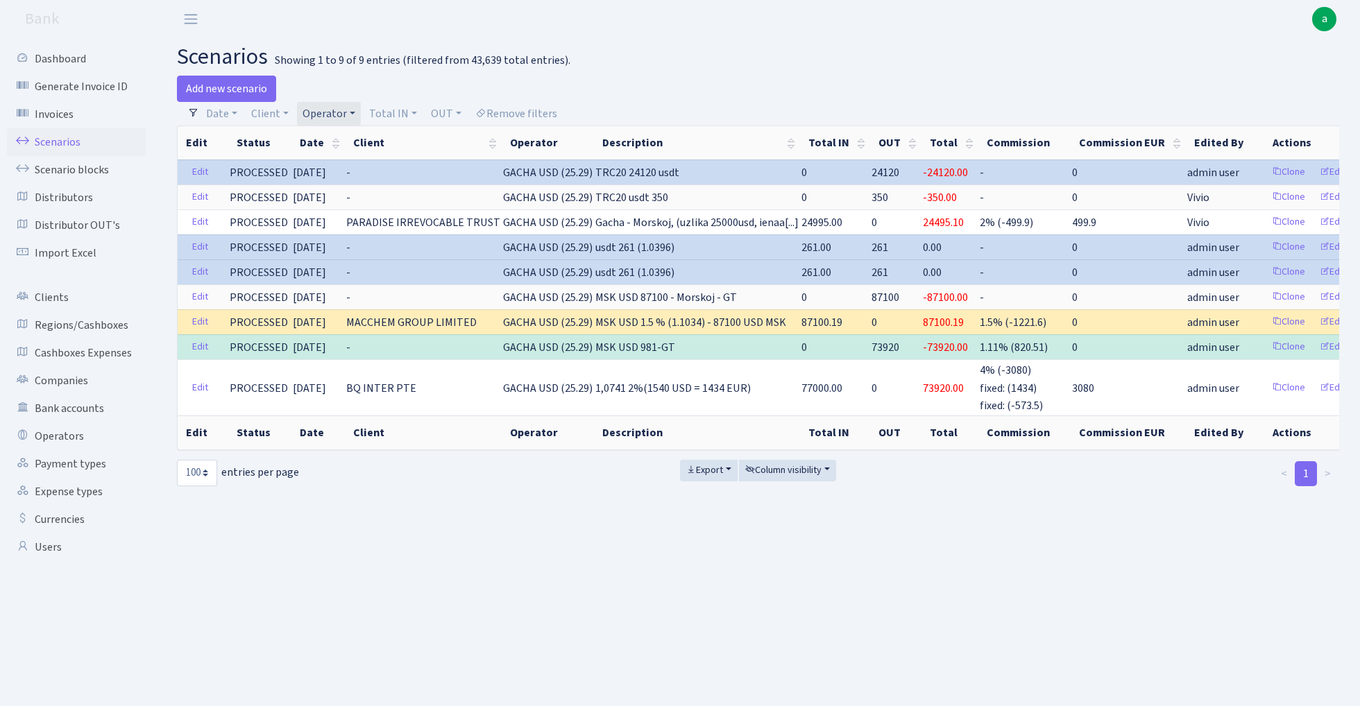
click at [332, 107] on link "Operator" at bounding box center [329, 114] width 64 height 24
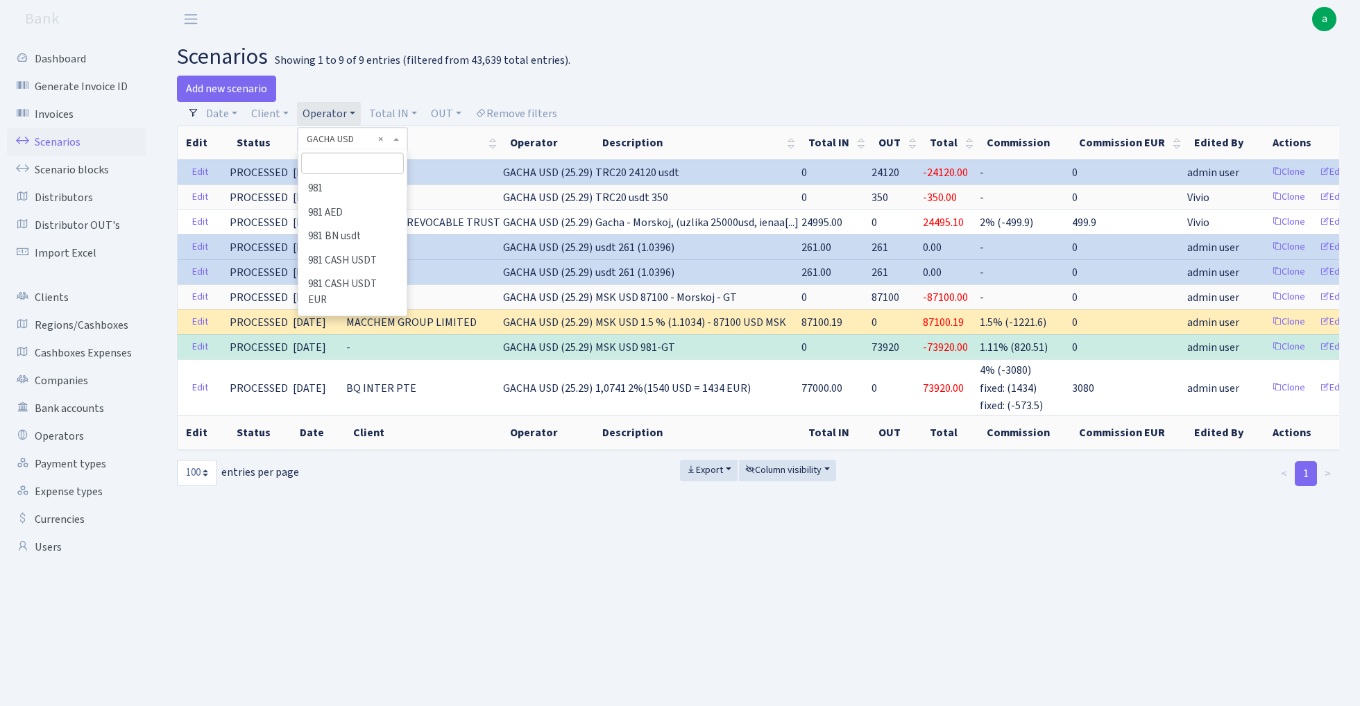
scroll to position [2843, 0]
click at [348, 173] on input "search" at bounding box center [352, 164] width 102 height 22
type input "edzi"
click at [384, 186] on li "EDZI" at bounding box center [352, 189] width 105 height 24
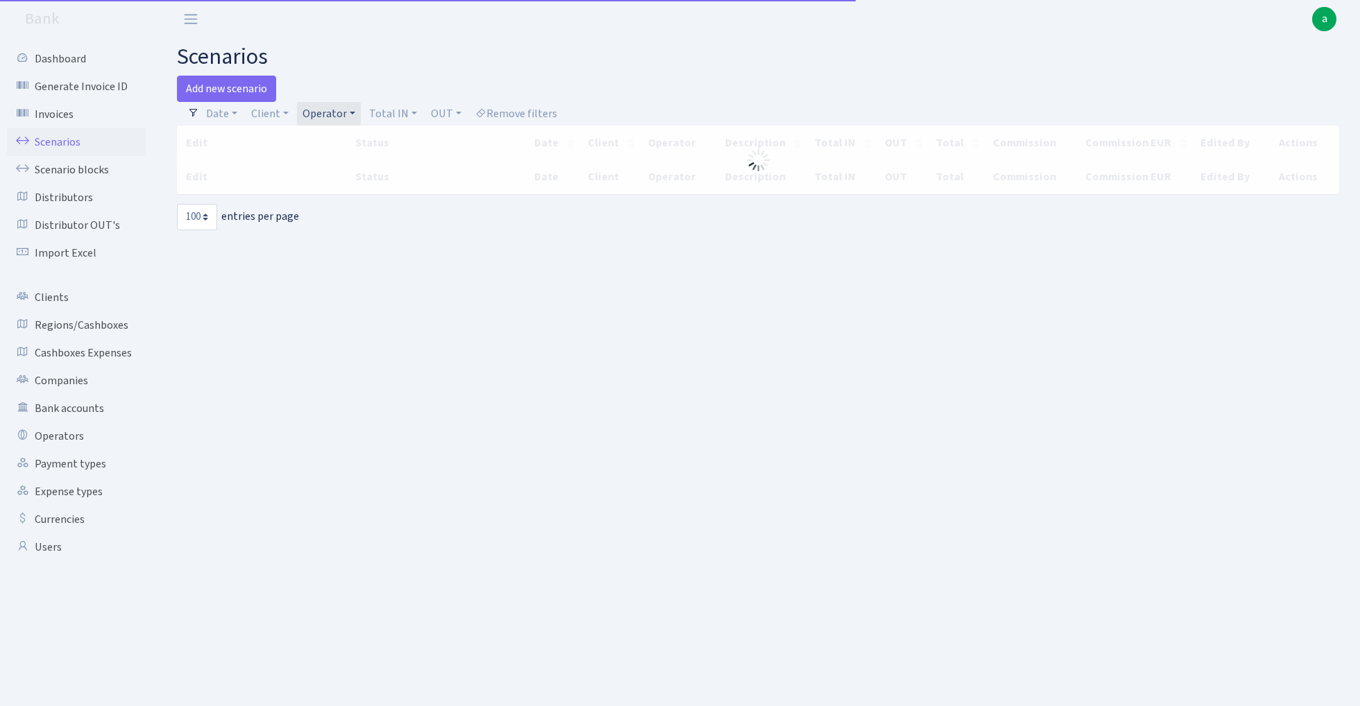
select select "100"
